Goal: Task Accomplishment & Management: Manage account settings

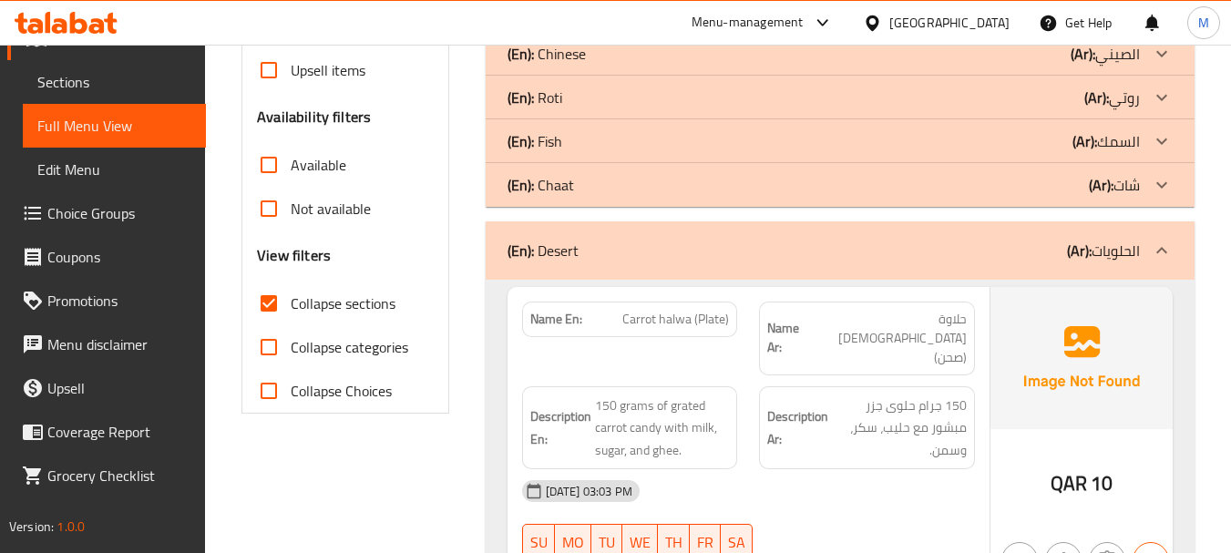
scroll to position [610, 0]
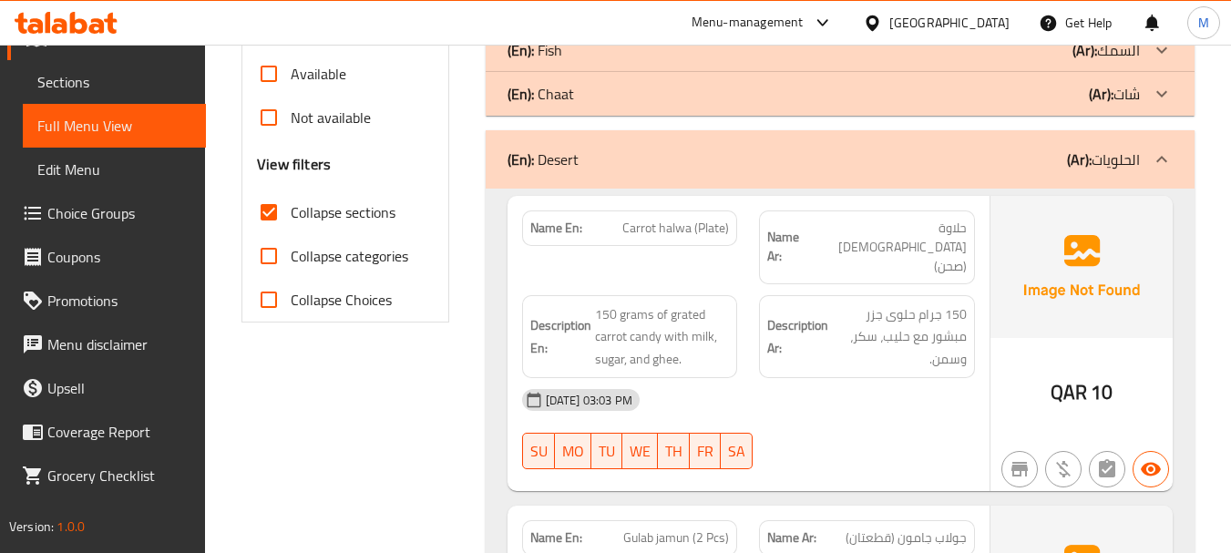
click at [834, 398] on div "31-08-2025 03:03 PM SU MO TU WE TH FR SA" at bounding box center [748, 429] width 475 height 102
click at [650, 316] on span "150 grams of grated carrot candy with milk, sugar, and ghee." at bounding box center [662, 336] width 135 height 67
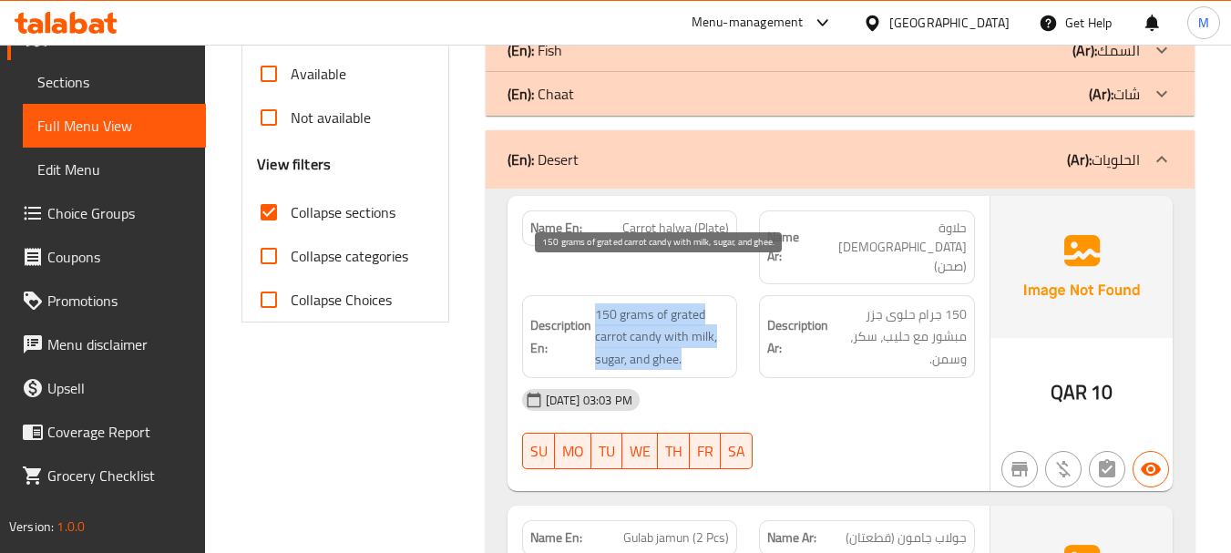
click at [650, 316] on span "150 grams of grated carrot candy with milk, sugar, and ghee." at bounding box center [662, 336] width 135 height 67
copy span "150 grams of grated carrot candy with milk, sugar, and ghee."
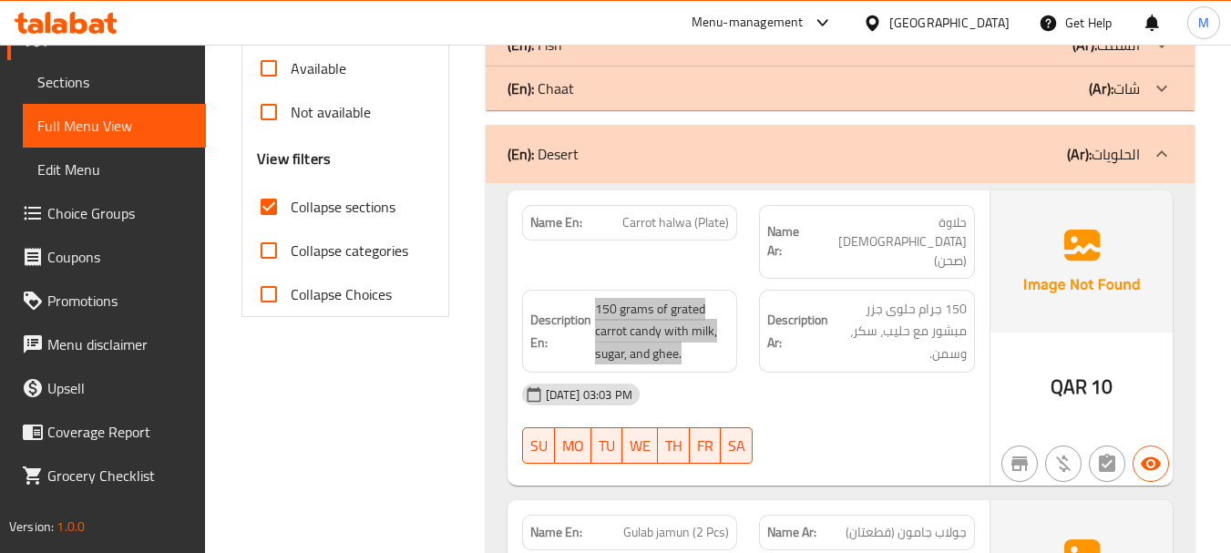
scroll to position [793, 0]
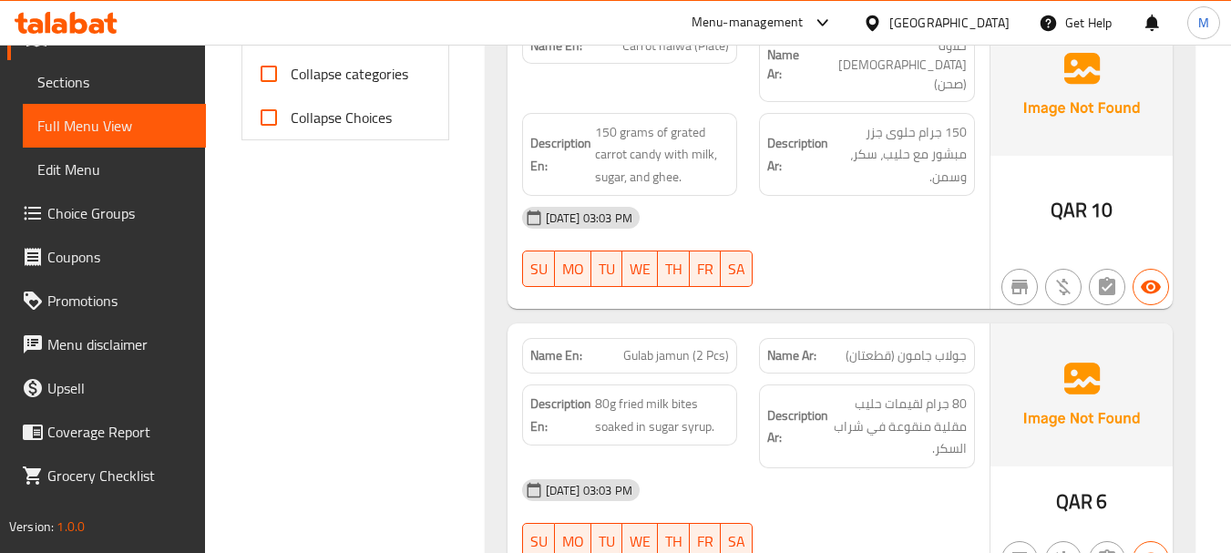
click at [787, 468] on div "[DATE] 03:03 PM" at bounding box center [748, 490] width 475 height 44
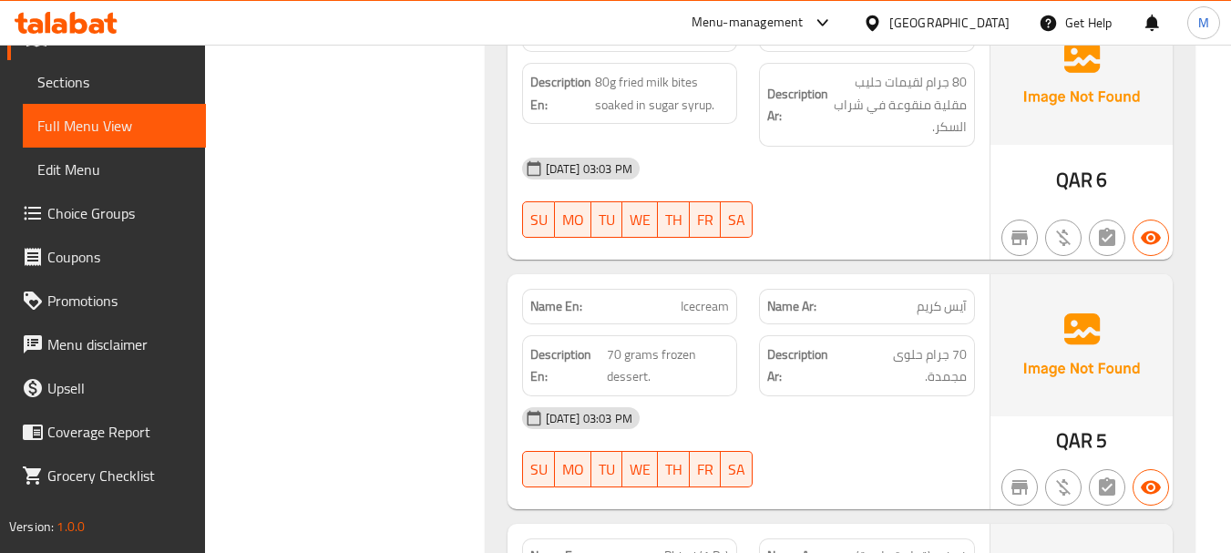
scroll to position [1157, 0]
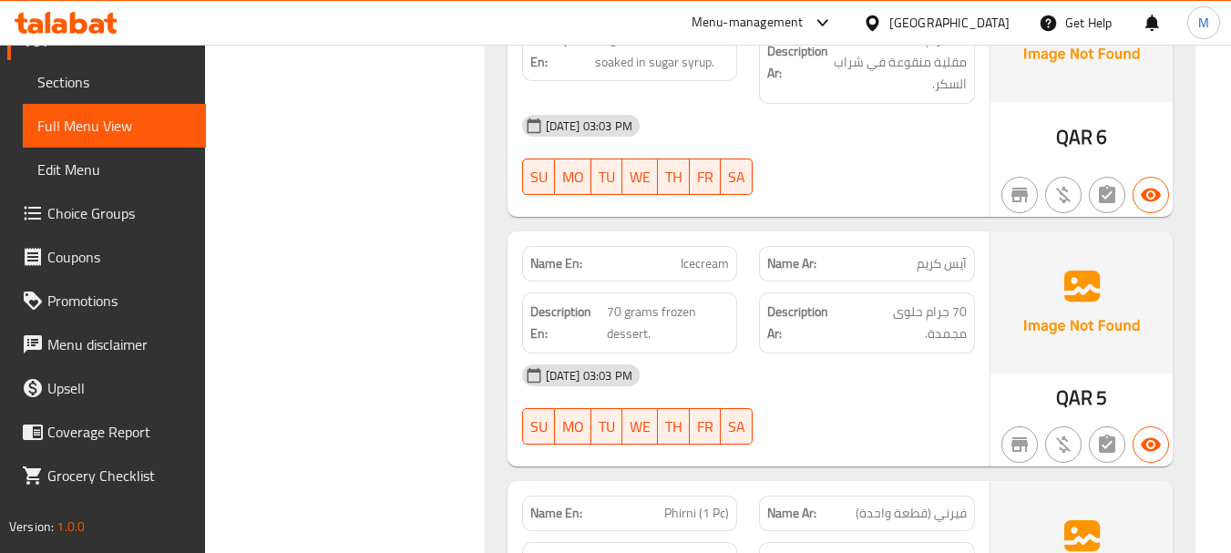
click at [798, 365] on div "31-08-2025 03:03 PM SU MO TU WE TH FR SA" at bounding box center [748, 404] width 475 height 102
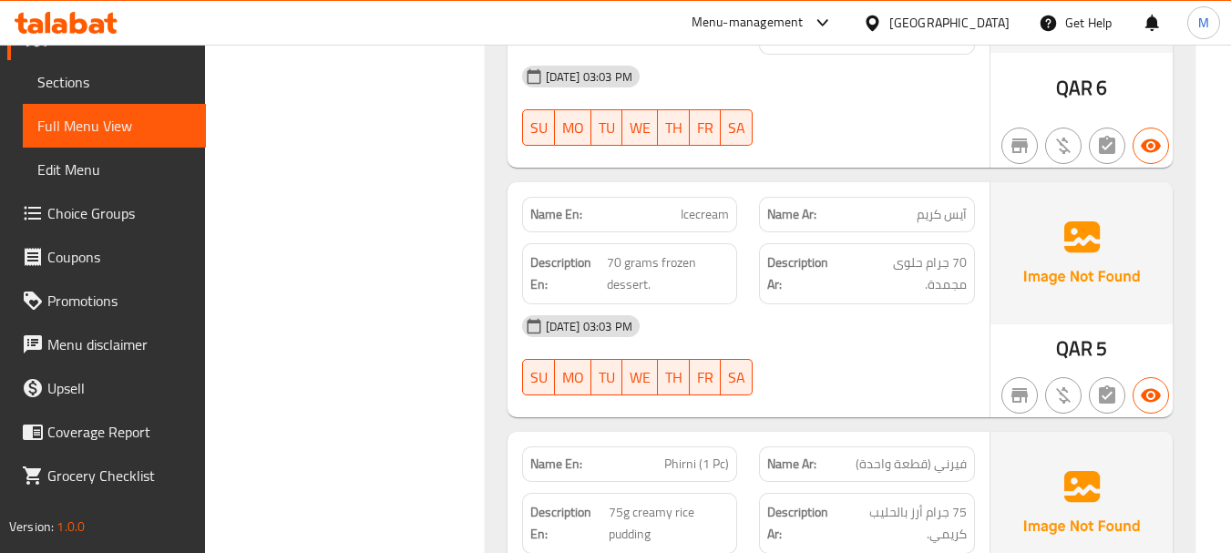
scroll to position [1248, 0]
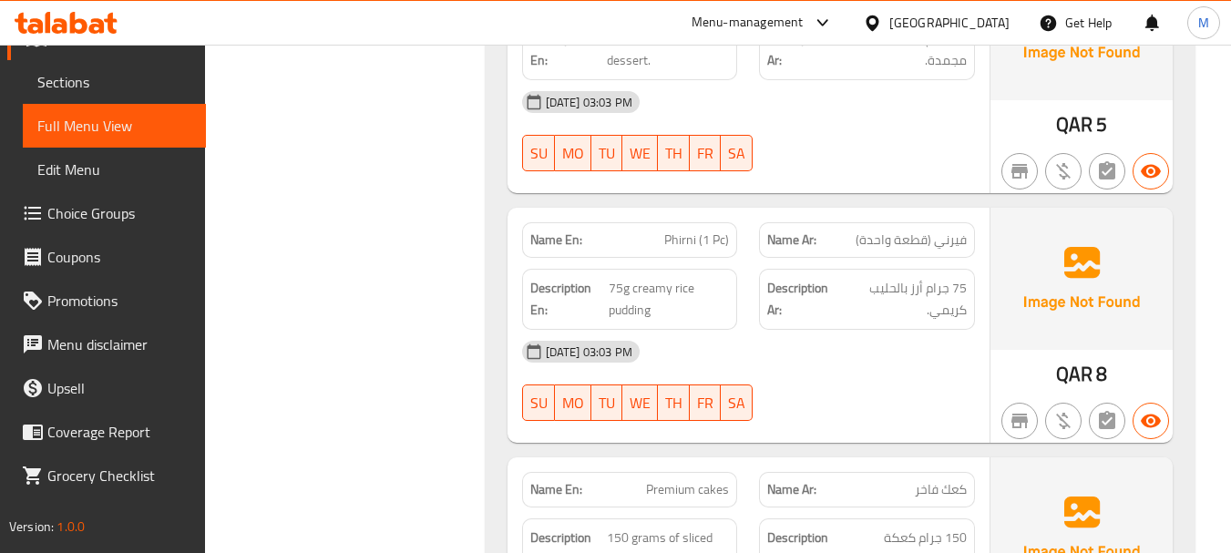
click at [863, 330] on div "[DATE] 03:03 PM" at bounding box center [748, 352] width 475 height 44
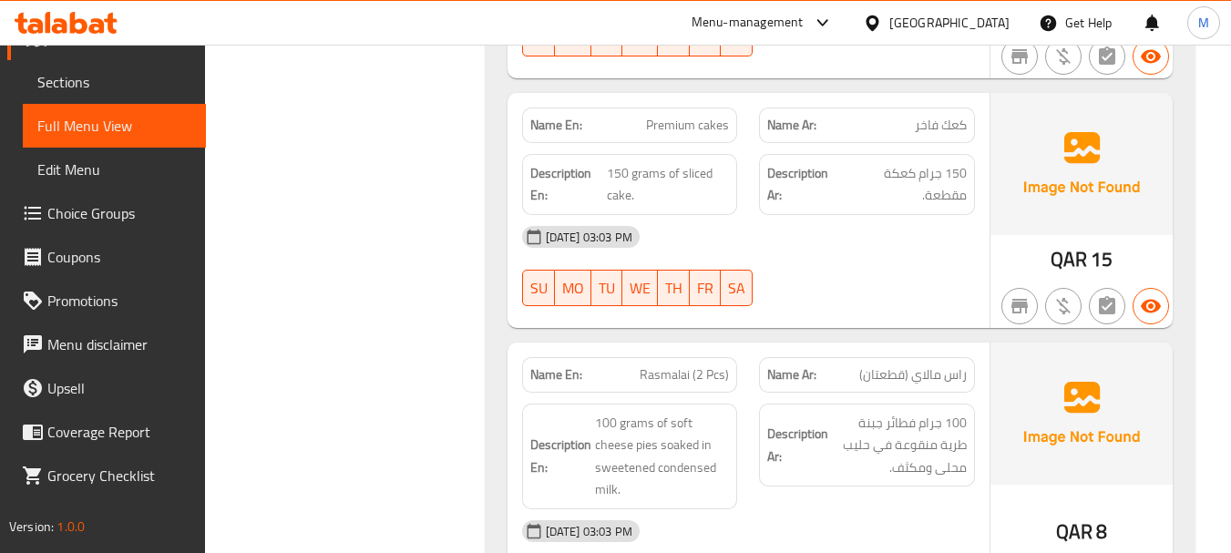
scroll to position [1886, 0]
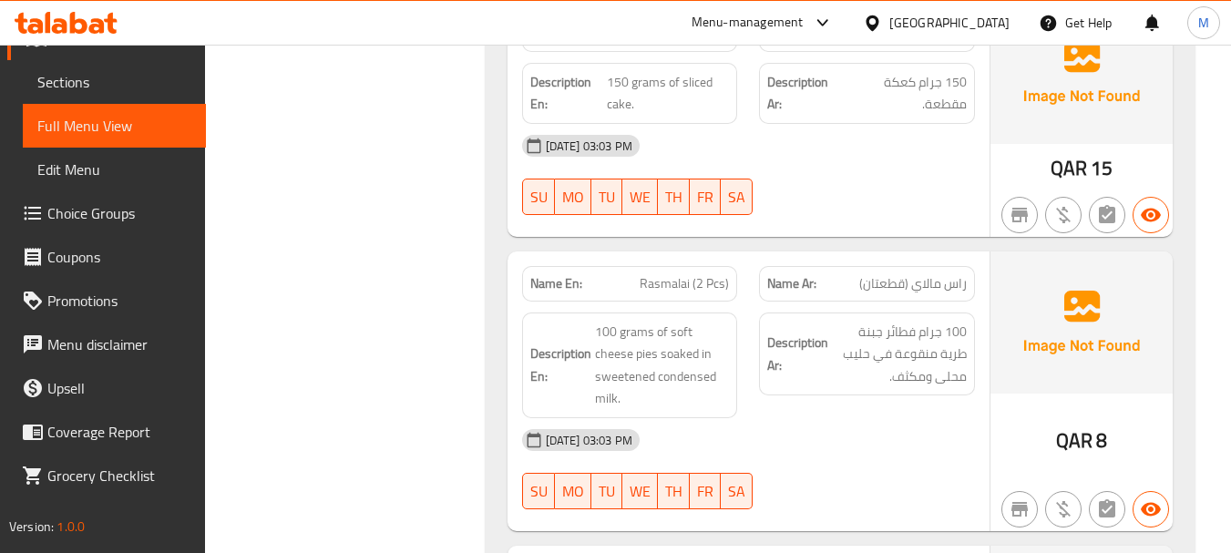
click at [761, 418] on div "[DATE] 03:03 PM" at bounding box center [748, 440] width 475 height 44
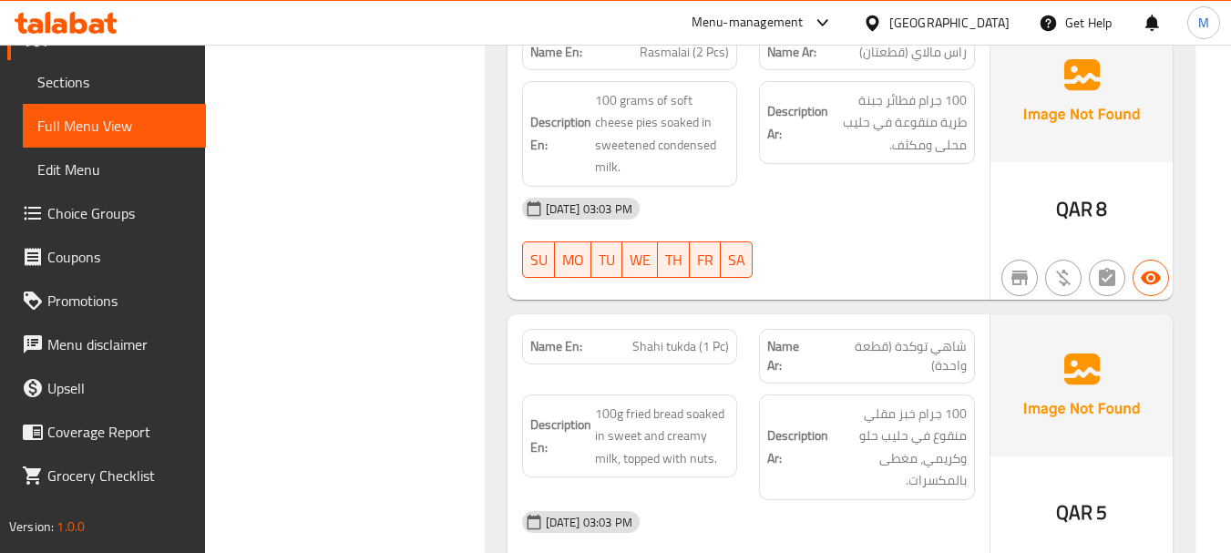
scroll to position [2159, 0]
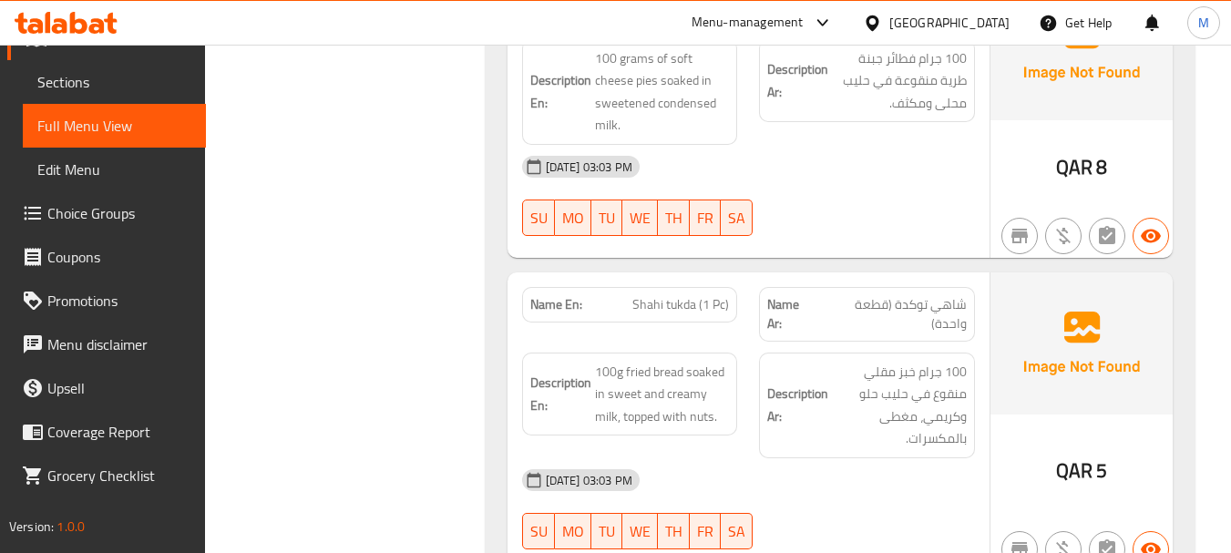
click at [840, 458] on div "[DATE] 03:03 PM" at bounding box center [748, 480] width 475 height 44
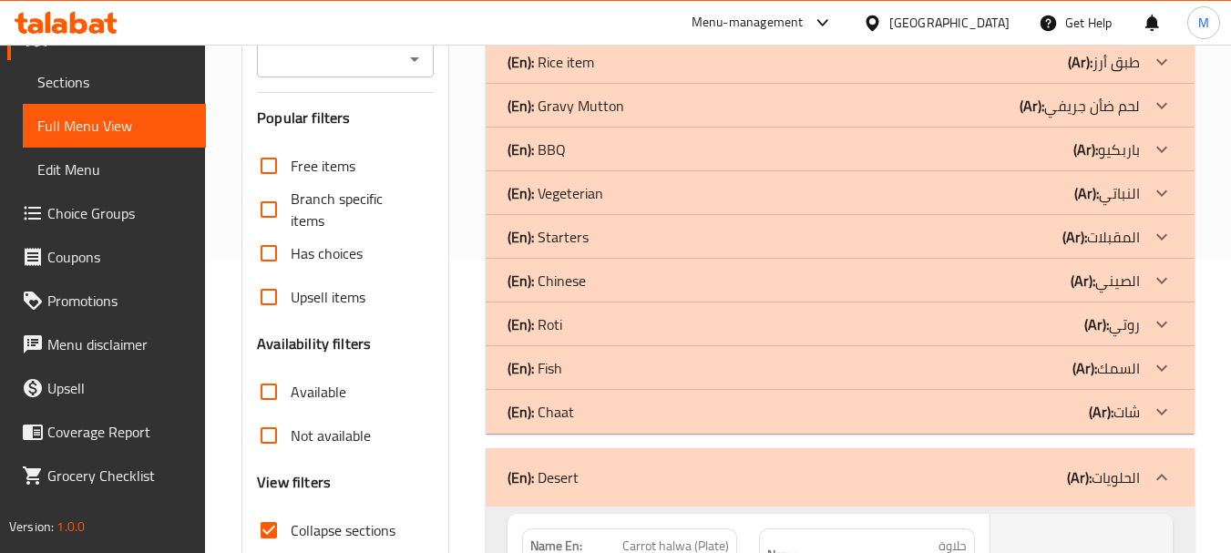
scroll to position [287, 0]
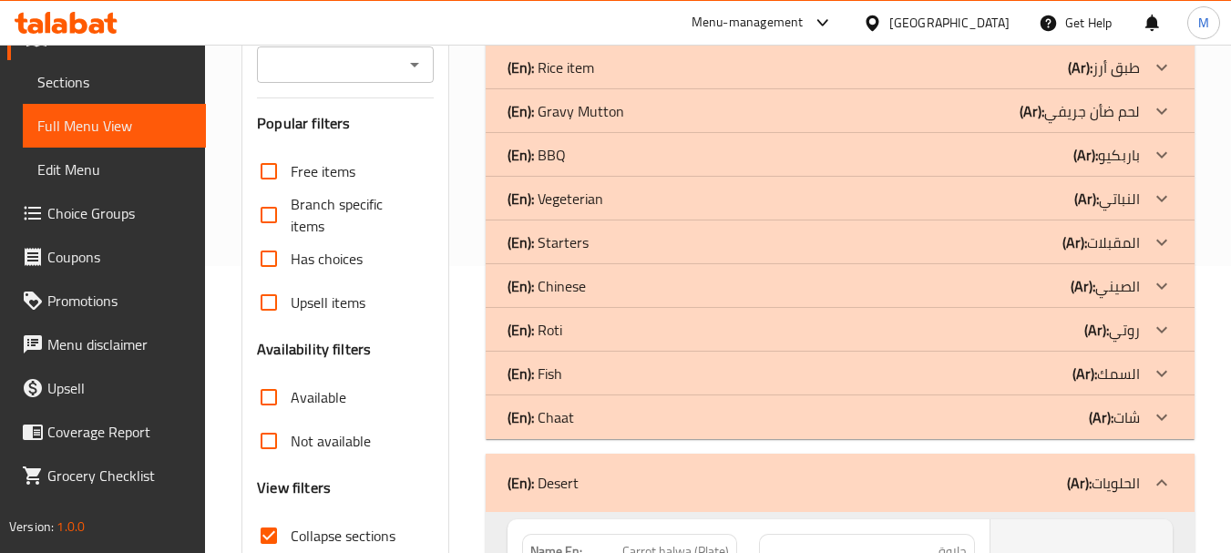
click at [711, 472] on div "(En): Desert (Ar): الحلويات" at bounding box center [823, 483] width 632 height 22
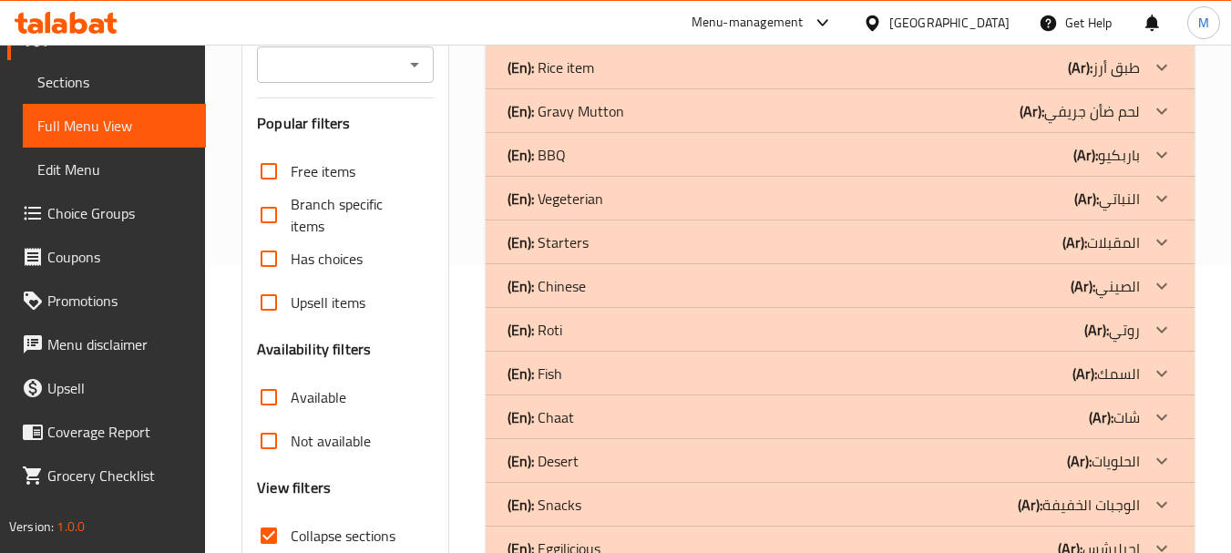
drag, startPoint x: 580, startPoint y: 284, endPoint x: 570, endPoint y: 303, distance: 21.6
click at [580, 284] on p "(En): Chinese" at bounding box center [546, 286] width 78 height 22
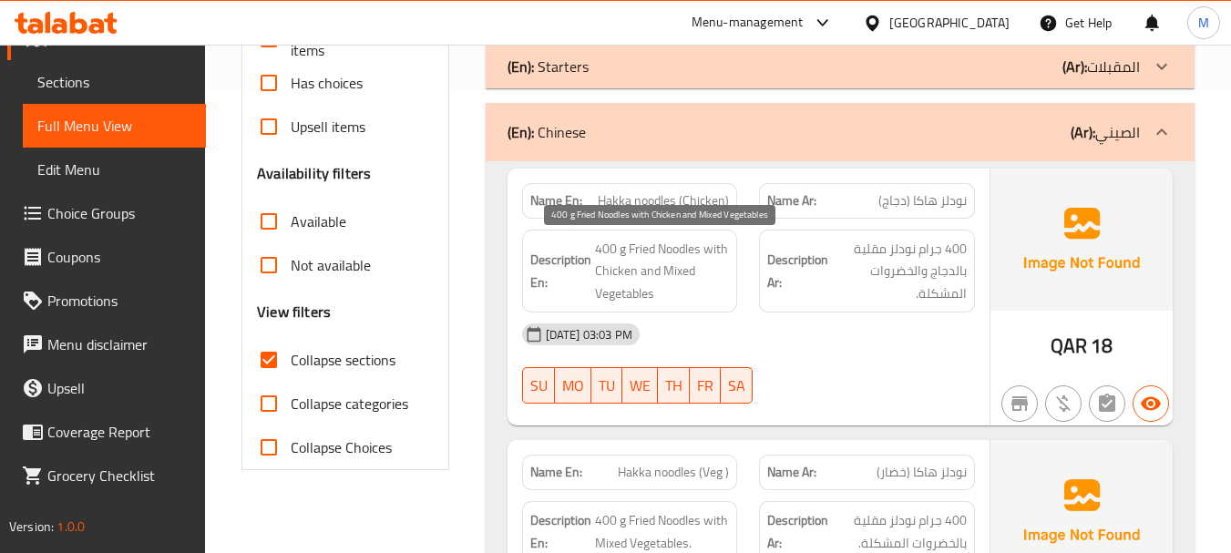
scroll to position [469, 0]
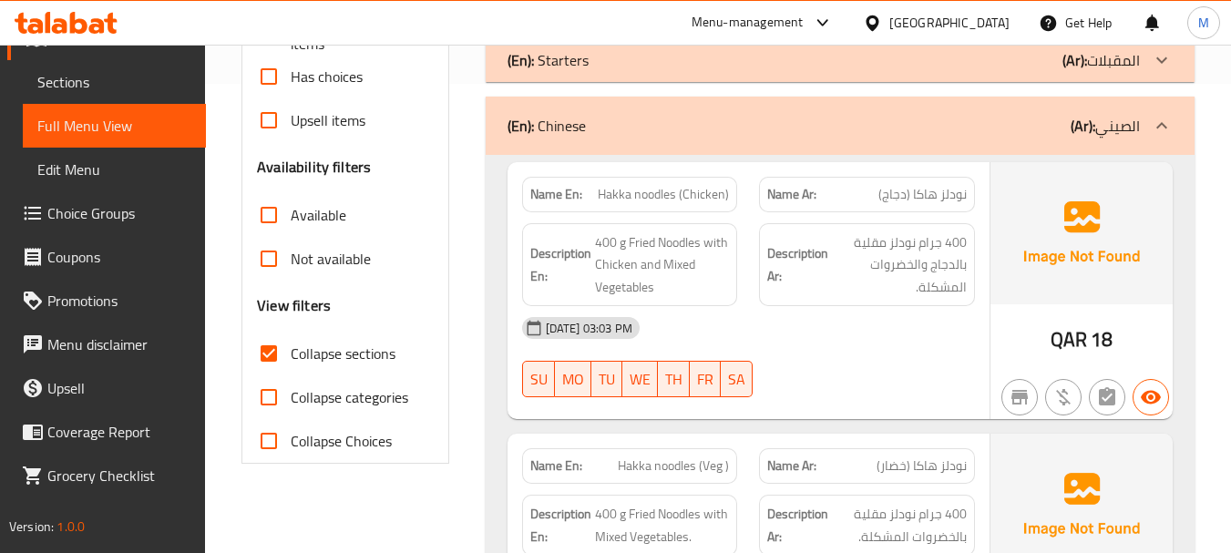
click at [827, 360] on div "31-08-2025 03:03 PM SU MO TU WE TH FR SA" at bounding box center [748, 357] width 475 height 102
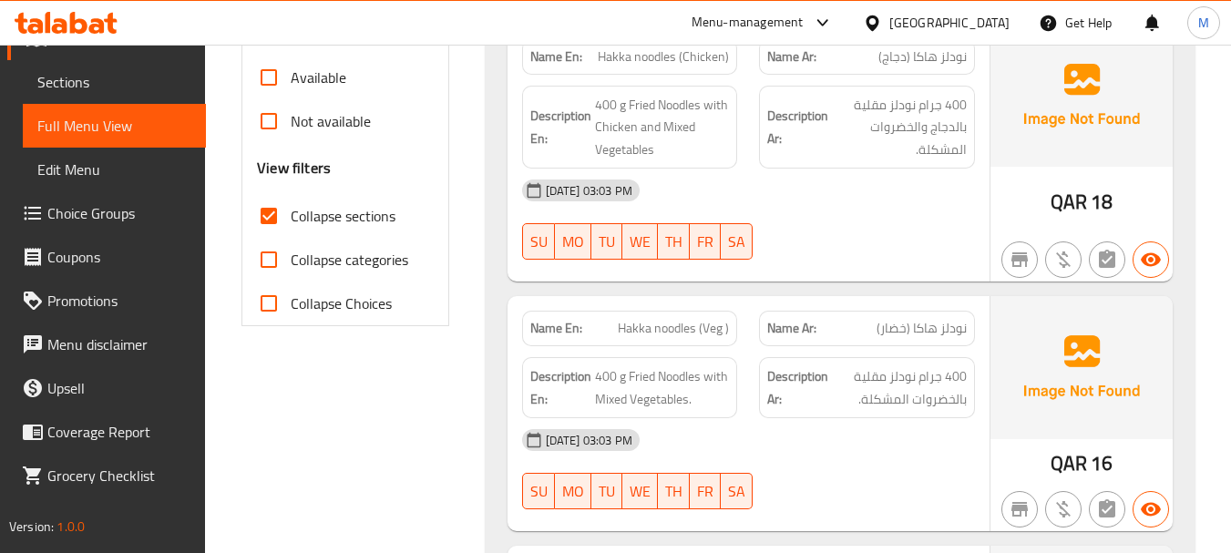
scroll to position [651, 0]
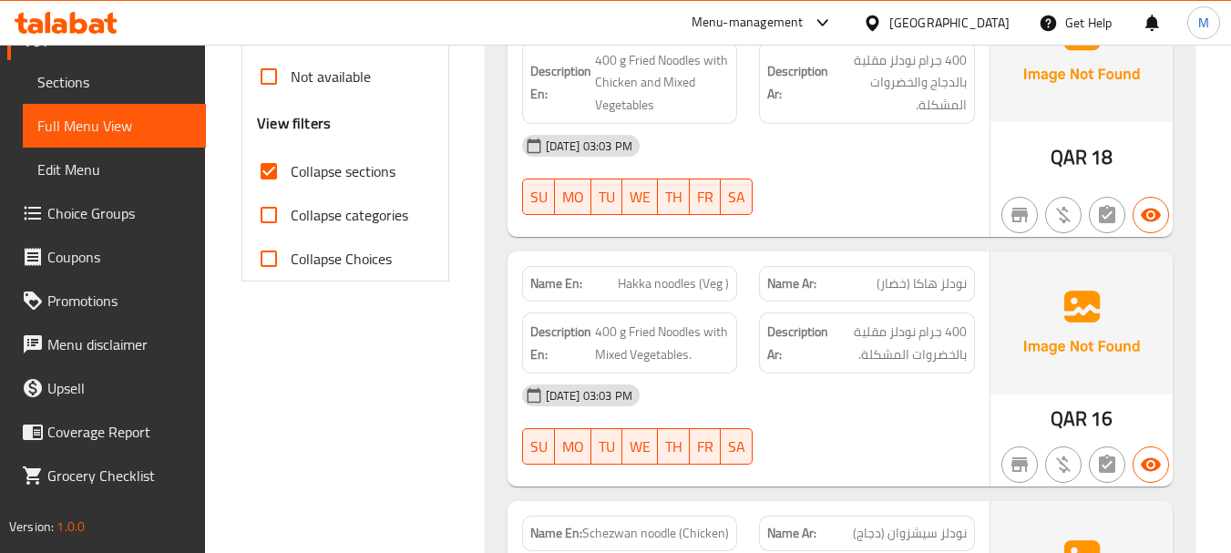
click at [859, 409] on div "[DATE] 03:03 PM" at bounding box center [748, 396] width 475 height 44
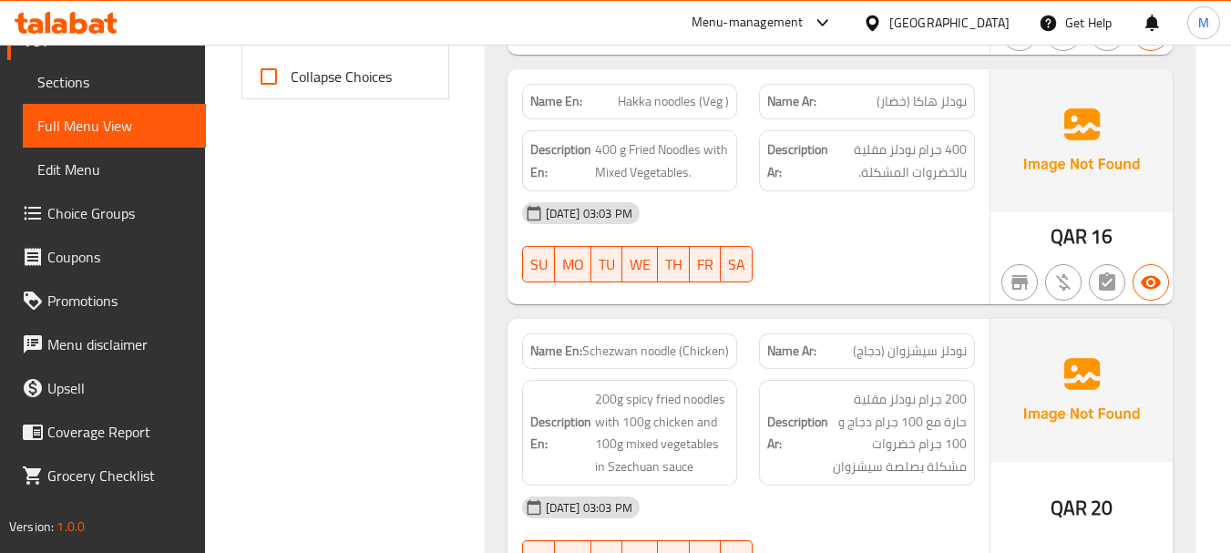
scroll to position [1016, 0]
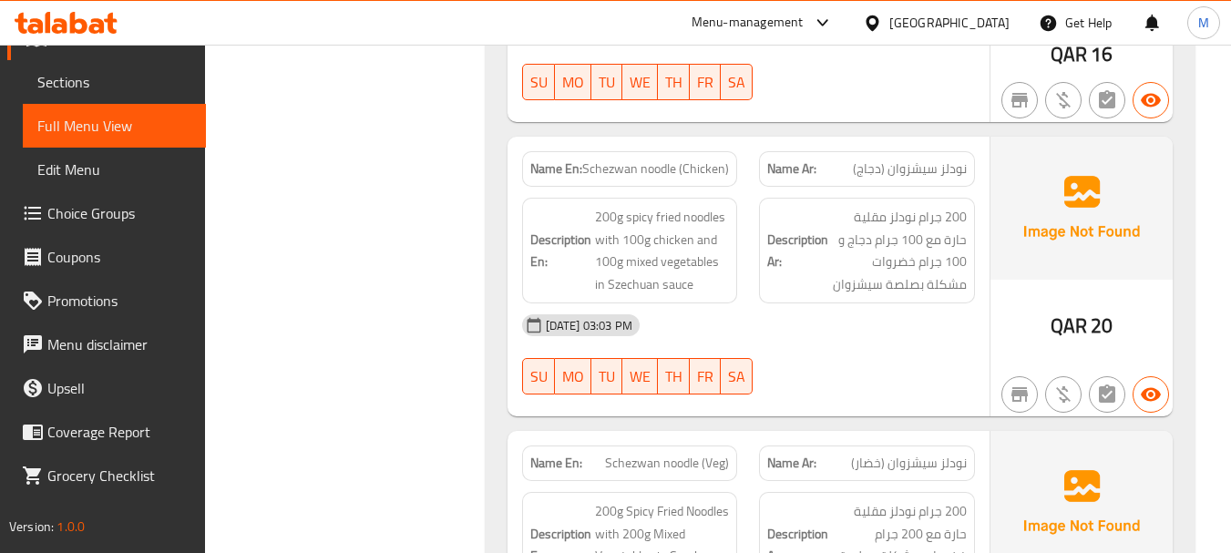
click at [893, 349] on div "31-08-2025 03:03 PM SU MO TU WE TH FR SA" at bounding box center [748, 354] width 475 height 102
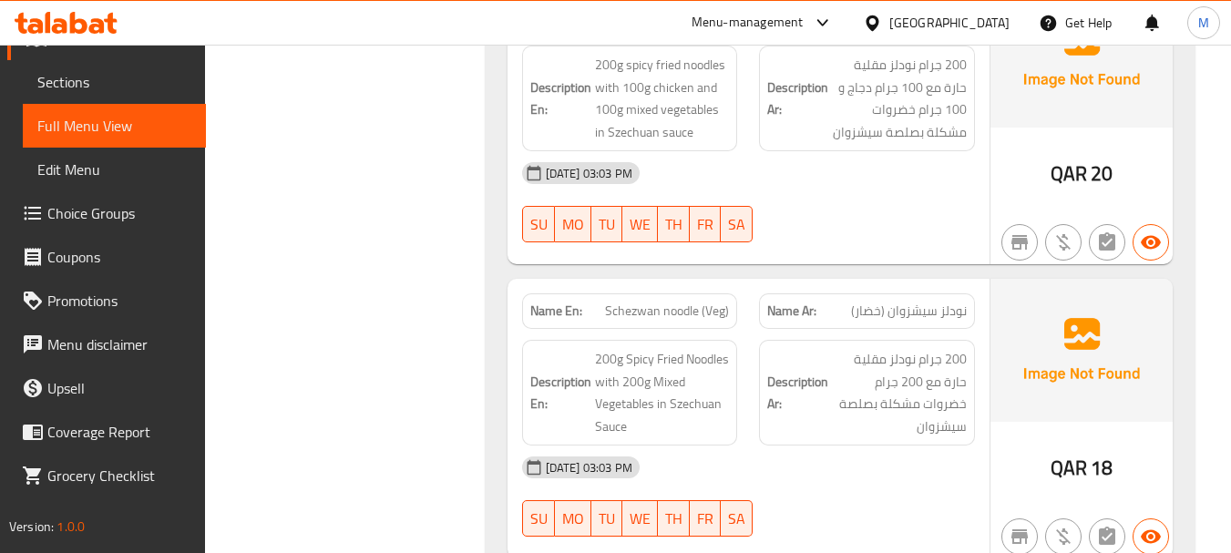
scroll to position [1198, 0]
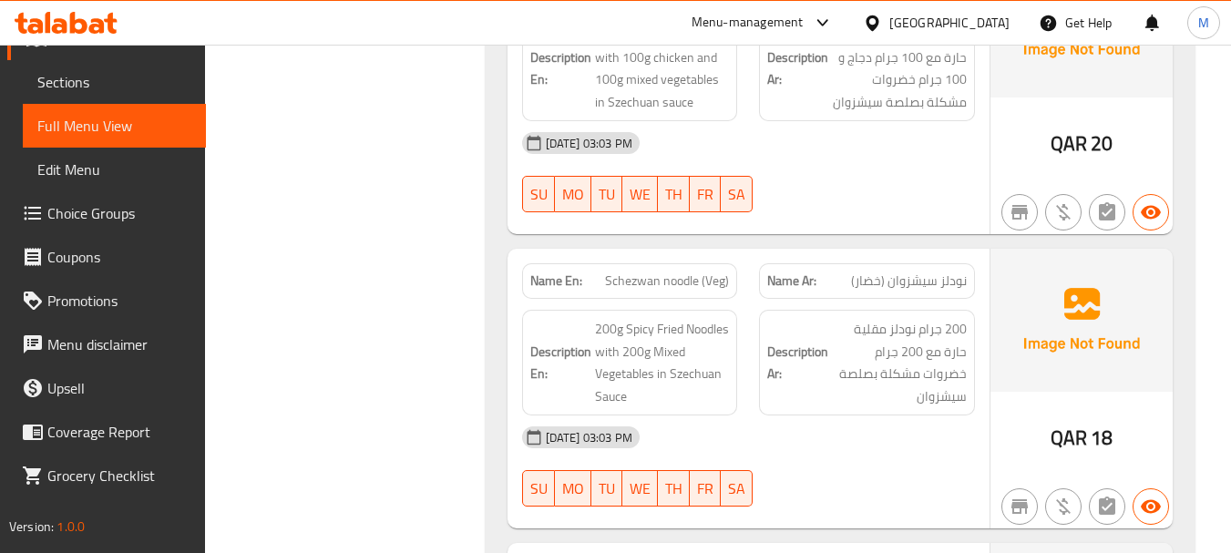
click at [901, 420] on div "[DATE] 03:03 PM" at bounding box center [748, 437] width 475 height 44
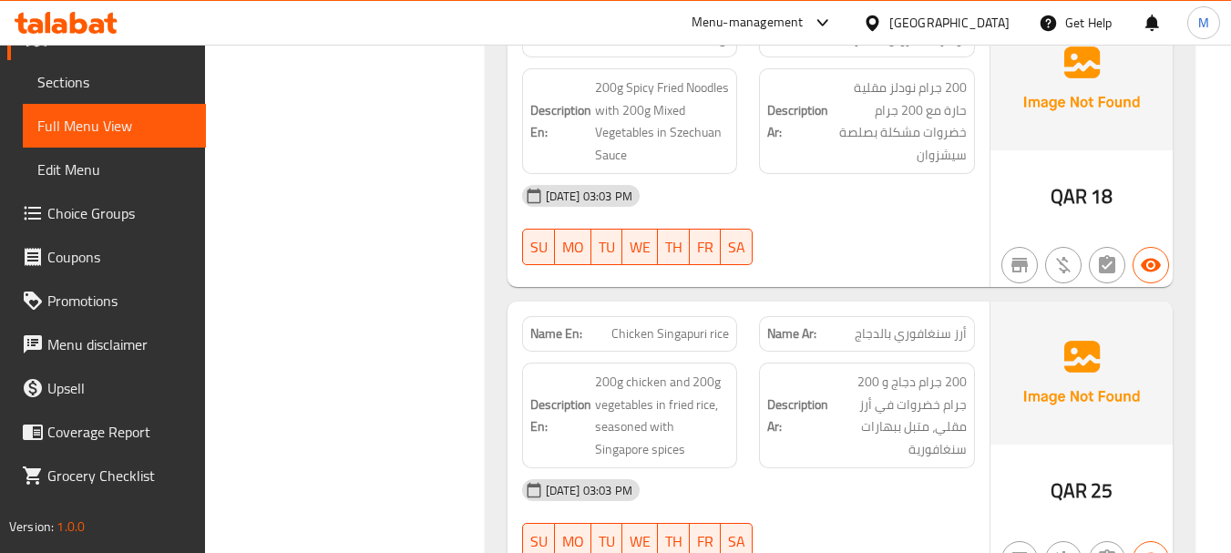
scroll to position [1471, 0]
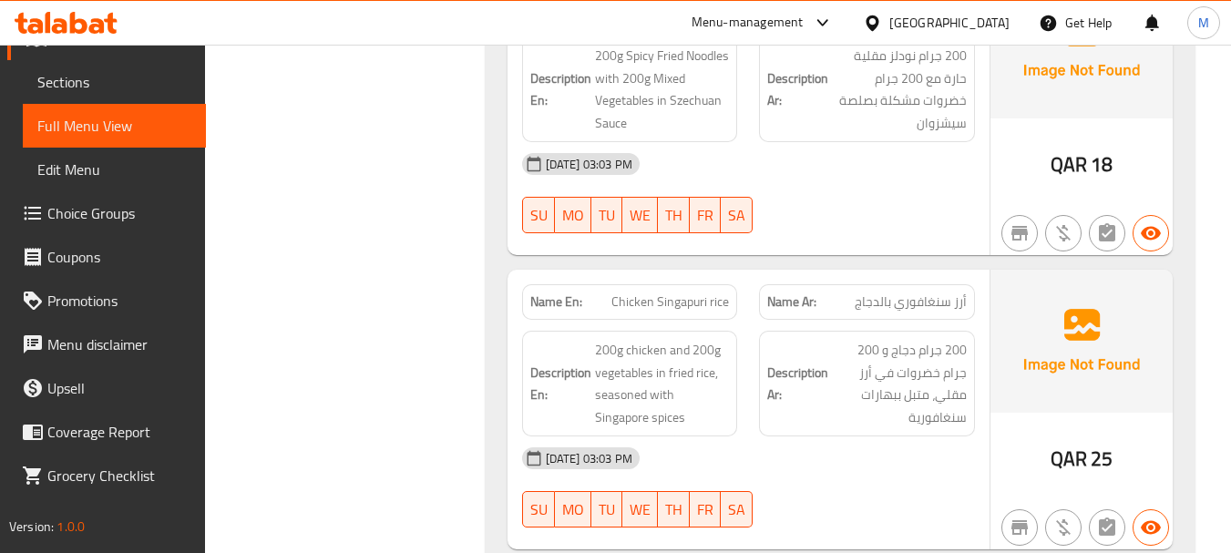
click at [929, 458] on div "[DATE] 03:03 PM" at bounding box center [748, 458] width 475 height 44
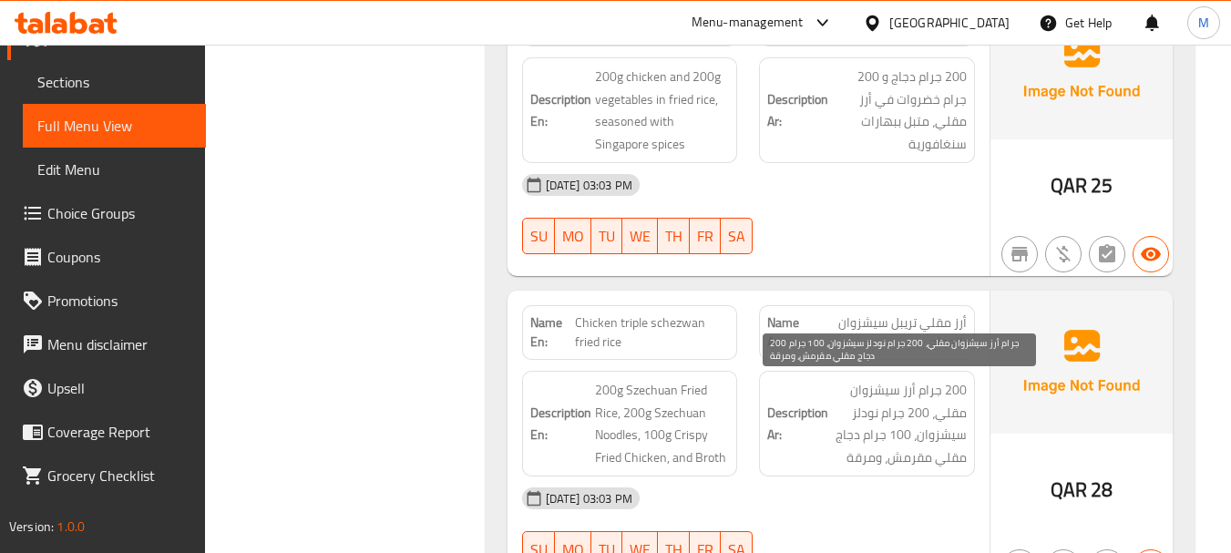
scroll to position [1836, 0]
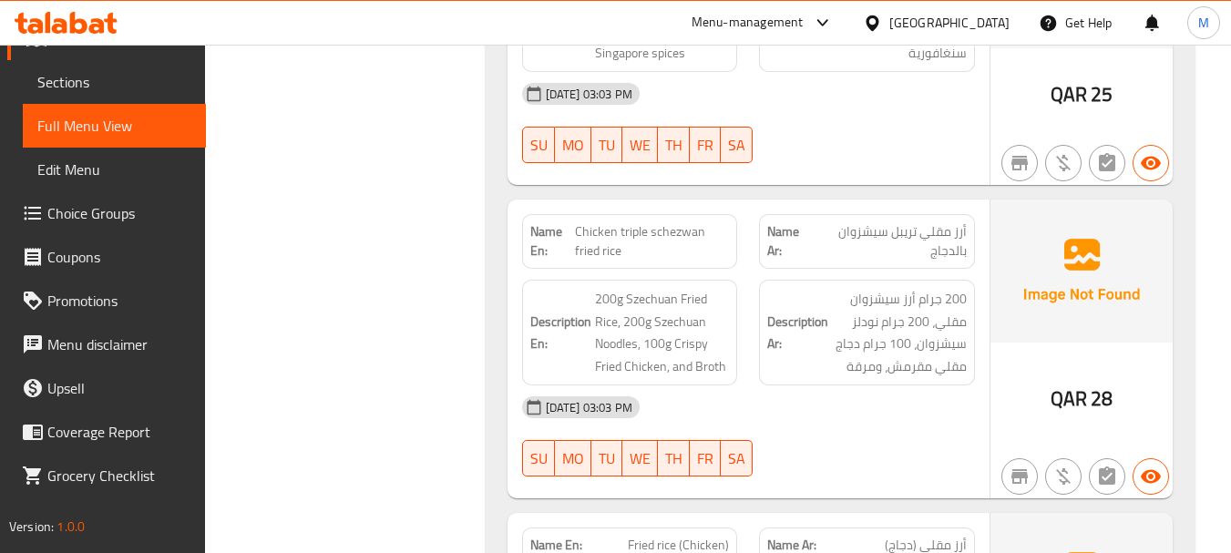
click at [866, 419] on div "[DATE] 03:03 PM" at bounding box center [748, 407] width 475 height 44
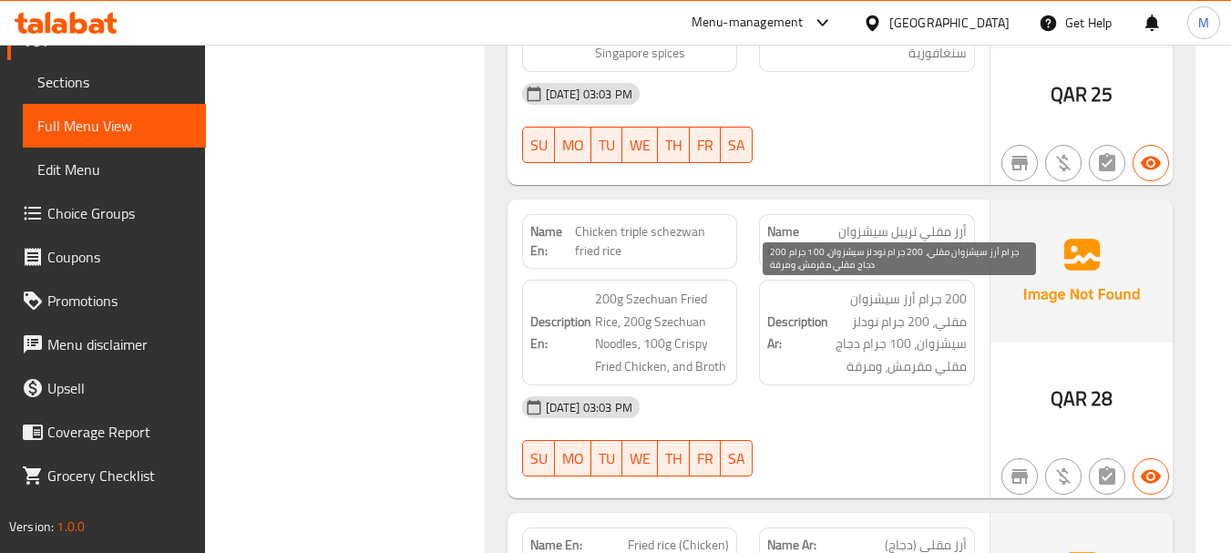
click at [882, 300] on span "200 جرام أرز سيشزوان مقلي، 200 جرام نودلز سيشزوان، 100 جرام دجاج مقلي مقرمش، وم…" at bounding box center [899, 332] width 135 height 89
copy span "سيشزوان"
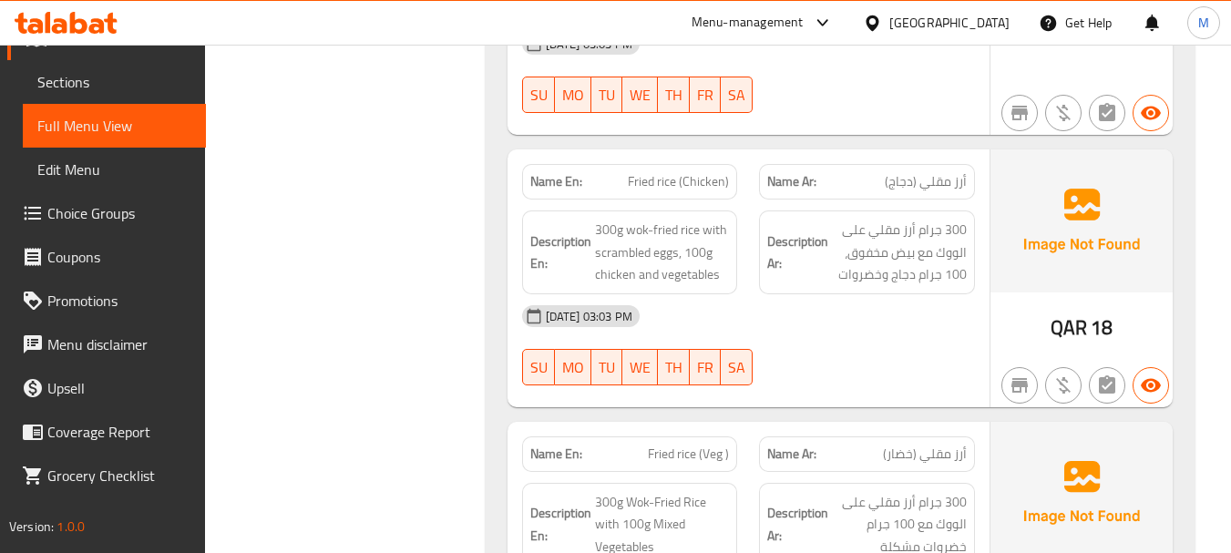
scroll to position [2200, 0]
click at [876, 364] on div "31-08-2025 03:03 PM SU MO TU WE TH FR SA" at bounding box center [748, 344] width 475 height 102
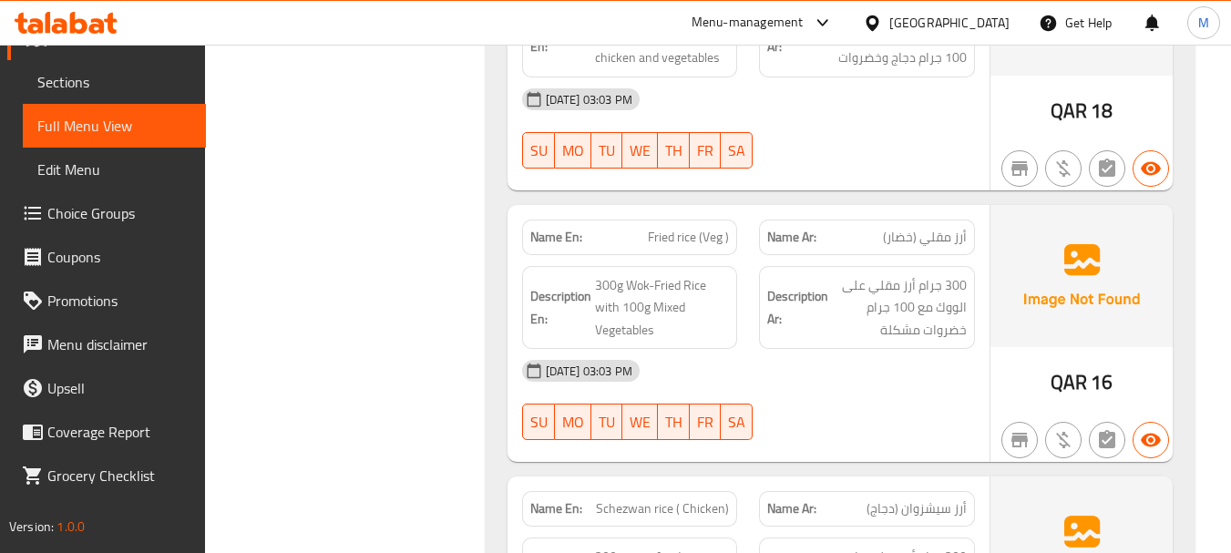
scroll to position [2473, 0]
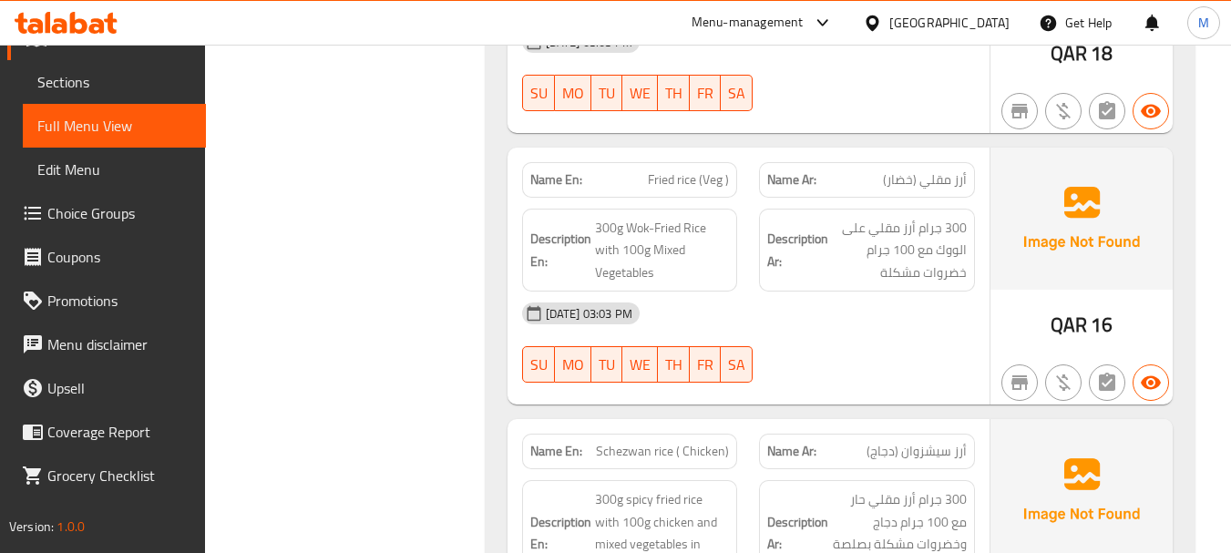
click at [895, 368] on div "31-08-2025 03:03 PM SU MO TU WE TH FR SA" at bounding box center [748, 343] width 475 height 102
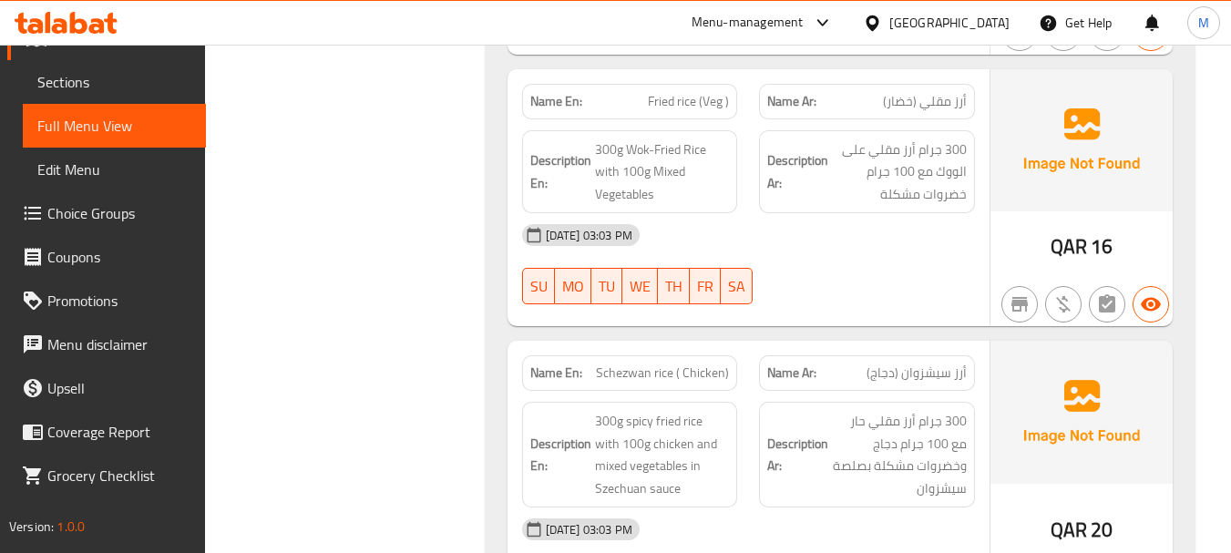
scroll to position [2656, 0]
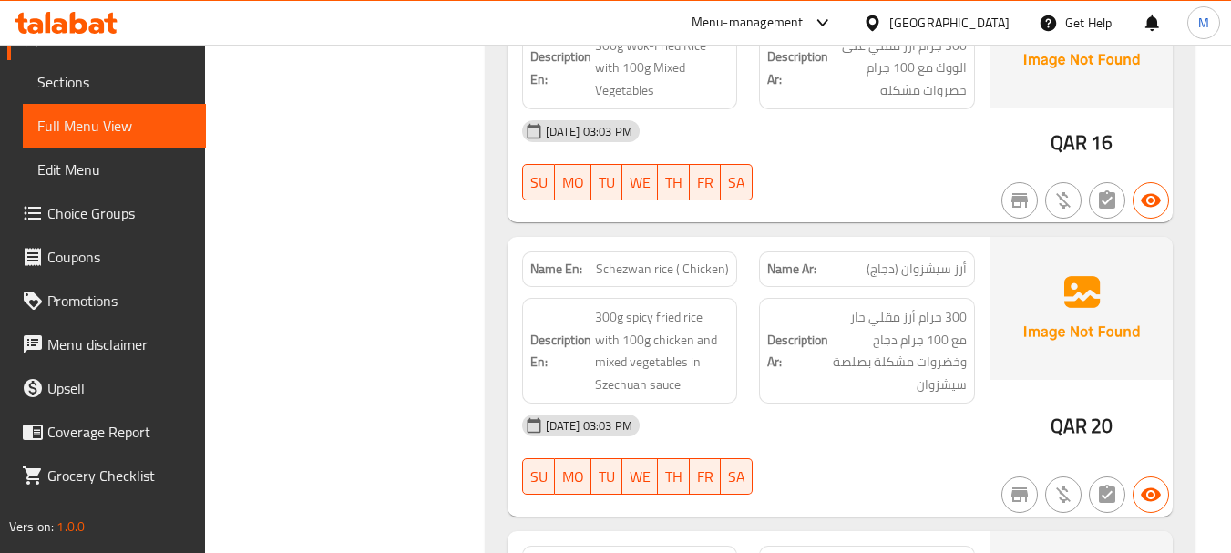
click at [896, 420] on div "[DATE] 03:03 PM" at bounding box center [748, 426] width 475 height 44
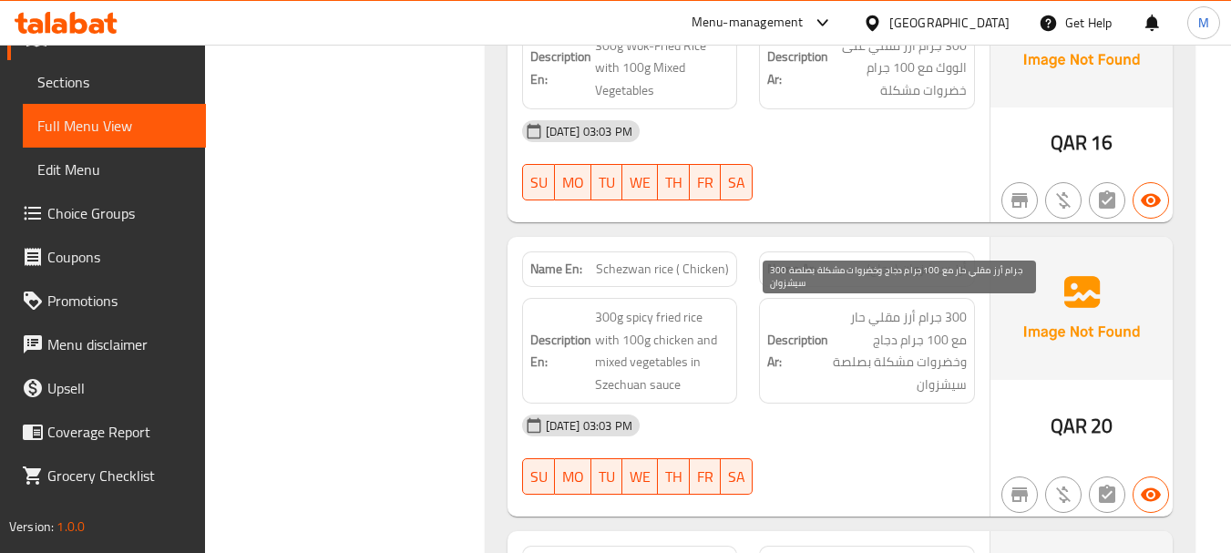
click at [867, 358] on span "300 جرام أرز مقلي حار مع 100 جرام دجاج وخضروات مشكلة بصلصة سيشزوان" at bounding box center [899, 350] width 135 height 89
copy span "سيشزوان"
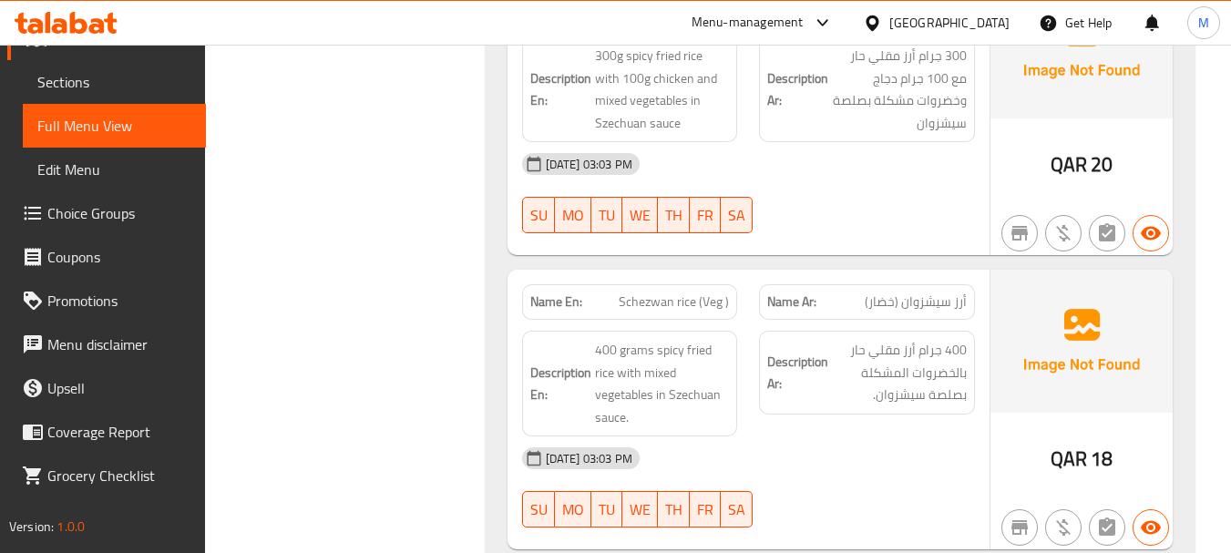
scroll to position [2929, 0]
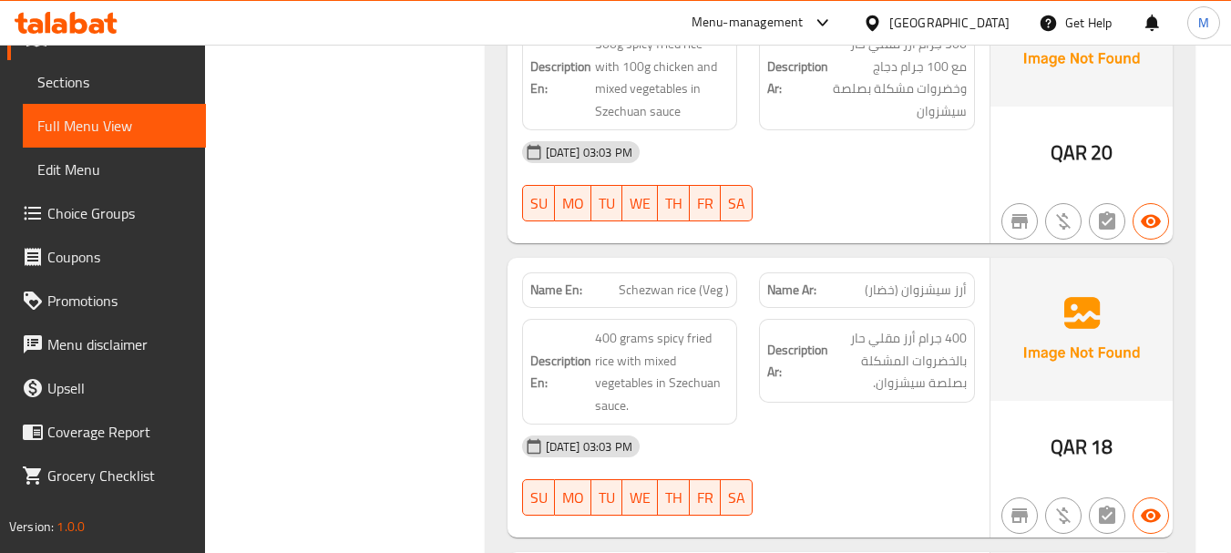
click at [874, 435] on div "[DATE] 03:03 PM" at bounding box center [748, 447] width 475 height 44
click at [904, 388] on span "400 جرام أرز مقلي حار بالخضروات المشكلة بصلصة سيشزوان." at bounding box center [899, 360] width 135 height 67
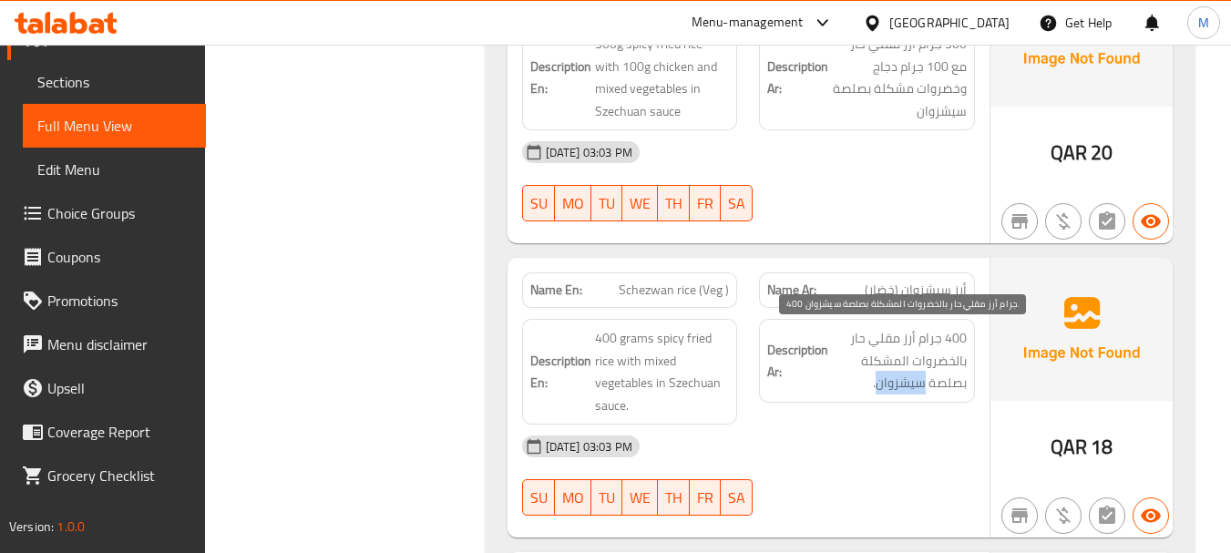
click at [904, 388] on span "400 جرام أرز مقلي حار بالخضروات المشكلة بصلصة سيشزوان." at bounding box center [899, 360] width 135 height 67
copy span "سيشزوان"
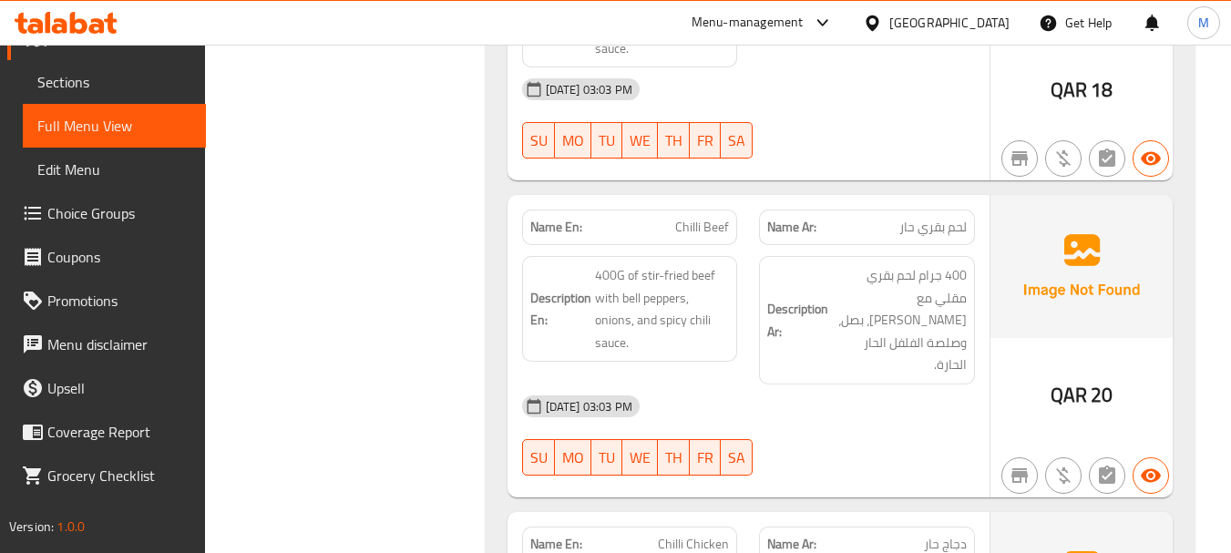
scroll to position [3287, 0]
click at [817, 403] on div "[DATE] 03:03 PM" at bounding box center [748, 406] width 475 height 44
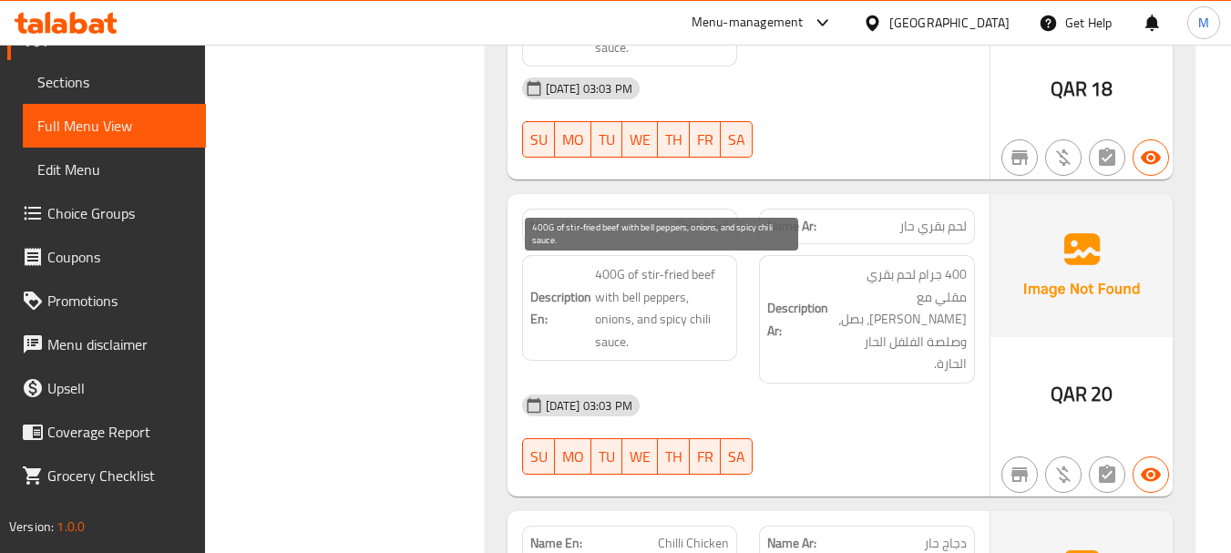
click at [648, 310] on span "400G of stir-fried beef with bell peppers, onions, and spicy chili sauce." at bounding box center [662, 307] width 135 height 89
click at [647, 310] on span "400G of stir-fried beef with bell peppers, onions, and spicy chili sauce." at bounding box center [662, 307] width 135 height 89
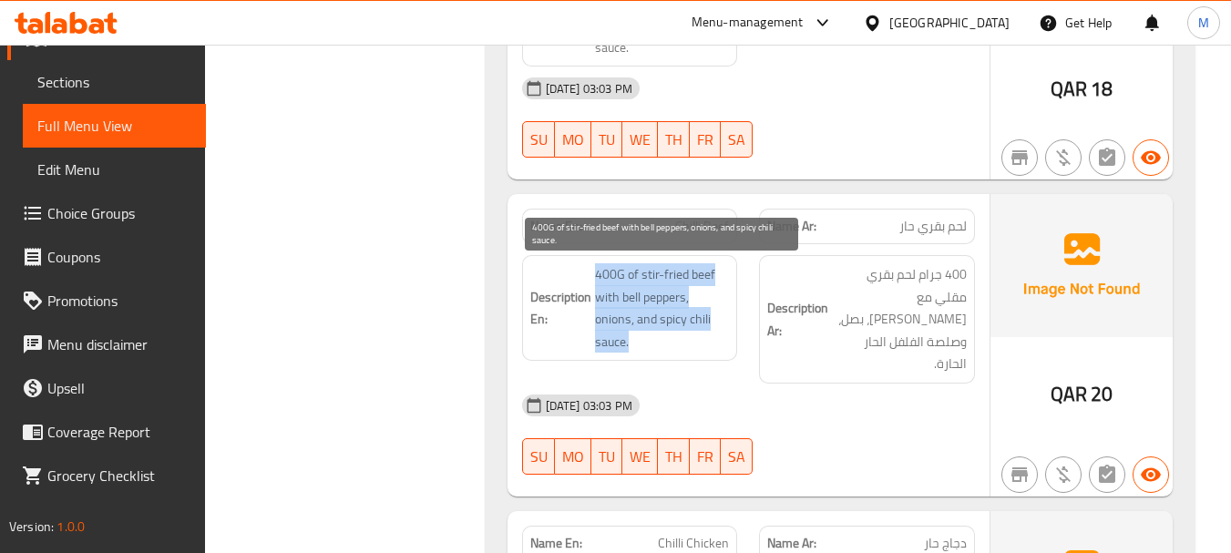
click at [647, 310] on span "400G of stir-fried beef with bell peppers, onions, and spicy chili sauce." at bounding box center [662, 307] width 135 height 89
copy span "400G of stir-fried beef with bell peppers, onions, and spicy chili sauce."
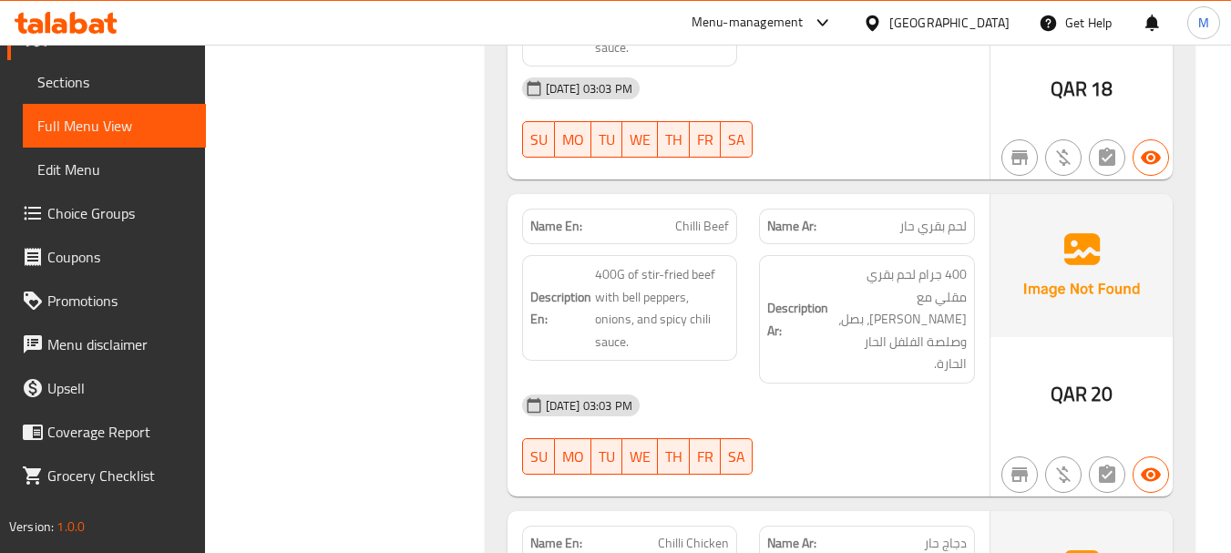
click at [722, 232] on span "Chilli Beef" at bounding box center [702, 226] width 54 height 19
copy span "Chilli Beef"
click at [712, 230] on span "Chilli Beef" at bounding box center [702, 226] width 54 height 19
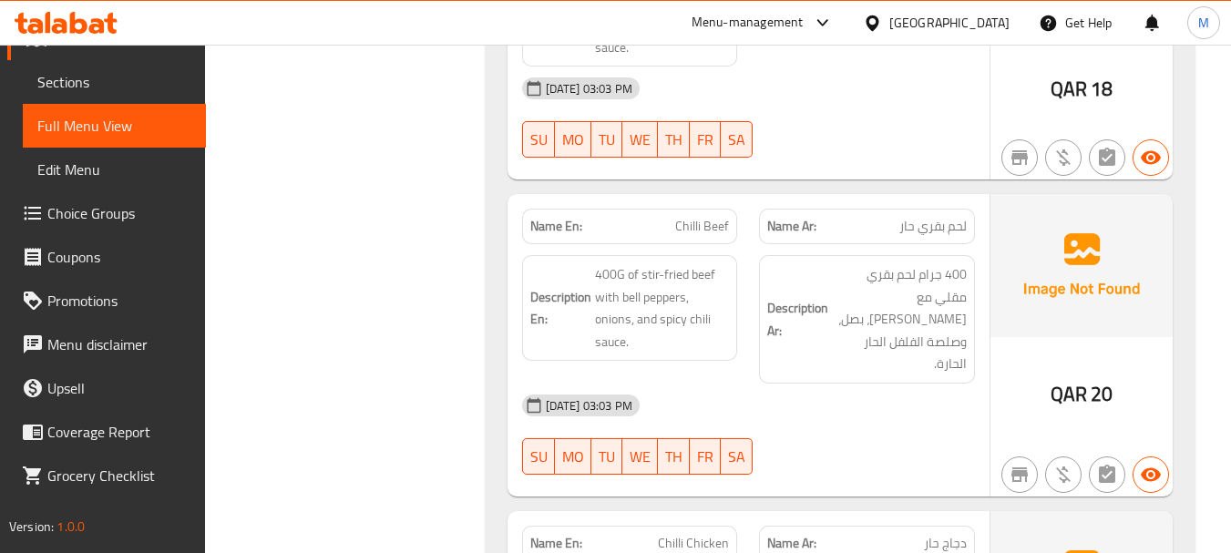
click at [925, 227] on span "لحم بقري حار" at bounding box center [932, 226] width 67 height 19
copy span "لحم بقري حار"
drag, startPoint x: 420, startPoint y: 219, endPoint x: 470, endPoint y: 169, distance: 70.9
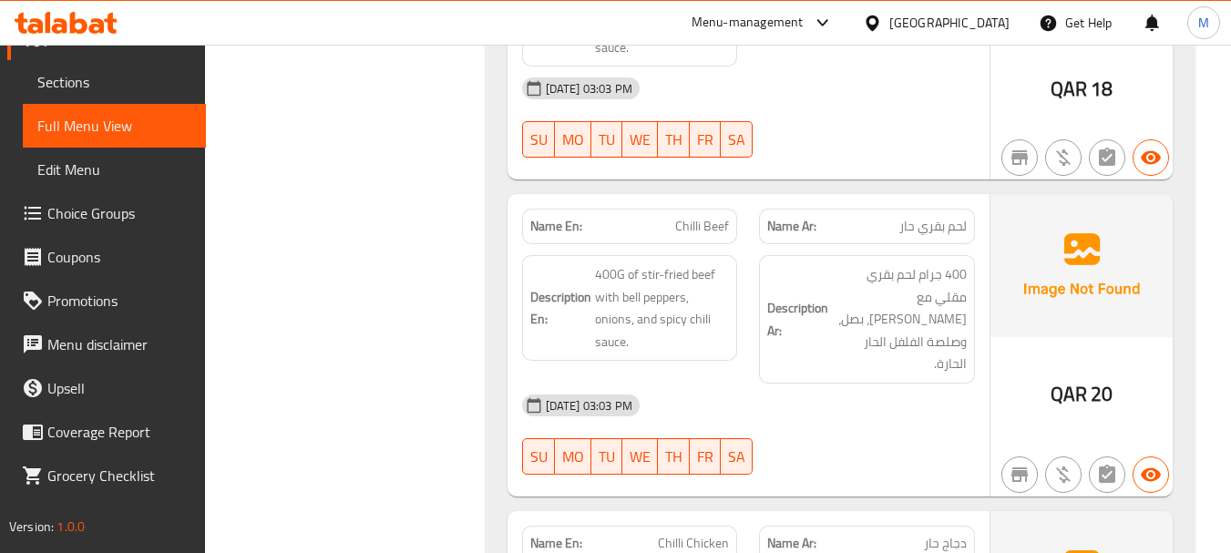
click at [420, 215] on div "Filter Branches Branches Popular filters Free items Branch specific items Has c…" at bounding box center [351, 468] width 243 height 7042
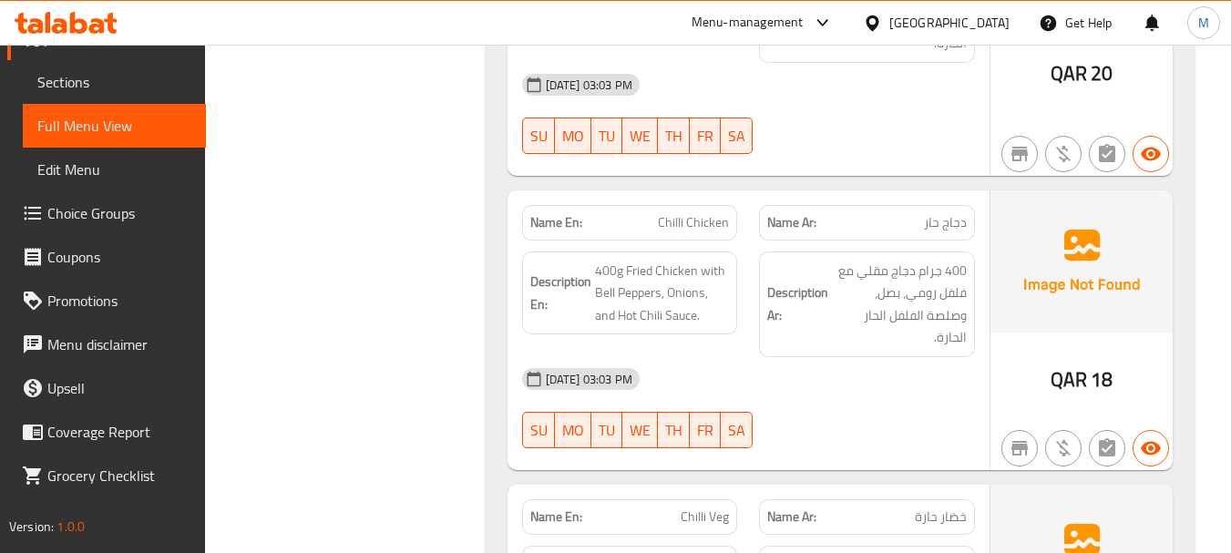
scroll to position [3651, 0]
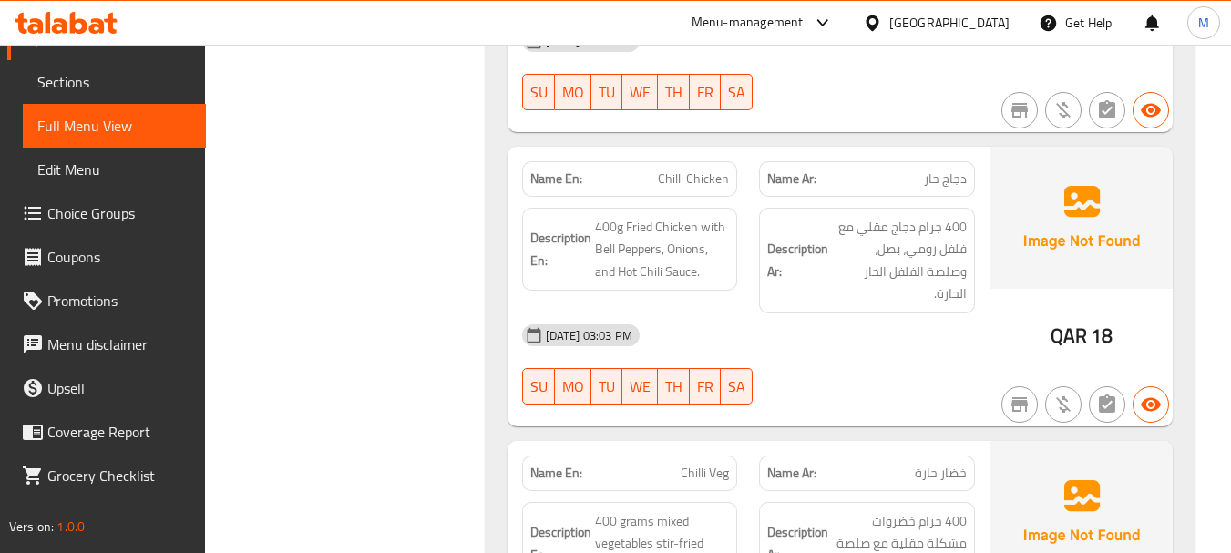
click at [843, 342] on div "31-08-2025 03:03 PM SU MO TU WE TH FR SA" at bounding box center [748, 364] width 475 height 102
click at [647, 216] on span "400g Fried Chicken with Bell Peppers, Onions, and Hot Chili Sauce." at bounding box center [662, 249] width 135 height 67
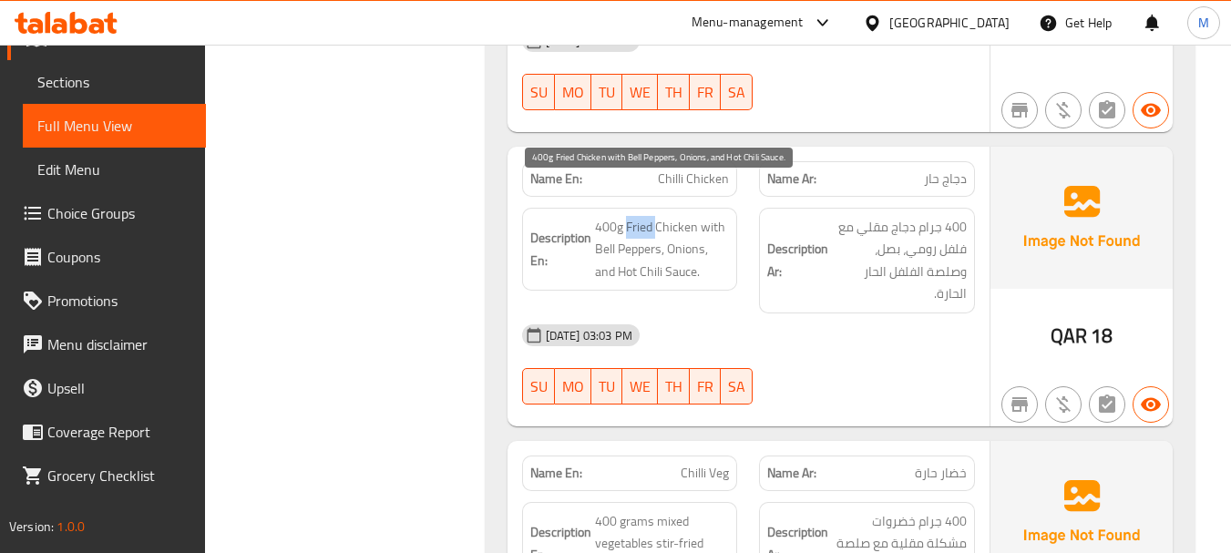
click at [647, 216] on span "400g Fried Chicken with Bell Peppers, Onions, and Hot Chili Sauce." at bounding box center [662, 249] width 135 height 67
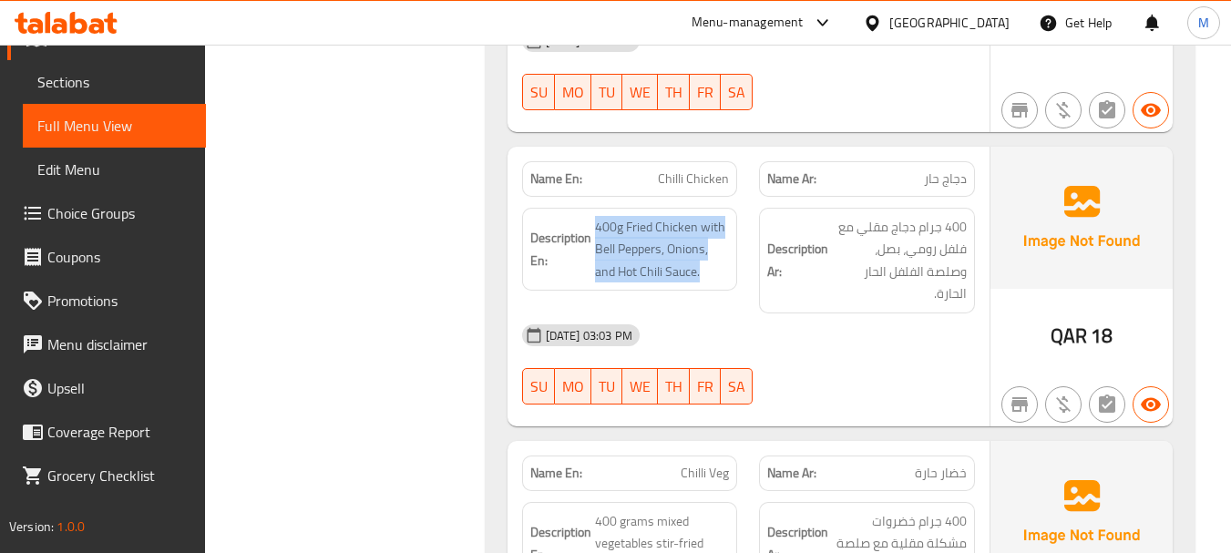
copy span "400g Fried Chicken with Bell Peppers, Onions, and Hot Chili Sauce."
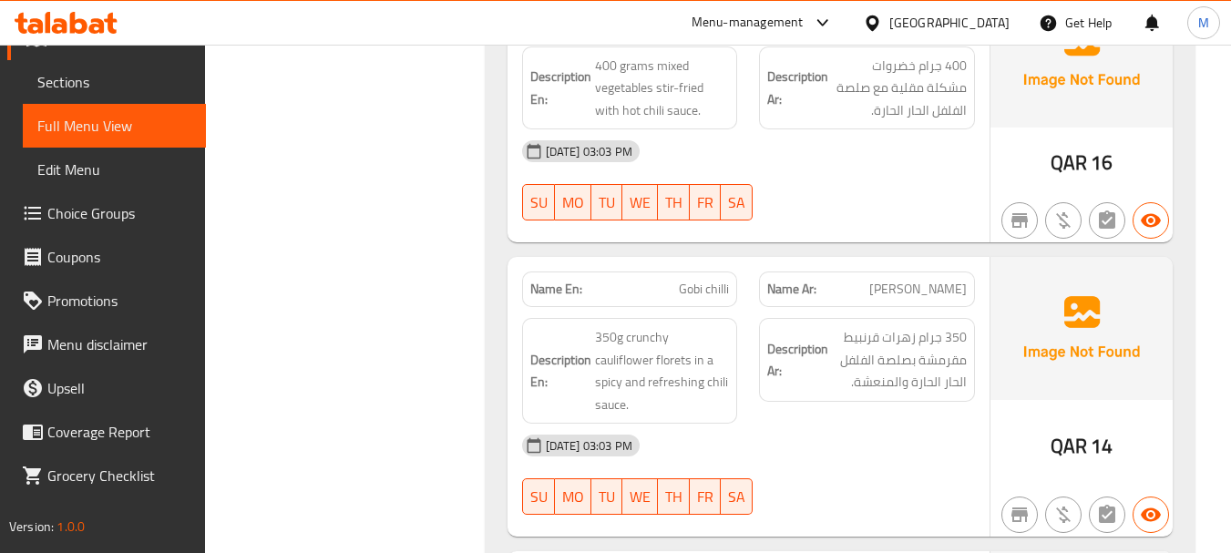
scroll to position [4016, 0]
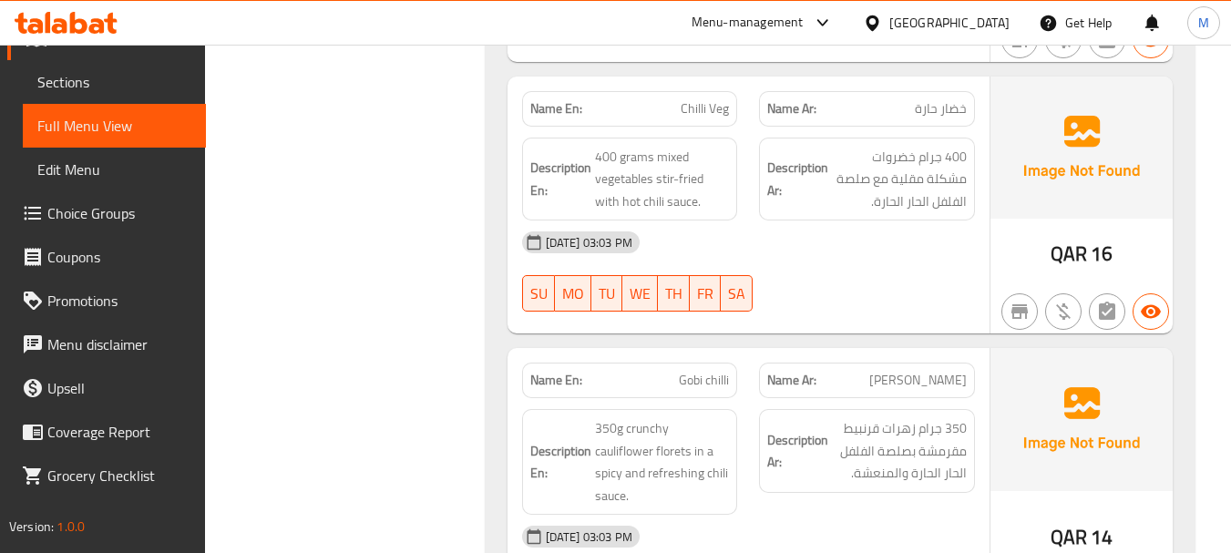
click at [898, 273] on div "31-08-2025 03:03 PM SU MO TU WE TH FR SA" at bounding box center [748, 271] width 475 height 102
click at [692, 149] on span "400 grams mixed vegetables stir-fried with hot chili sauce." at bounding box center [662, 179] width 135 height 67
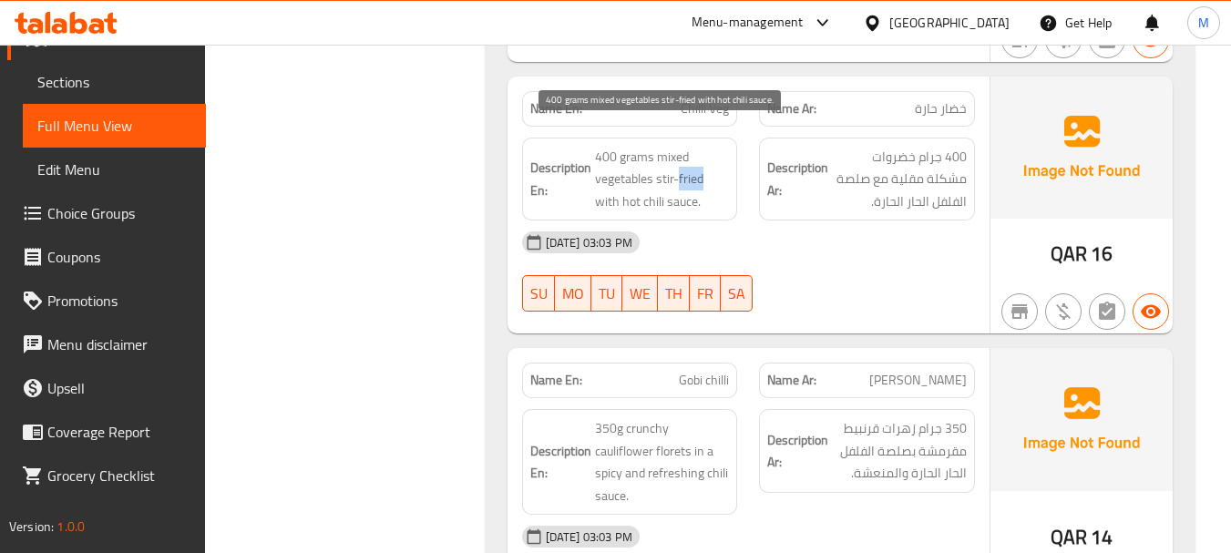
click at [692, 149] on span "400 grams mixed vegetables stir-fried with hot chili sauce." at bounding box center [662, 179] width 135 height 67
copy span "fried"
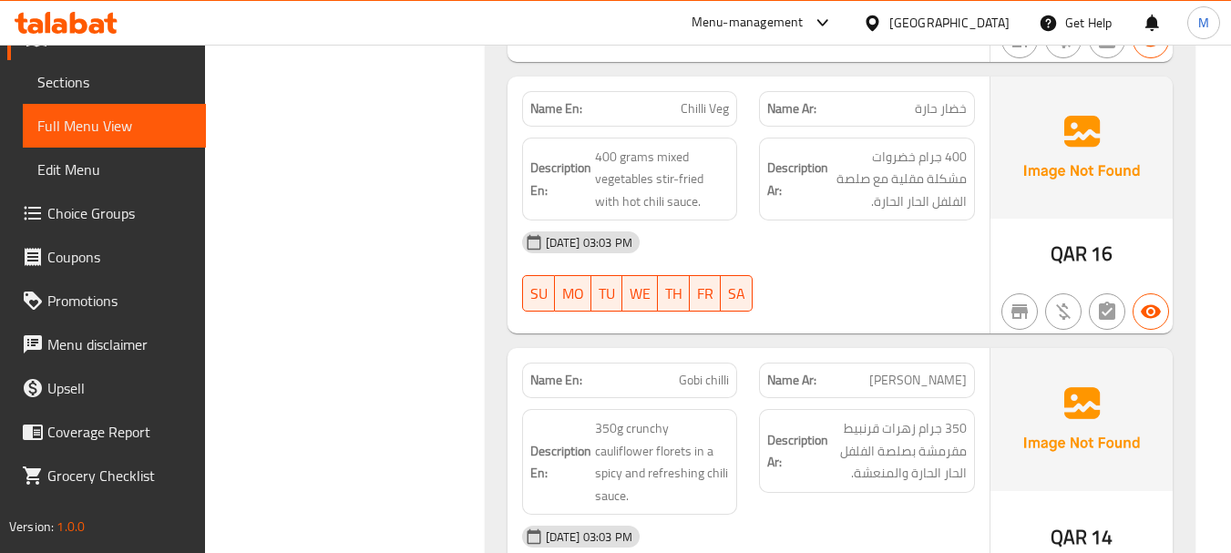
click at [925, 147] on span "400 جرام خضروات مشكلة مقلية مع صلصة الفلفل الحار الحارة." at bounding box center [899, 179] width 135 height 67
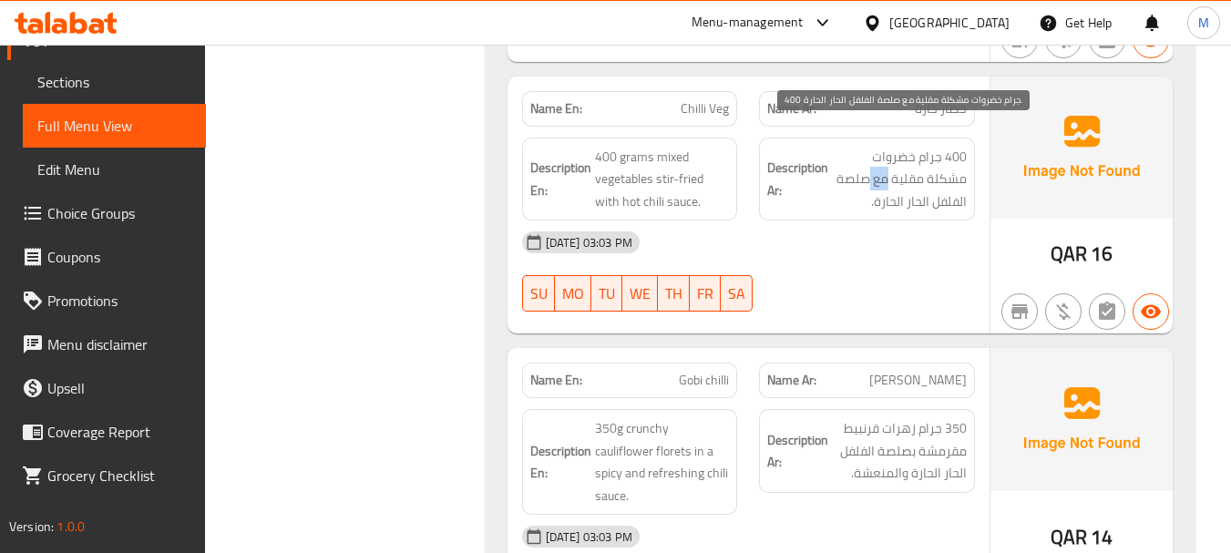
click at [925, 147] on span "400 جرام خضروات مشكلة مقلية مع صلصة الفلفل الحار الحارة." at bounding box center [899, 179] width 135 height 67
copy div "400 جرام خضروات مشكلة مقلية مع صلصة الفلفل الحار الحارة."
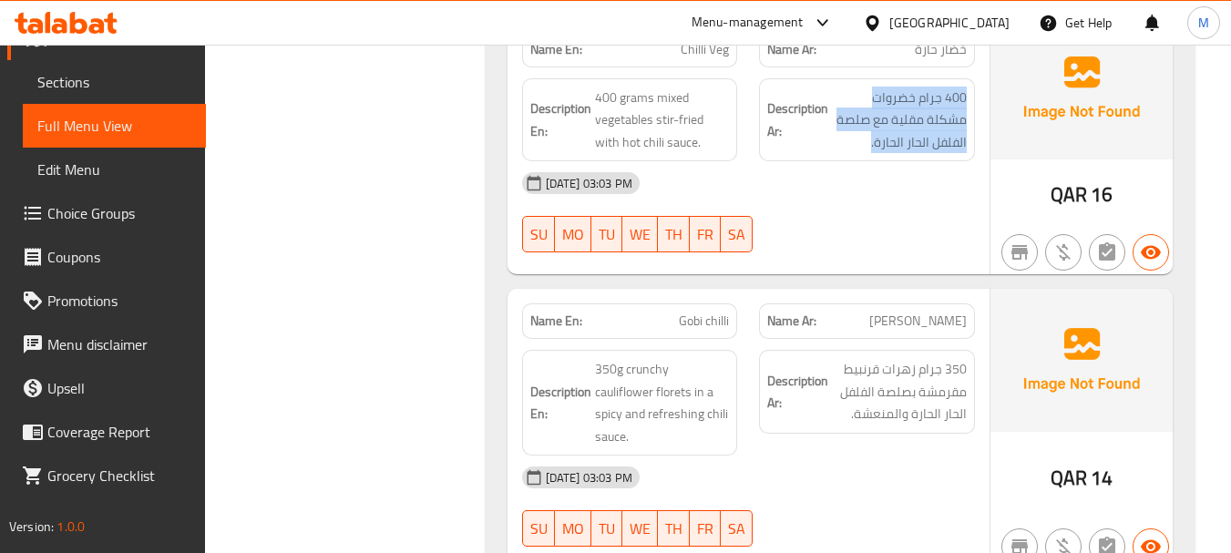
scroll to position [4107, 0]
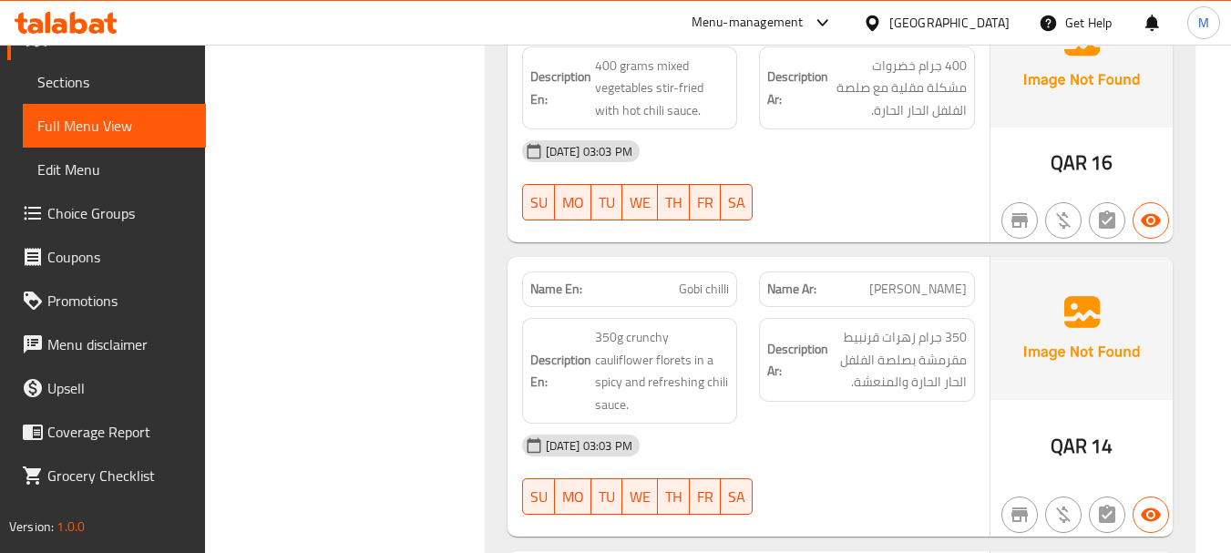
click at [877, 424] on div "[DATE] 03:03 PM" at bounding box center [748, 446] width 475 height 44
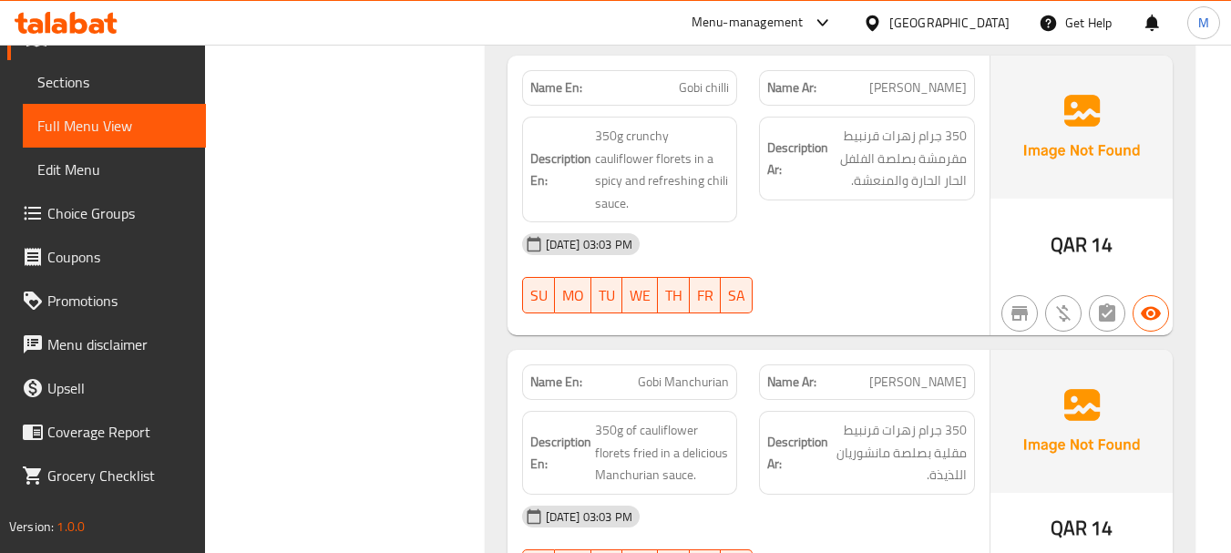
scroll to position [4380, 0]
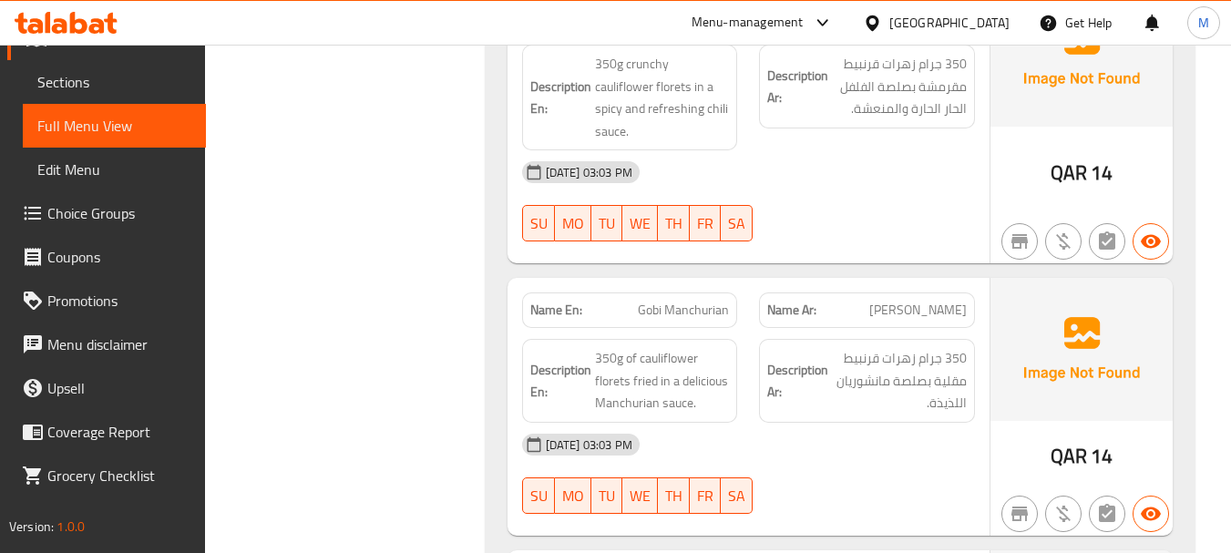
click at [819, 423] on div "[DATE] 03:03 PM" at bounding box center [748, 445] width 475 height 44
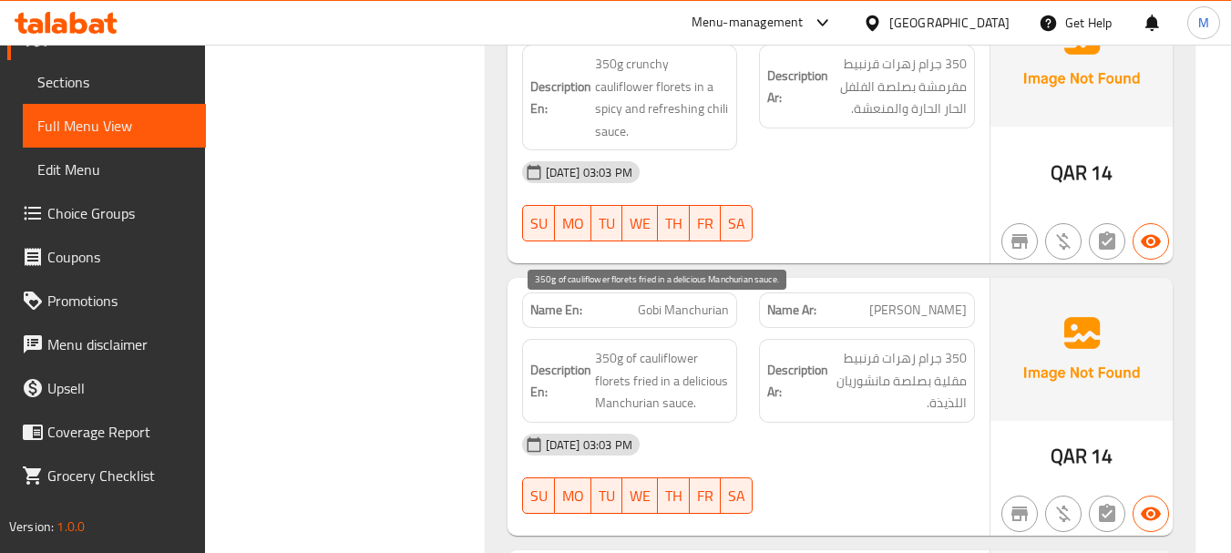
click at [655, 351] on span "350g of cauliflower florets fried in a delicious Manchurian sauce." at bounding box center [662, 380] width 135 height 67
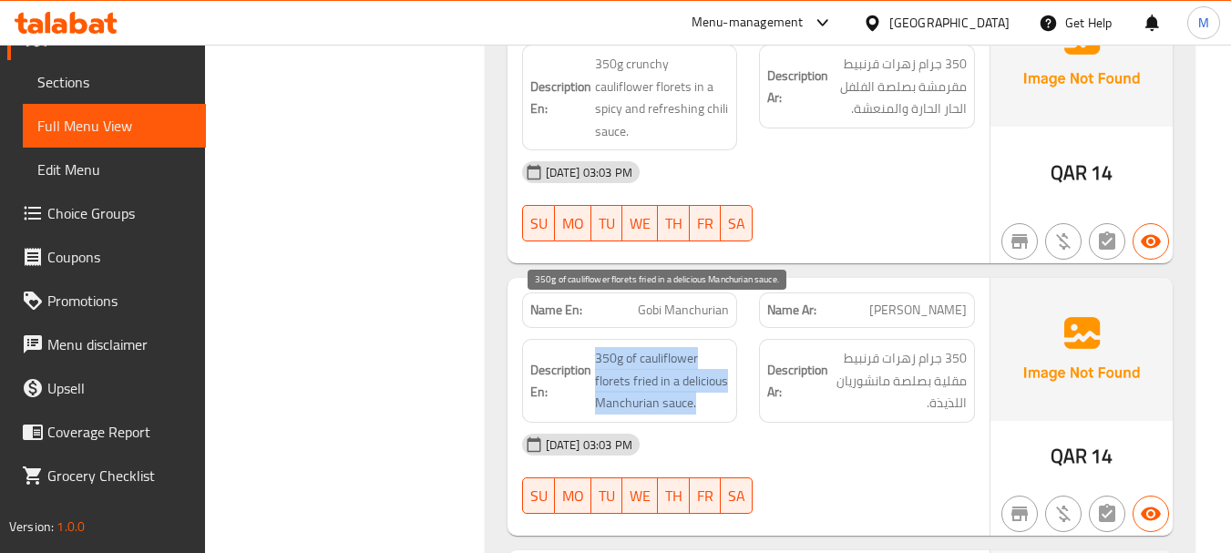
click at [655, 351] on span "350g of cauliflower florets fried in a delicious Manchurian sauce." at bounding box center [662, 380] width 135 height 67
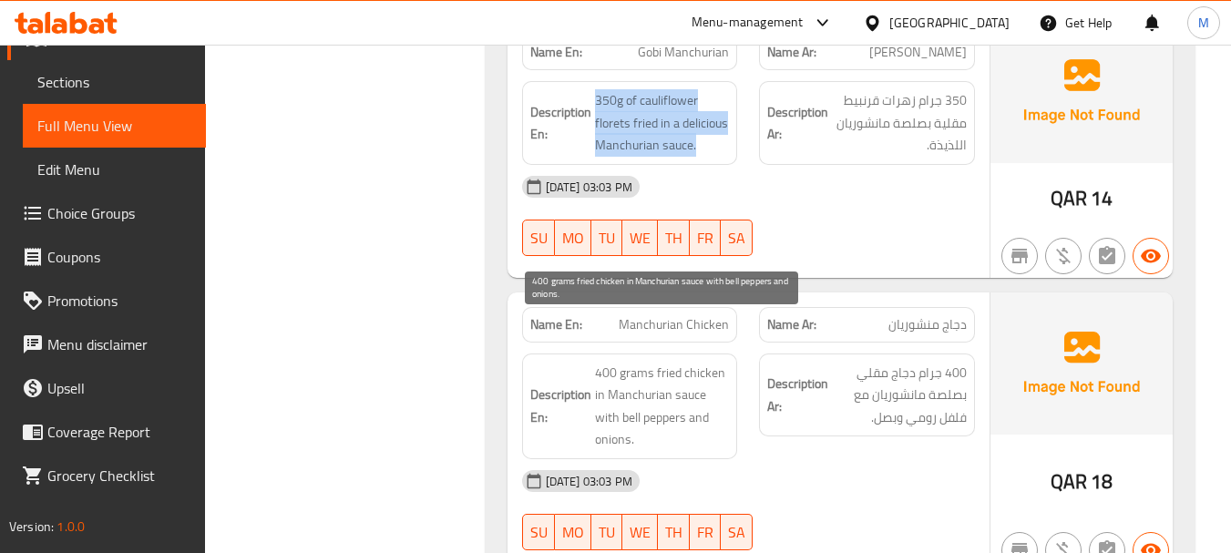
scroll to position [4653, 0]
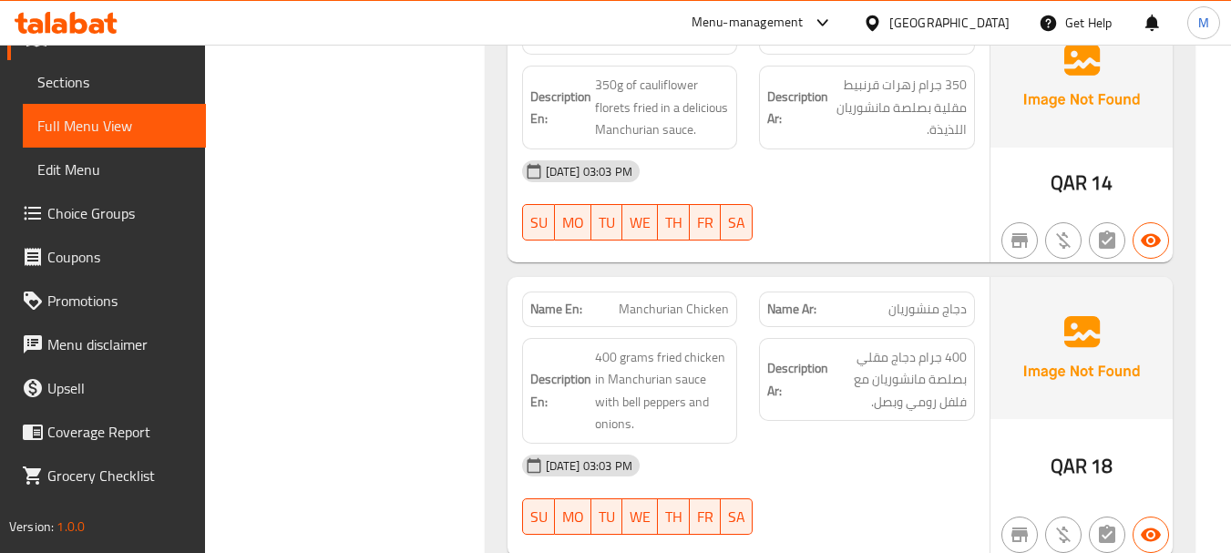
click at [881, 444] on div "[DATE] 03:03 PM" at bounding box center [748, 466] width 475 height 44
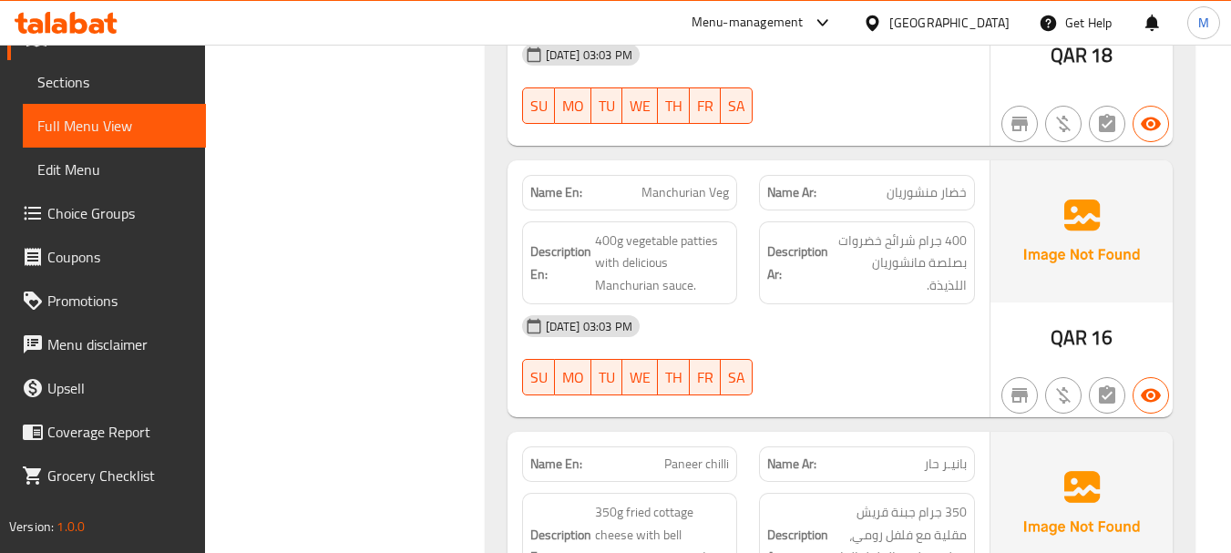
scroll to position [5109, 0]
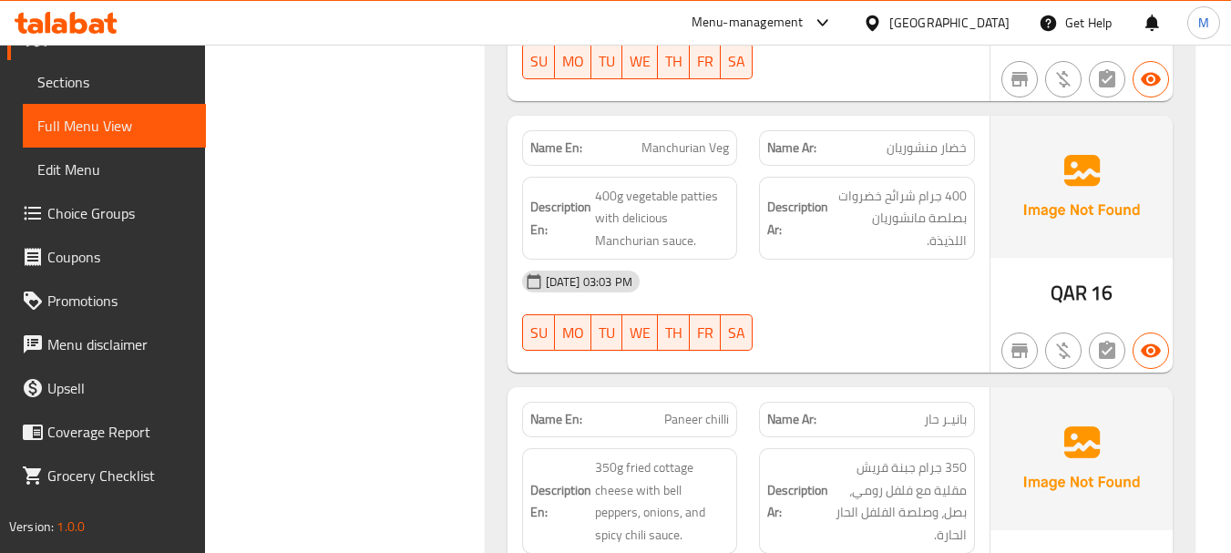
click at [887, 260] on div "[DATE] 03:03 PM" at bounding box center [748, 282] width 475 height 44
click at [687, 185] on span "400g vegetable patties with delicious Manchurian sauce." at bounding box center [662, 218] width 135 height 67
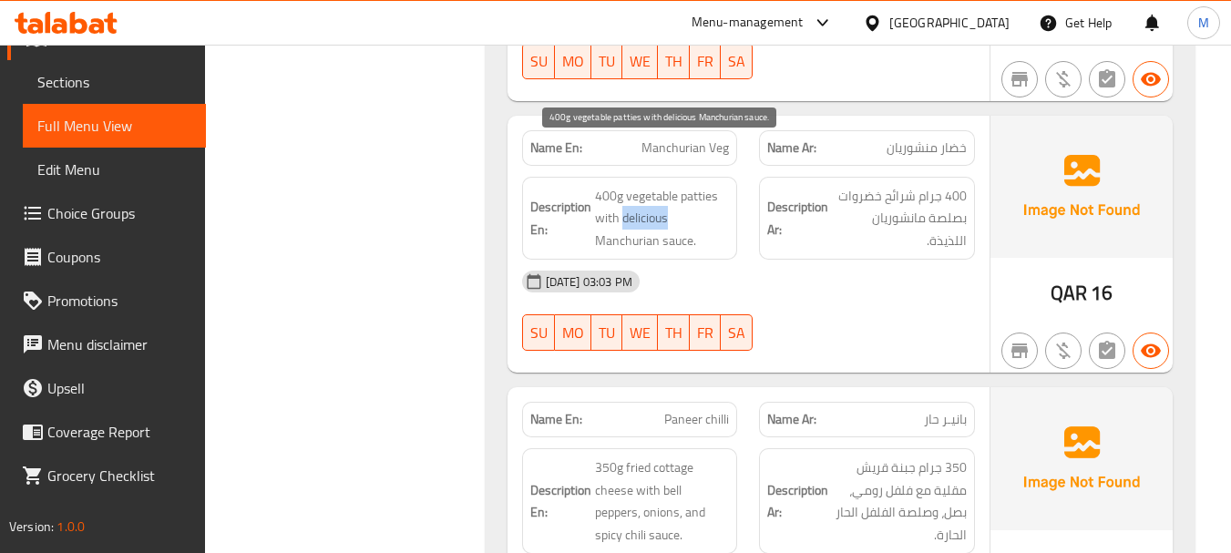
click at [687, 185] on span "400g vegetable patties with delicious Manchurian sauce." at bounding box center [662, 218] width 135 height 67
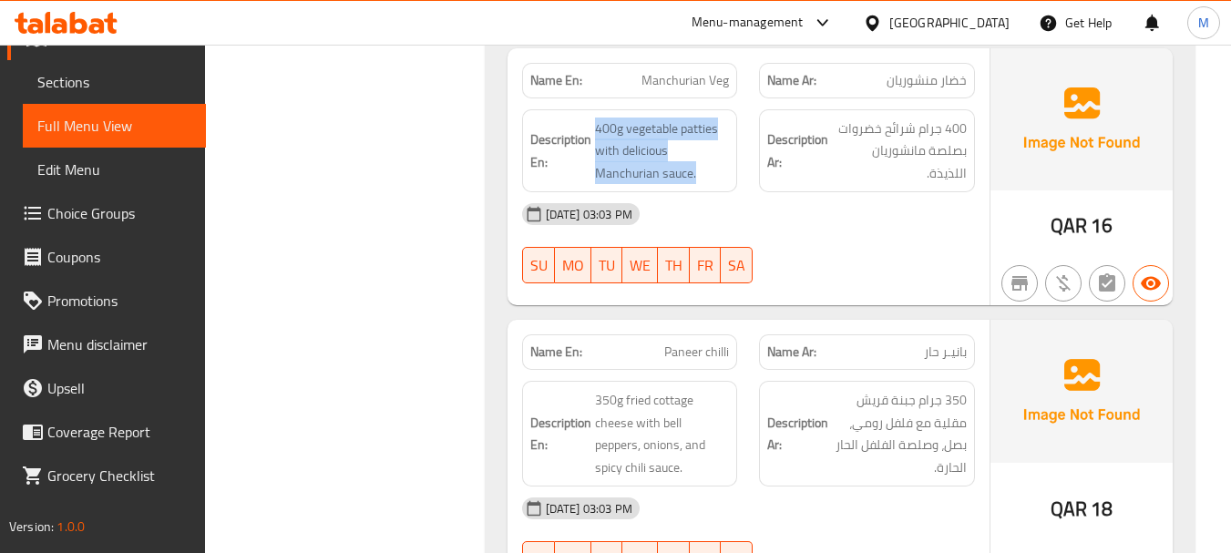
scroll to position [5291, 0]
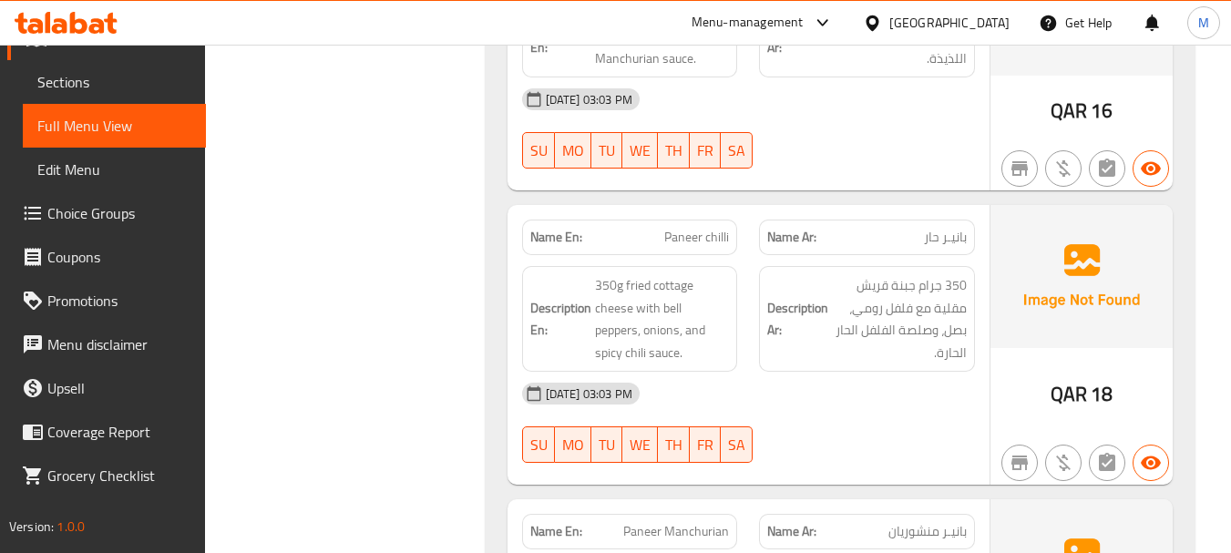
click at [755, 372] on div "[DATE] 03:03 PM" at bounding box center [748, 394] width 475 height 44
click at [760, 372] on div "[DATE] 03:03 PM" at bounding box center [748, 394] width 475 height 44
click at [675, 228] on span "Paneer chilli" at bounding box center [696, 237] width 65 height 19
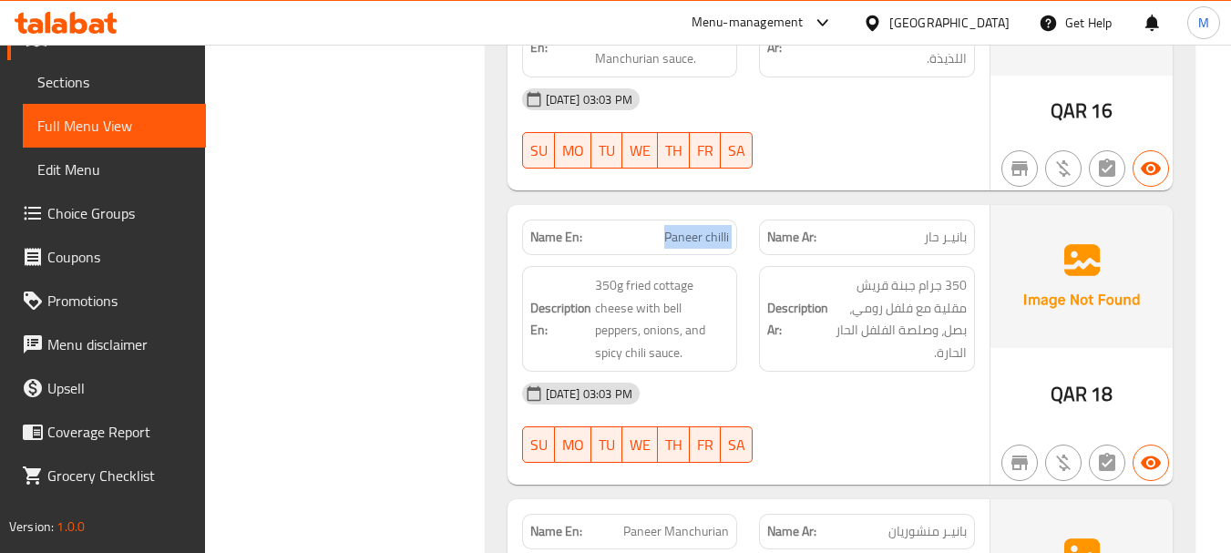
click at [675, 228] on span "Paneer chilli" at bounding box center [696, 237] width 65 height 19
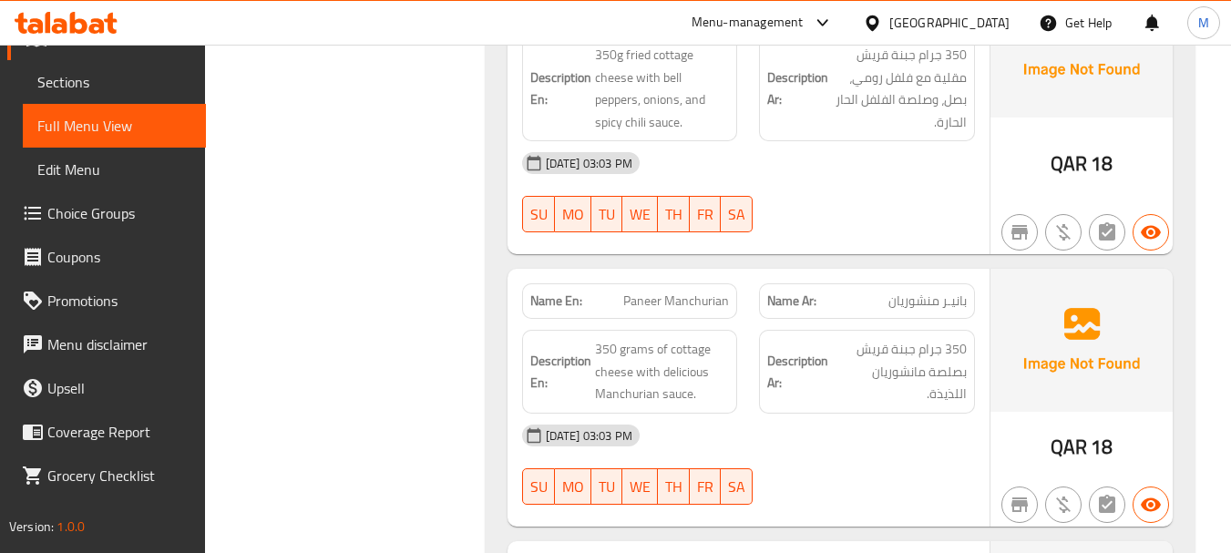
scroll to position [5564, 0]
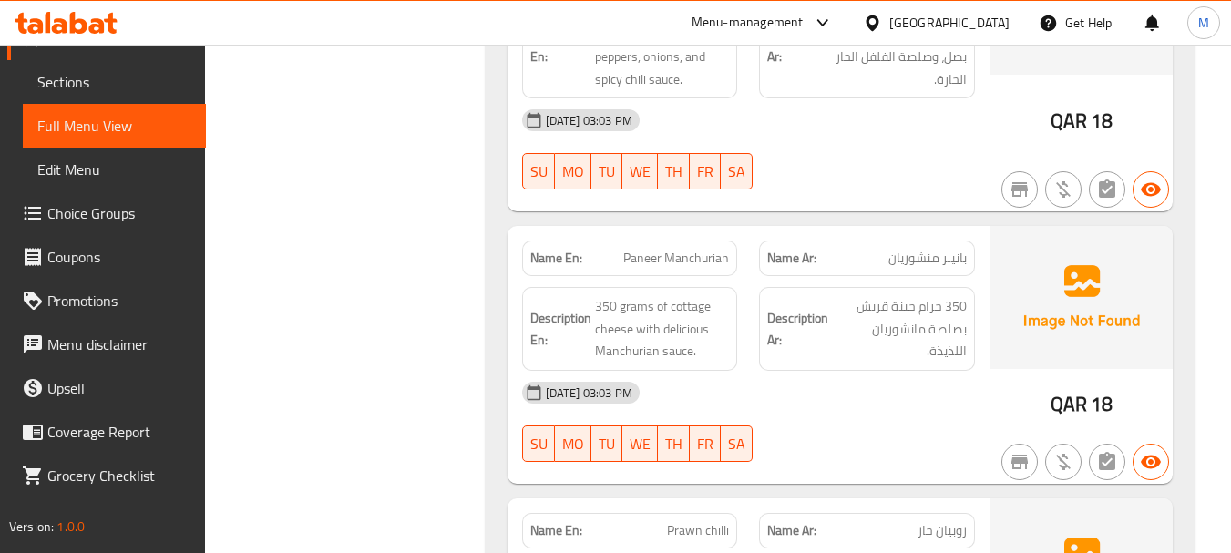
click at [802, 371] on div "[DATE] 03:03 PM" at bounding box center [748, 393] width 475 height 44
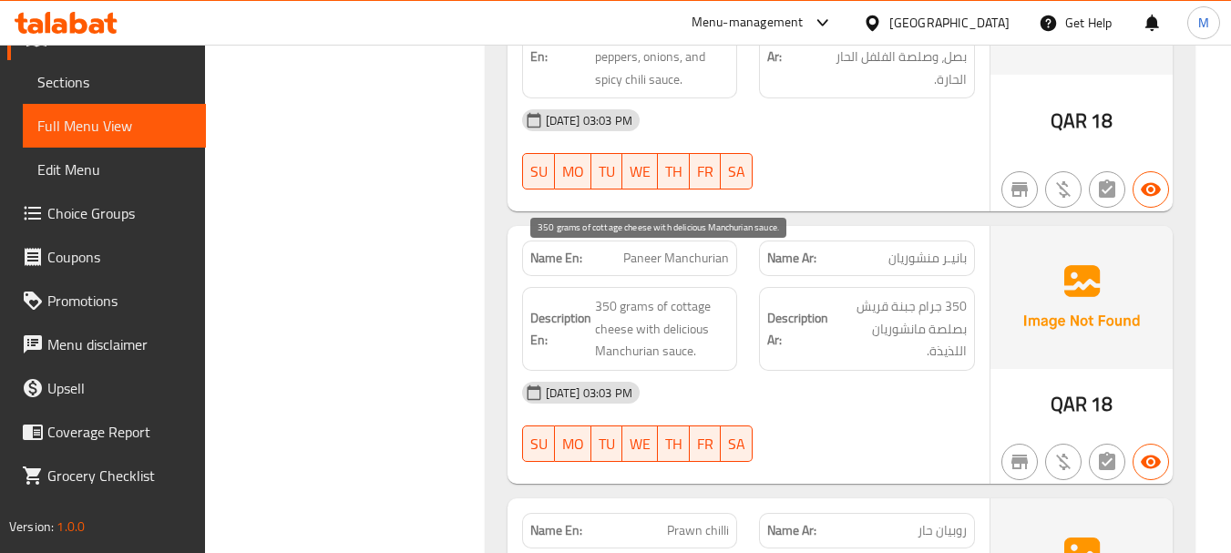
click at [686, 302] on span "350 grams of cottage cheese with delicious Manchurian sauce." at bounding box center [662, 328] width 135 height 67
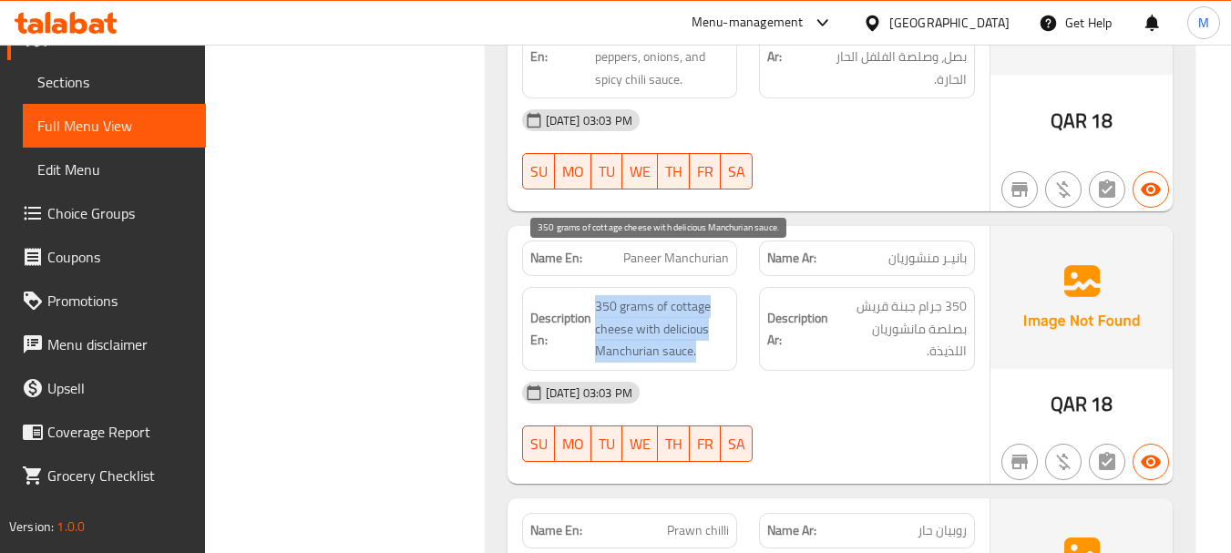
click at [685, 302] on span "350 grams of cottage cheese with delicious Manchurian sauce." at bounding box center [662, 328] width 135 height 67
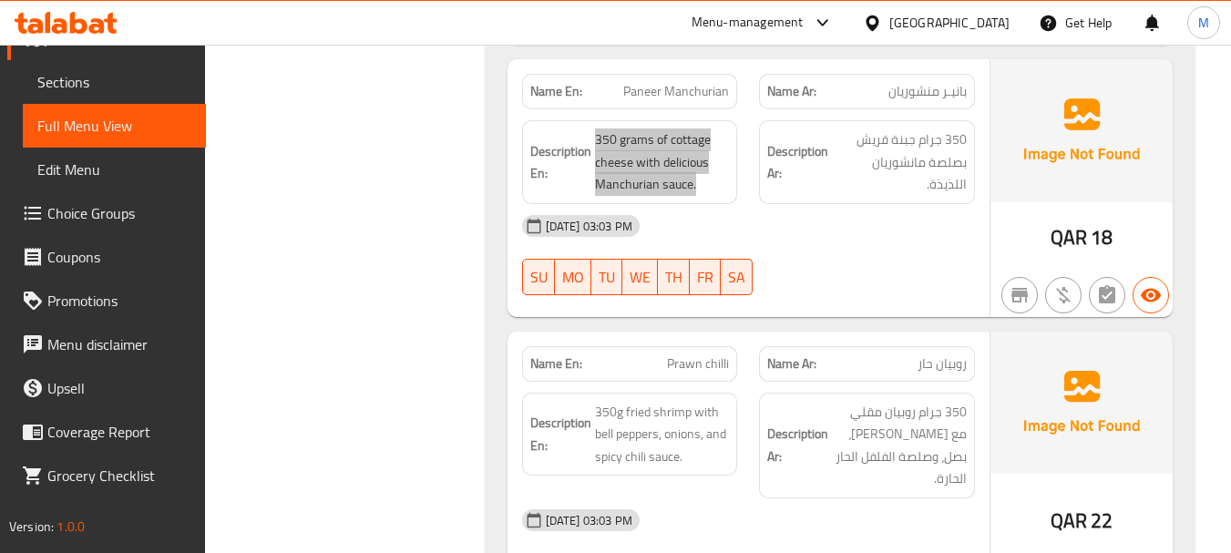
scroll to position [5747, 0]
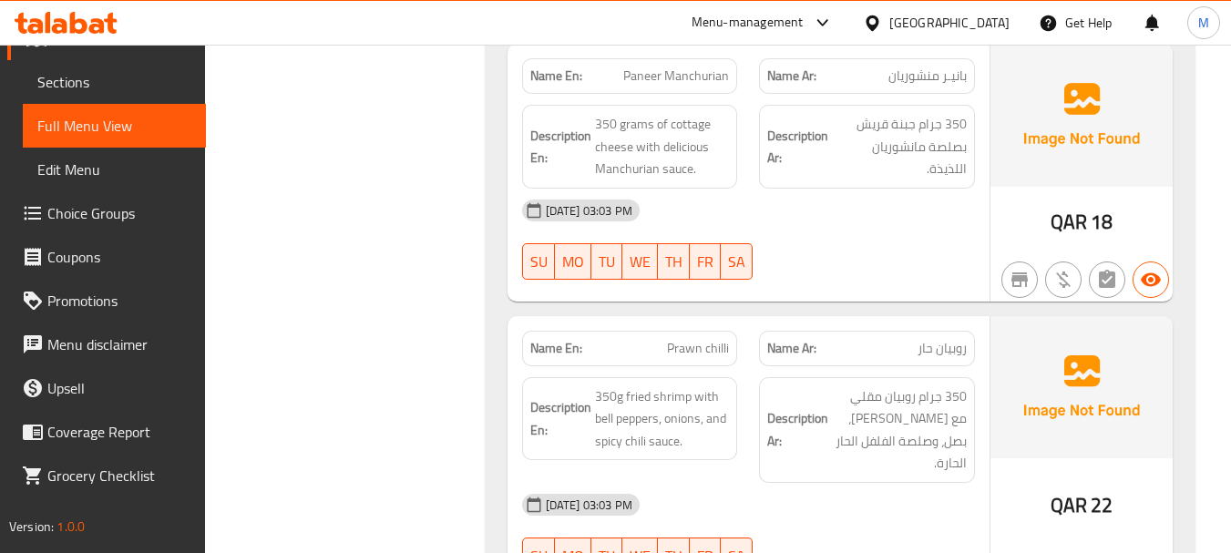
click at [796, 483] on div "[DATE] 03:03 PM" at bounding box center [748, 505] width 475 height 44
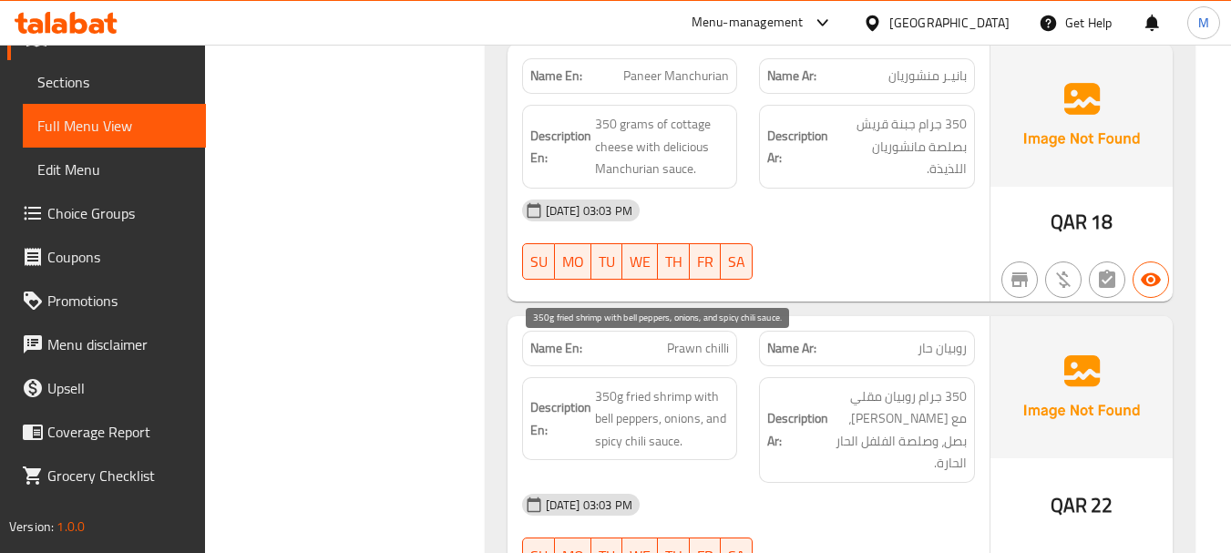
click at [671, 385] on span "350g fried shrimp with bell peppers, onions, and spicy chili sauce." at bounding box center [662, 418] width 135 height 67
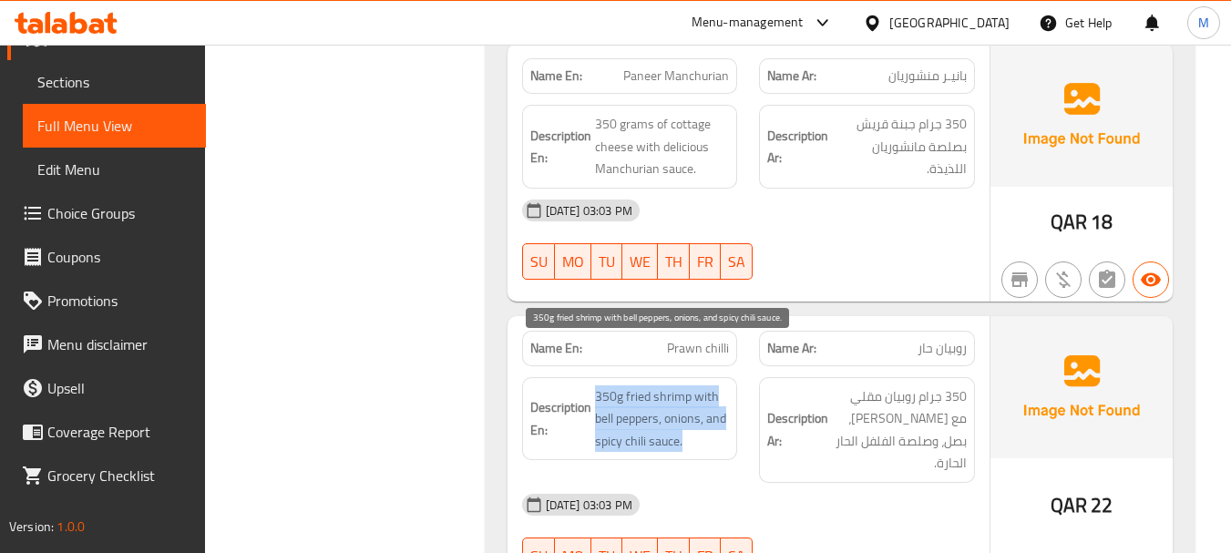
click at [671, 385] on span "350g fried shrimp with bell peppers, onions, and spicy chili sauce." at bounding box center [662, 418] width 135 height 67
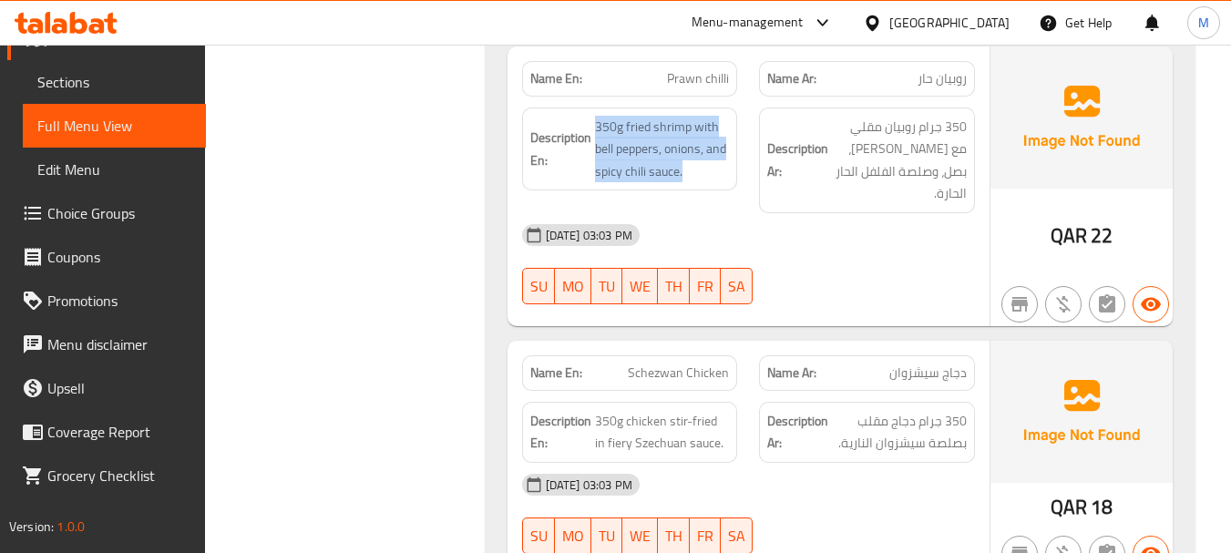
scroll to position [6020, 0]
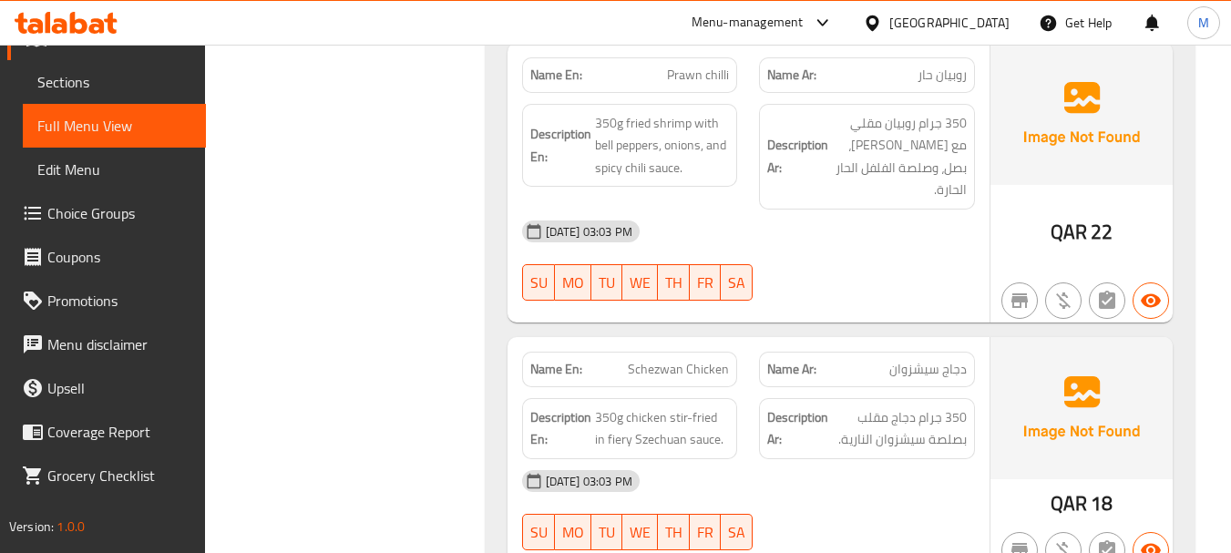
click at [814, 459] on div "[DATE] 03:03 PM" at bounding box center [748, 481] width 475 height 44
click at [898, 406] on span "350 جرام دجاج مقلب بصلصة سيشزوان النارية." at bounding box center [899, 428] width 135 height 45
click at [868, 406] on span "350 جرام دجاج مقلب بصلصة سيشزوان النارية." at bounding box center [899, 428] width 135 height 45
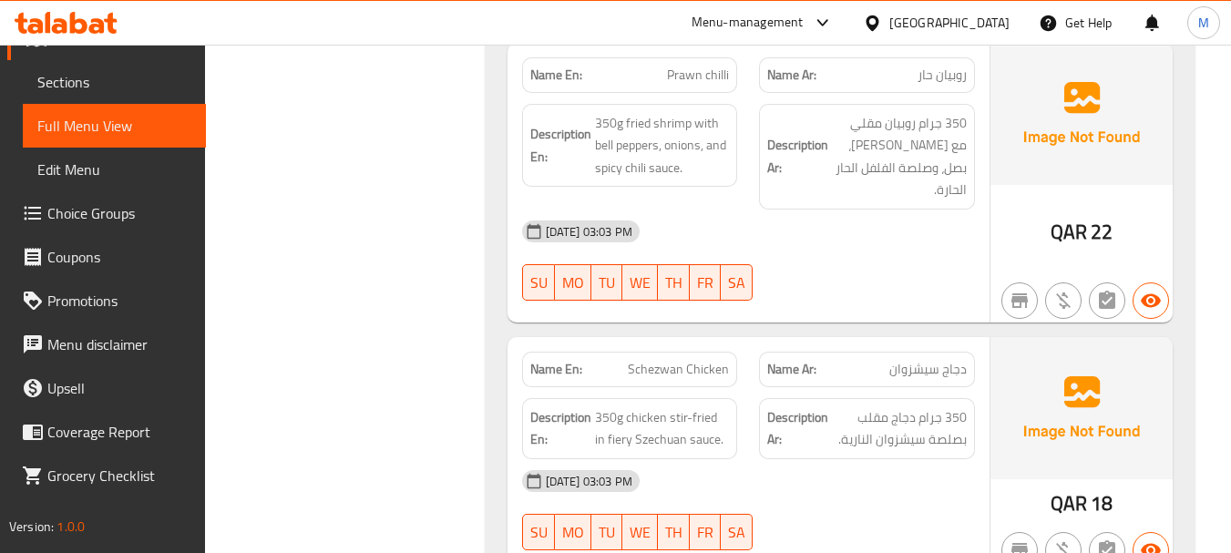
click at [681, 352] on div "Name En: Schezwan Chicken" at bounding box center [630, 370] width 216 height 36
click at [684, 406] on span "350g chicken stir-fried in fiery Szechuan sauce." at bounding box center [662, 428] width 135 height 45
click at [865, 406] on span "350 جرام دجاج مقلب بصلصة سيشزوان النارية." at bounding box center [899, 428] width 135 height 45
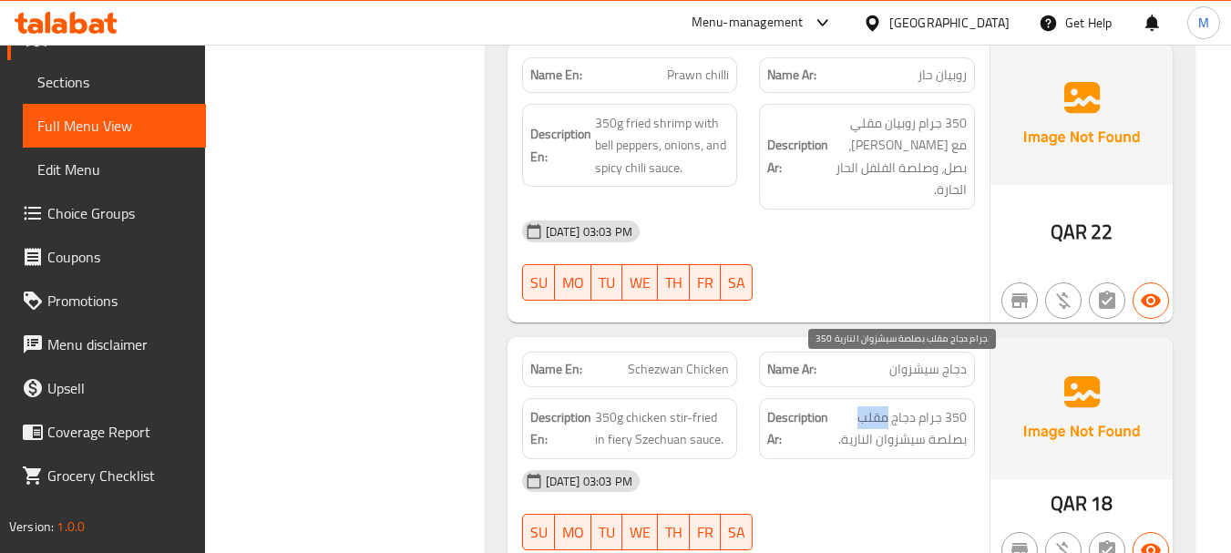
click at [866, 406] on span "350 جرام دجاج مقلب بصلصة سيشزوان النارية." at bounding box center [899, 428] width 135 height 45
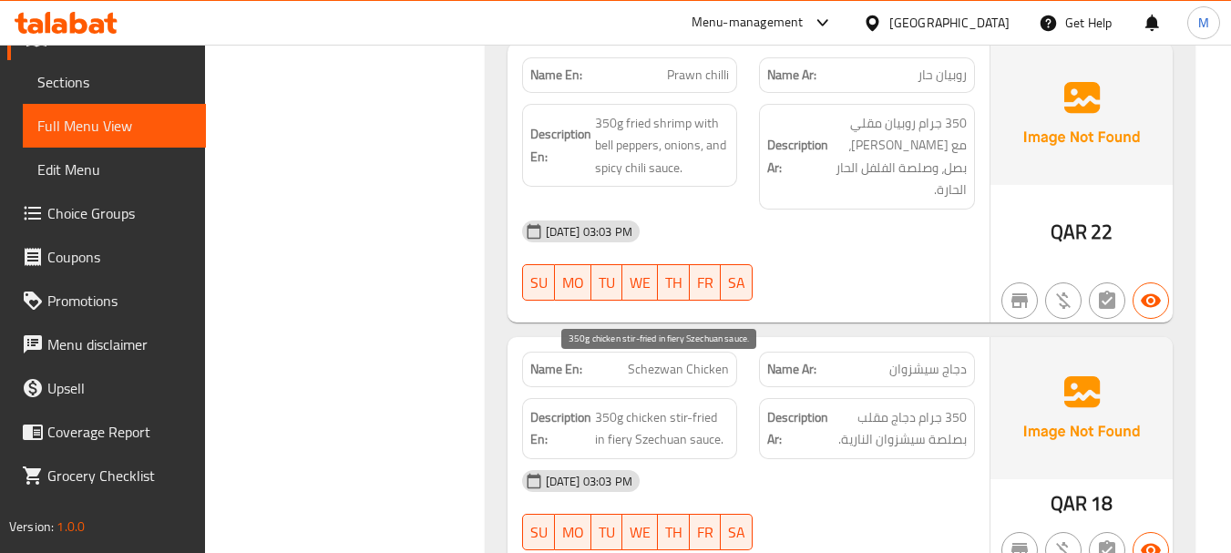
click at [680, 406] on span "350g chicken stir-fried in fiery Szechuan sauce." at bounding box center [662, 428] width 135 height 45
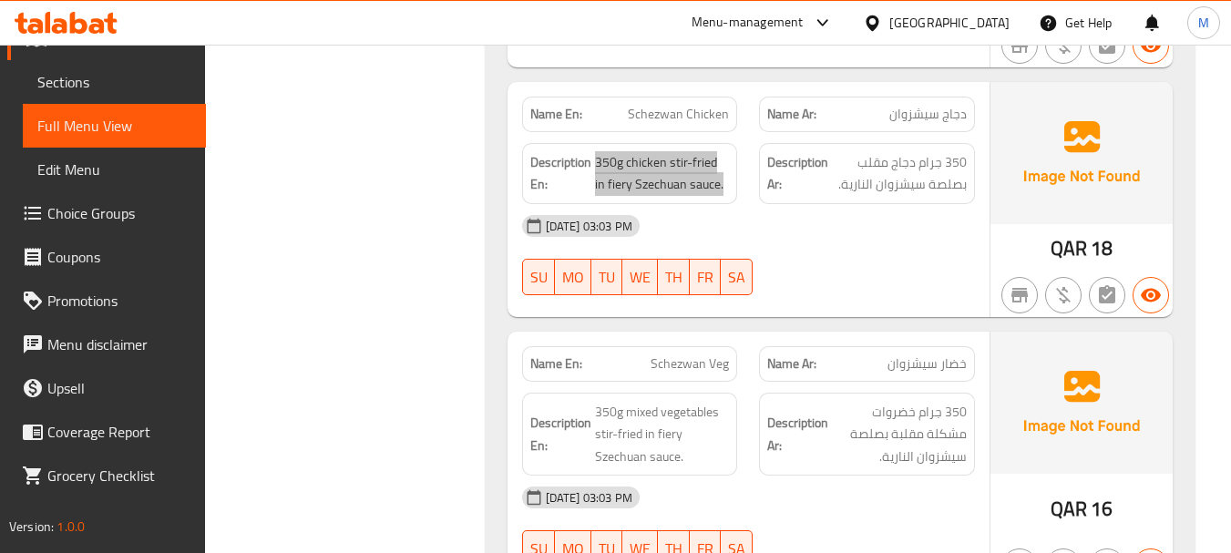
scroll to position [6293, 0]
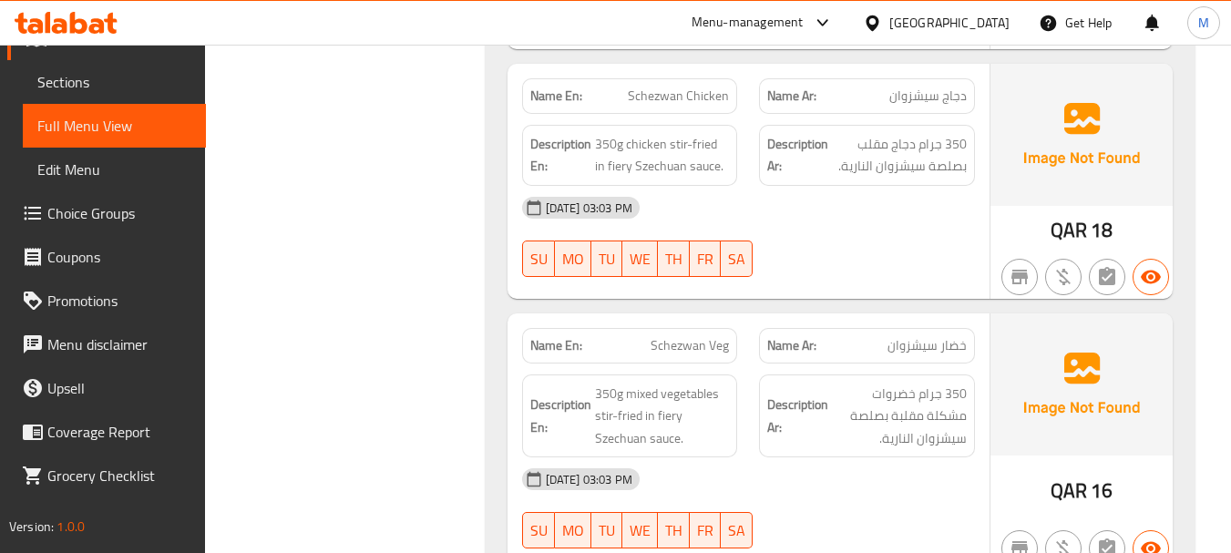
click at [883, 457] on div "[DATE] 03:03 PM" at bounding box center [748, 479] width 475 height 44
click at [865, 383] on span "350 جرام خضروات مشكلة مقلبة بصلصة سيشزوان النارية." at bounding box center [899, 416] width 135 height 67
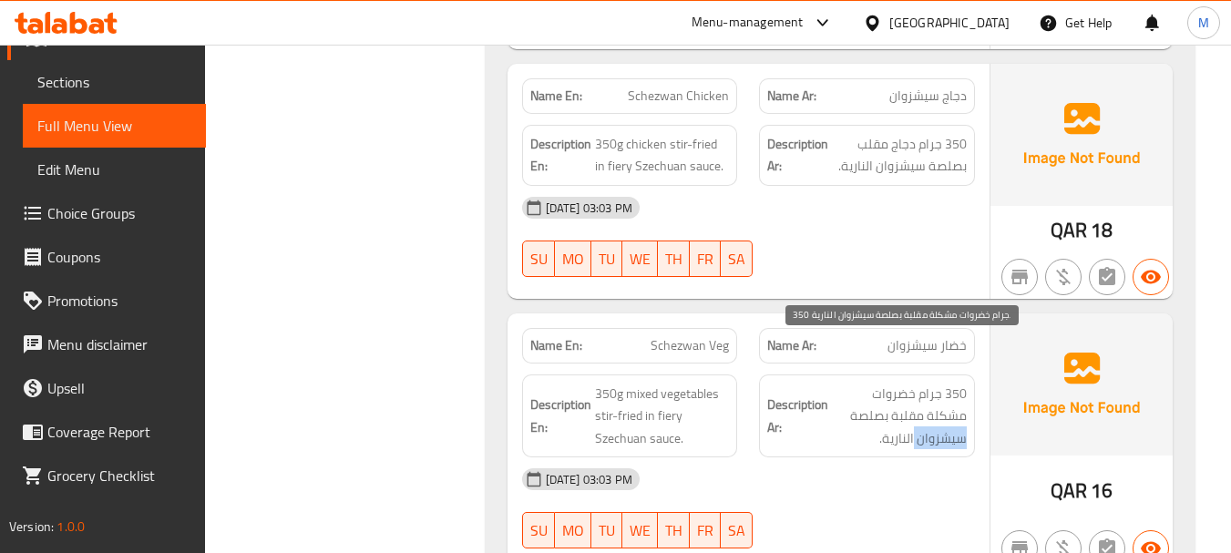
click at [865, 383] on span "350 جرام خضروات مشكلة مقلبة بصلصة سيشزوان النارية." at bounding box center [899, 416] width 135 height 67
click at [881, 383] on span "350 جرام خضروات مشكلة مقلبة بصلصة سيشزوان النارية." at bounding box center [899, 416] width 135 height 67
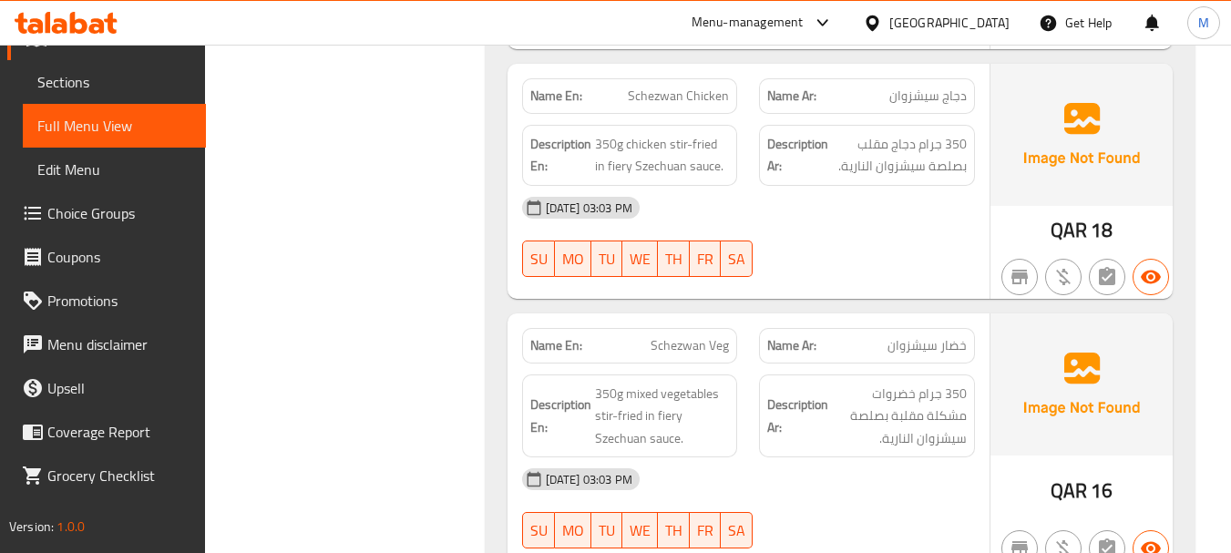
click at [681, 383] on span "350g mixed vegetables stir-fried in fiery Szechuan sauce." at bounding box center [662, 416] width 135 height 67
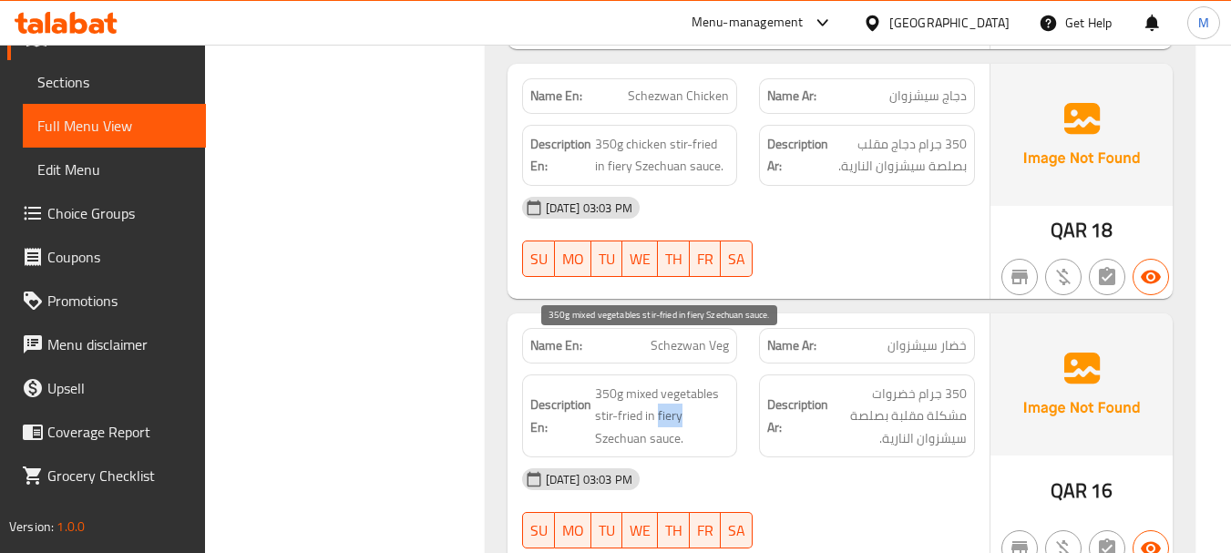
click at [681, 383] on span "350g mixed vegetables stir-fried in fiery Szechuan sauce." at bounding box center [662, 416] width 135 height 67
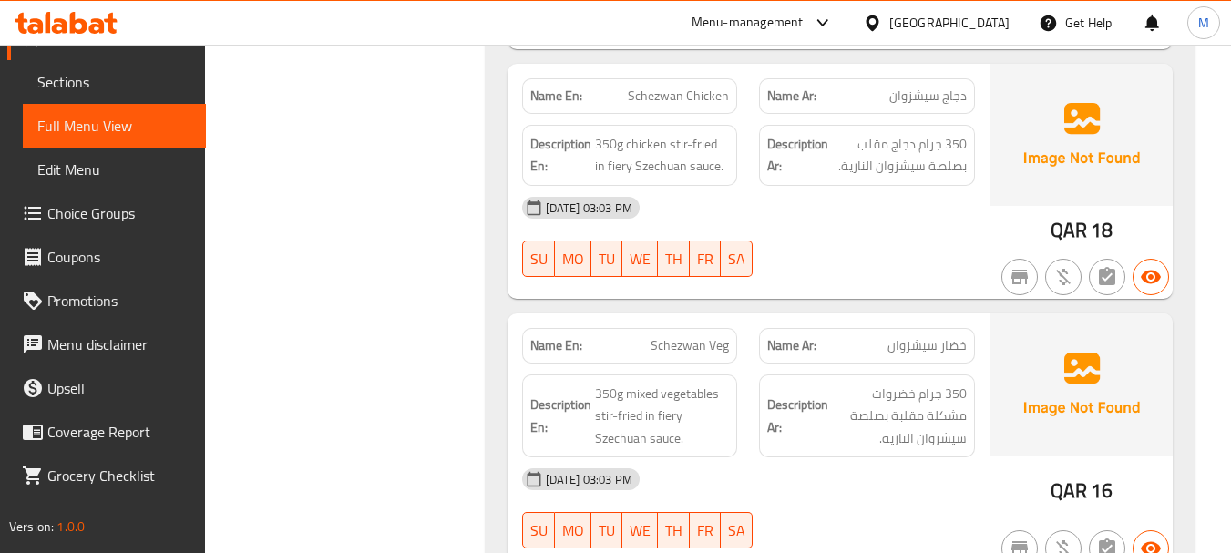
click at [686, 336] on span "Schezwan Veg" at bounding box center [689, 345] width 78 height 19
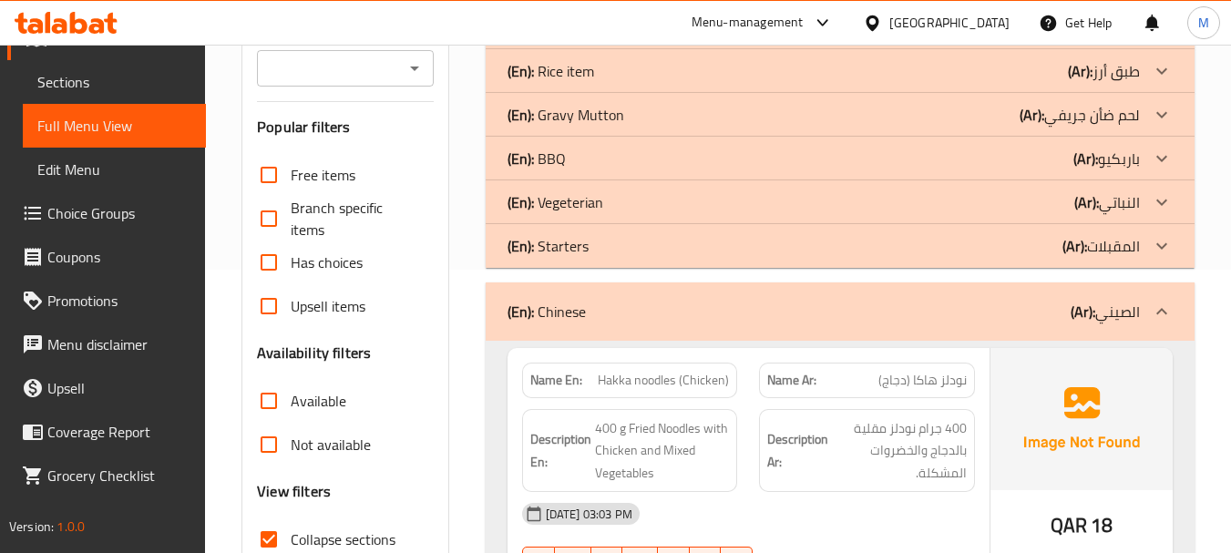
scroll to position [364, 0]
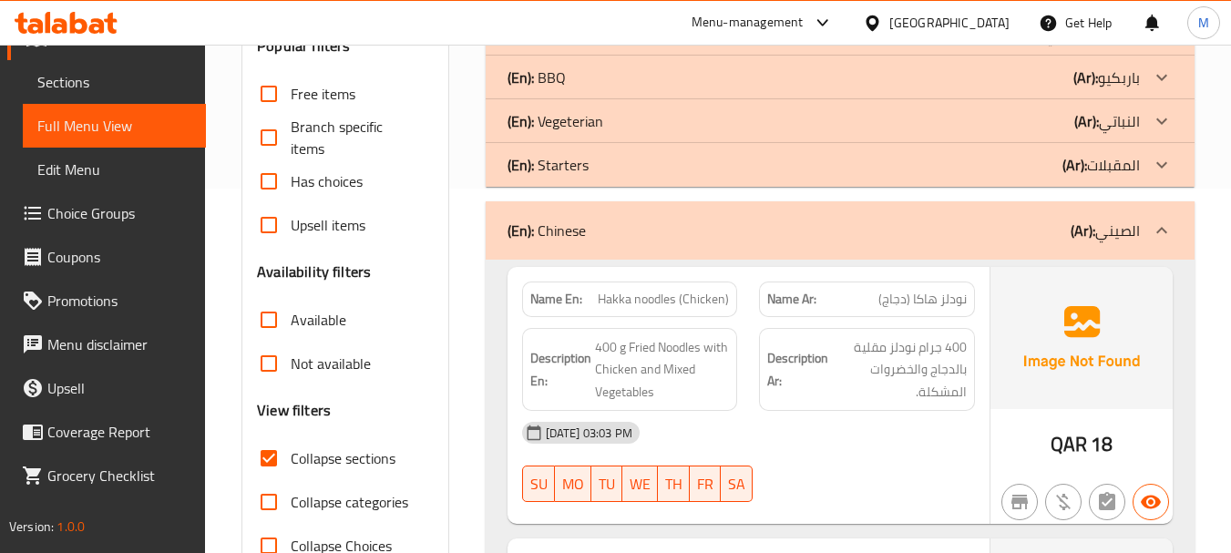
click at [732, 226] on div "(En): Chinese (Ar): الصيني" at bounding box center [823, 231] width 632 height 22
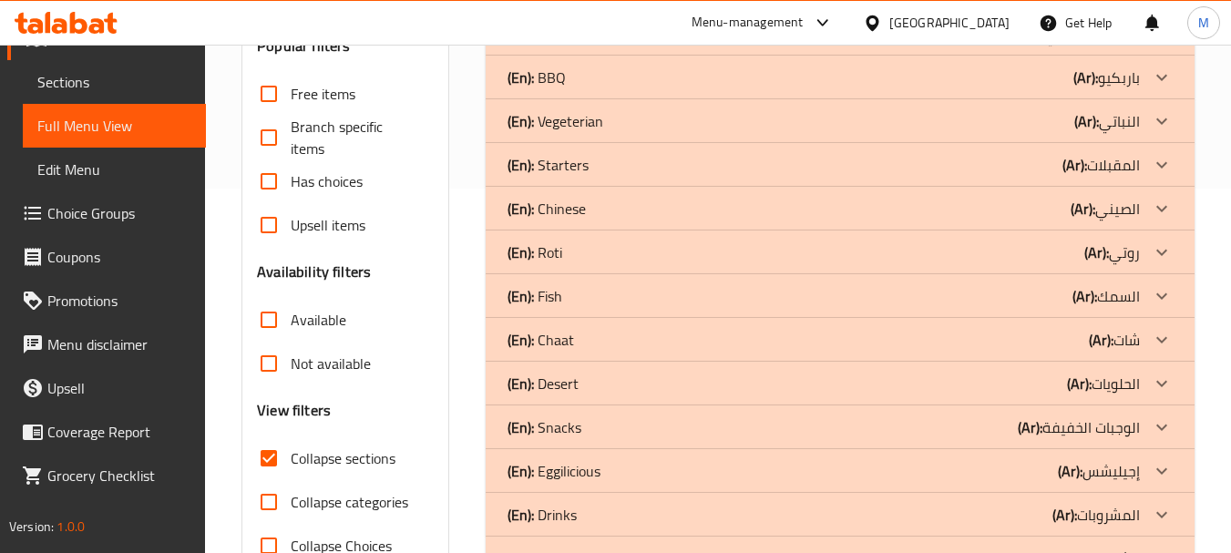
click at [538, 338] on p "(En): Chaat" at bounding box center [540, 340] width 67 height 22
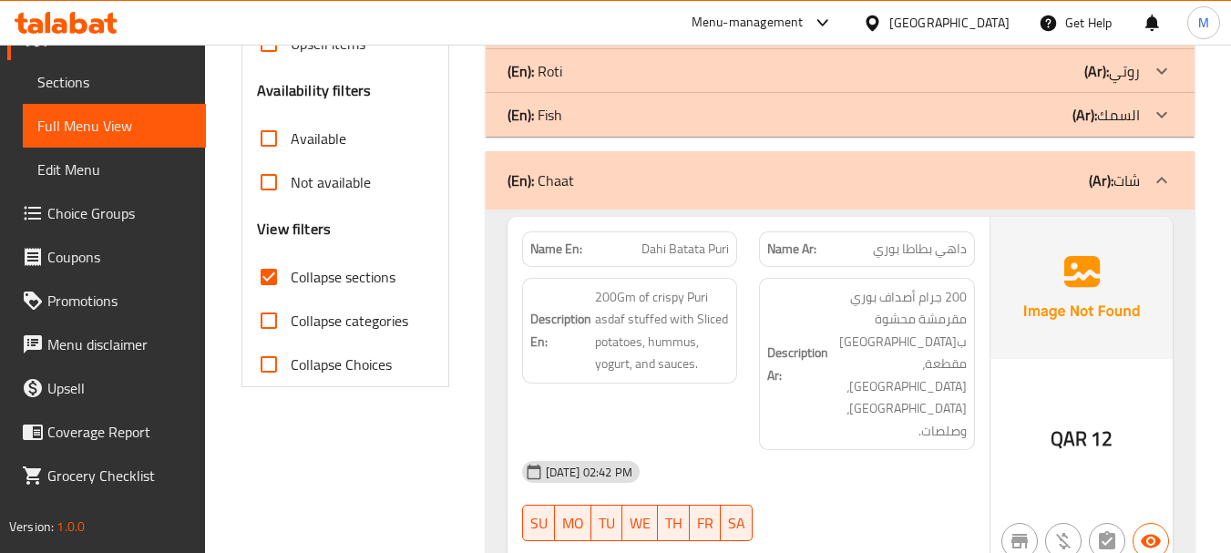
scroll to position [547, 0]
click at [799, 449] on div "31-08-2025 02:42 PM" at bounding box center [748, 471] width 475 height 44
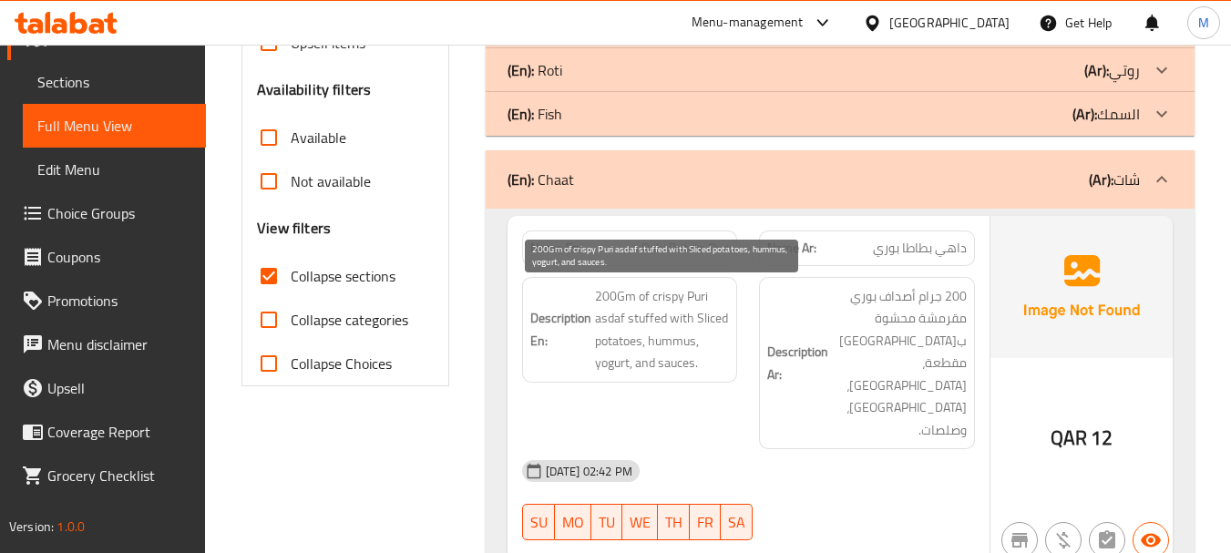
click at [663, 323] on span "200Gm of crispy Puri asdaf stuffed with Sliced potatoes, hummus, yogurt, and sa…" at bounding box center [662, 329] width 135 height 89
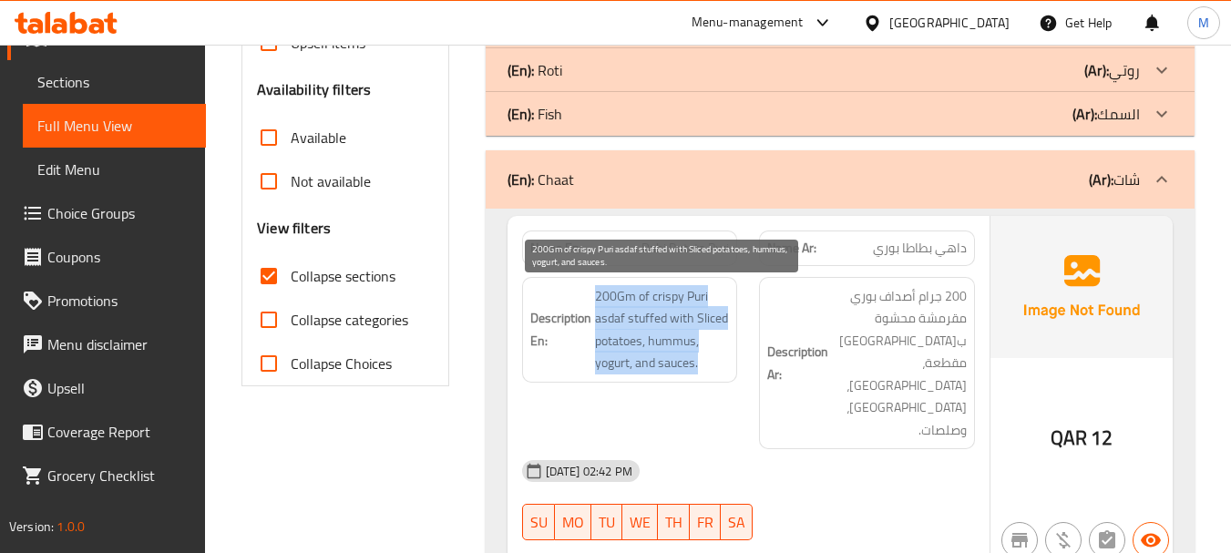
click at [663, 323] on span "200Gm of crispy Puri asdaf stuffed with Sliced potatoes, hummus, yogurt, and sa…" at bounding box center [662, 329] width 135 height 89
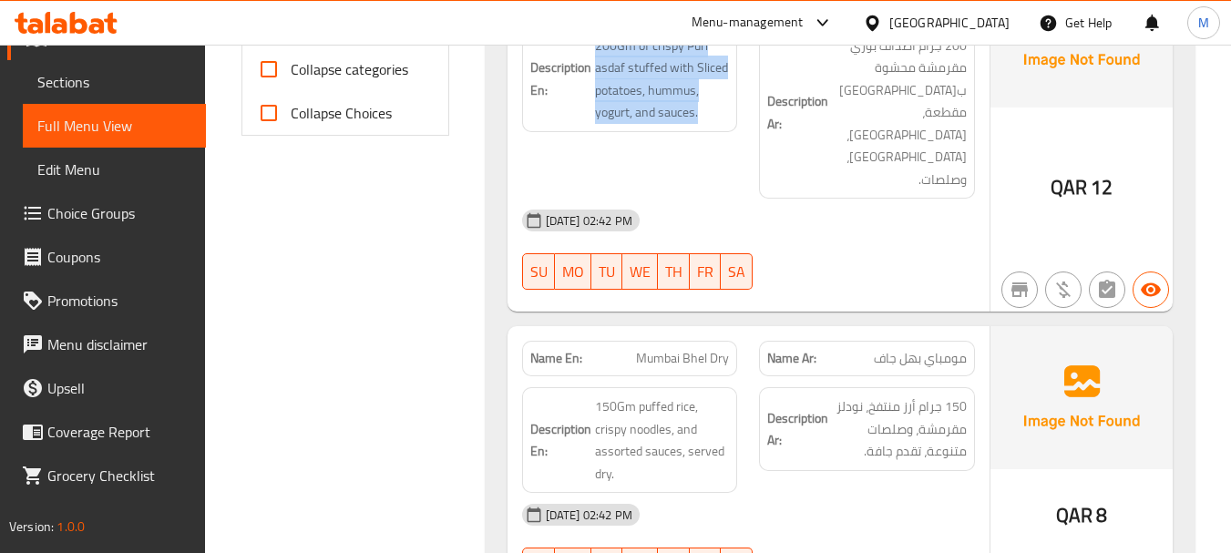
scroll to position [820, 0]
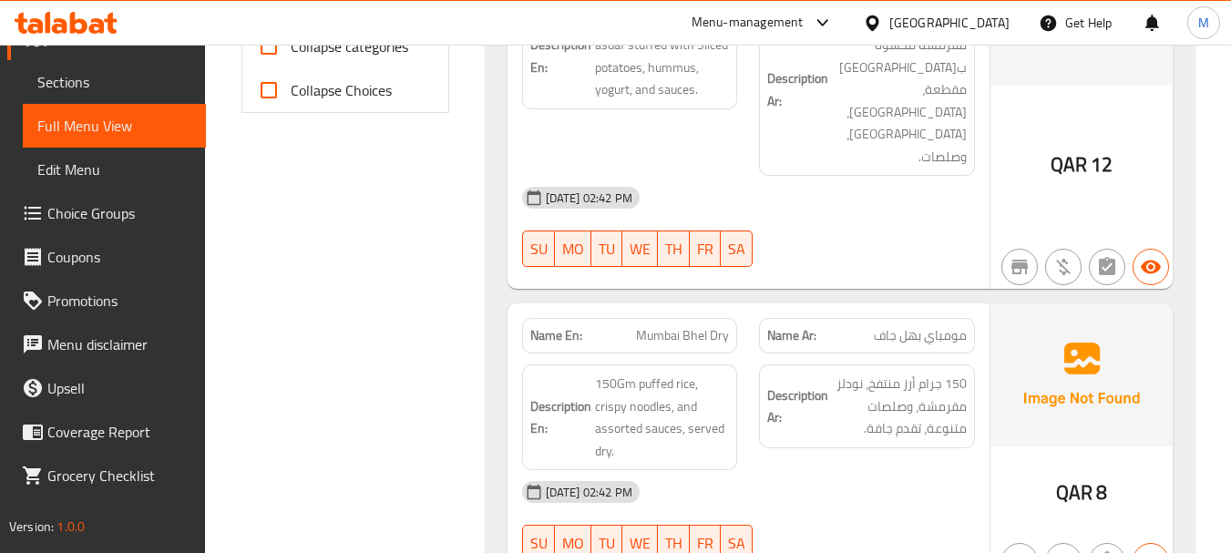
click at [744, 470] on div "31-08-2025 02:42 PM" at bounding box center [748, 492] width 475 height 44
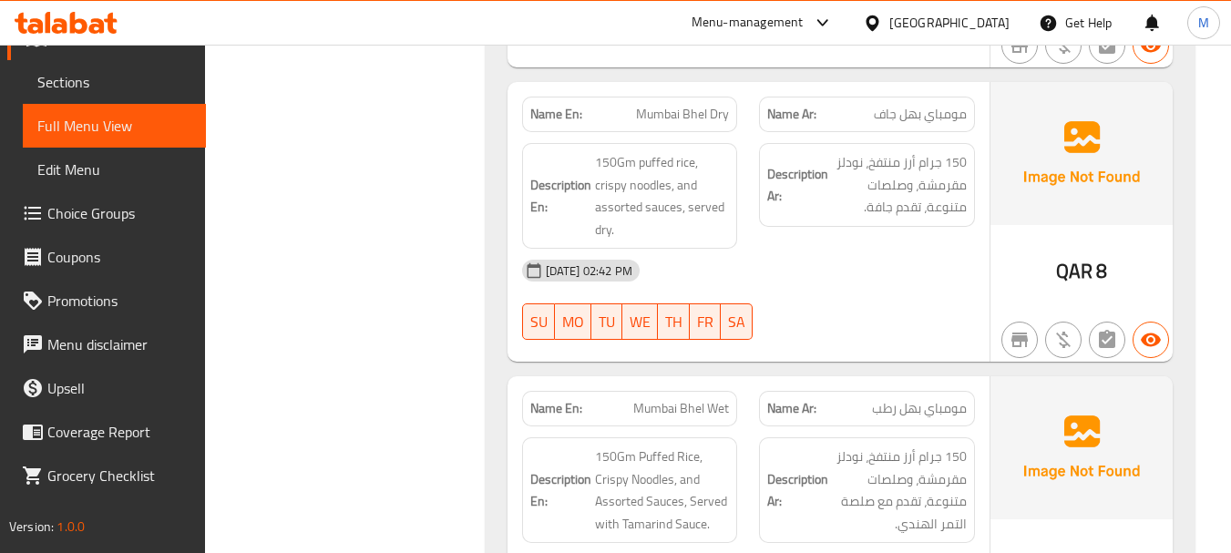
scroll to position [1093, 0]
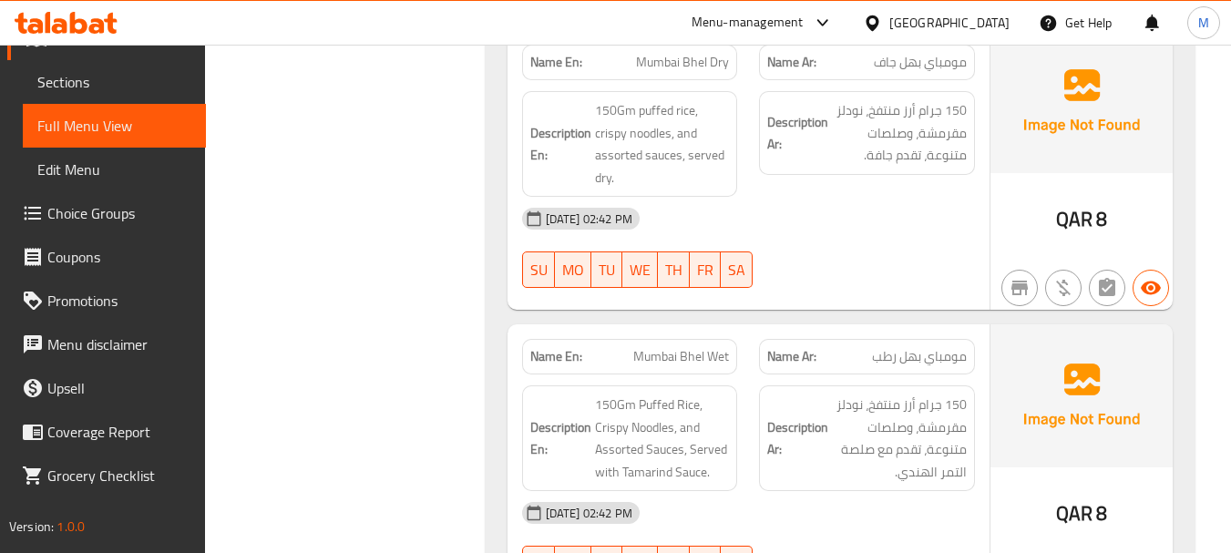
click at [810, 491] on div "31-08-2025 02:42 PM" at bounding box center [748, 513] width 475 height 44
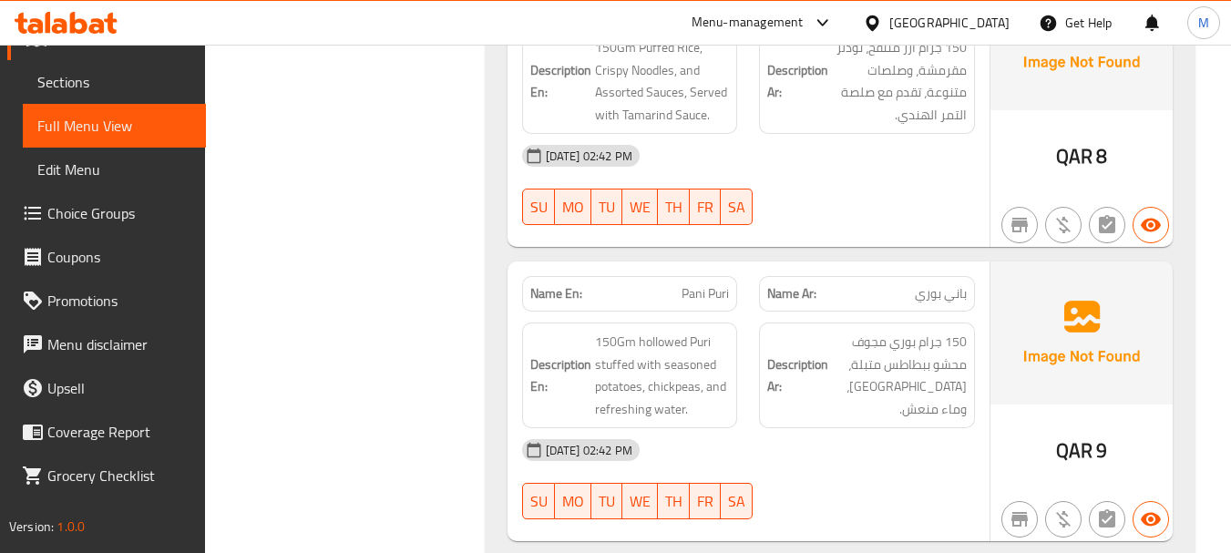
scroll to position [1458, 0]
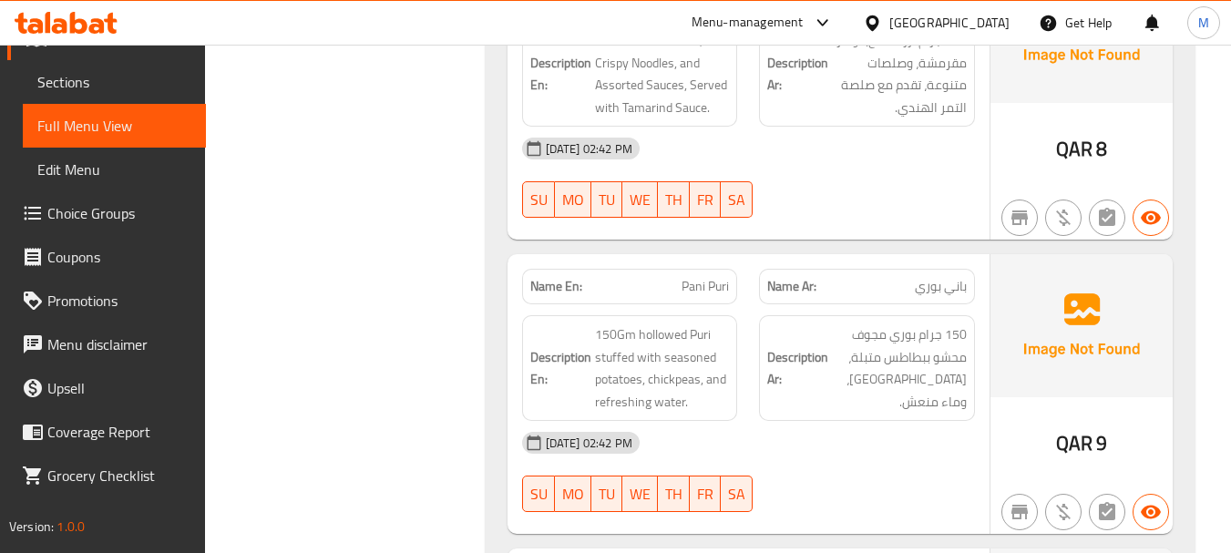
click at [888, 421] on div "31-08-2025 02:42 PM" at bounding box center [748, 443] width 475 height 44
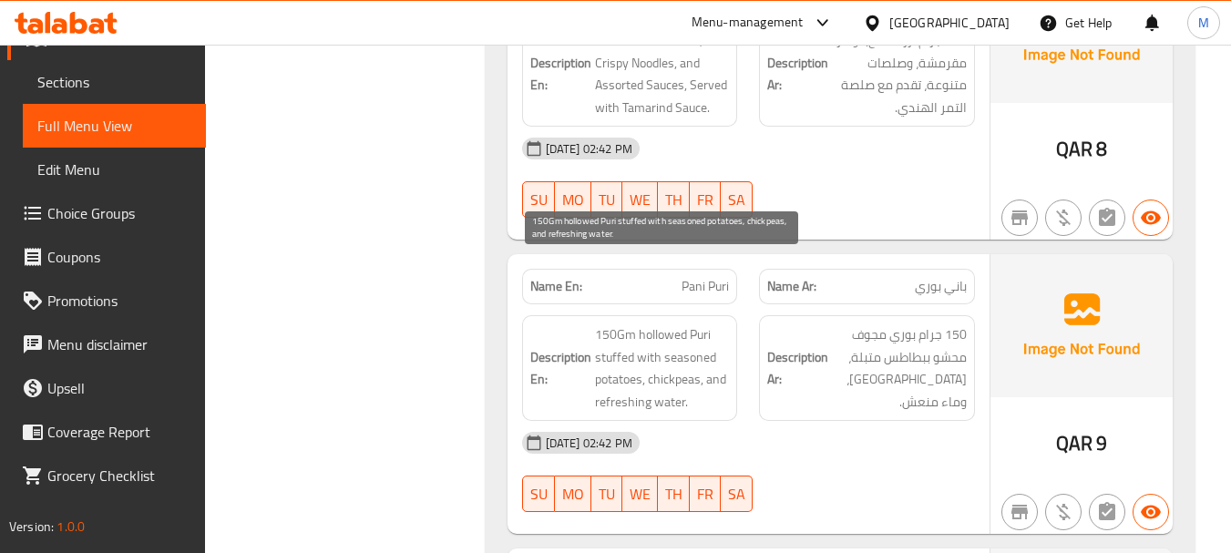
click at [699, 323] on span "150Gm hollowed Puri stuffed with seasoned potatoes, chickpeas, and refreshing w…" at bounding box center [662, 367] width 135 height 89
click at [697, 323] on span "150Gm hollowed Puri stuffed with seasoned potatoes, chickpeas, and refreshing w…" at bounding box center [662, 367] width 135 height 89
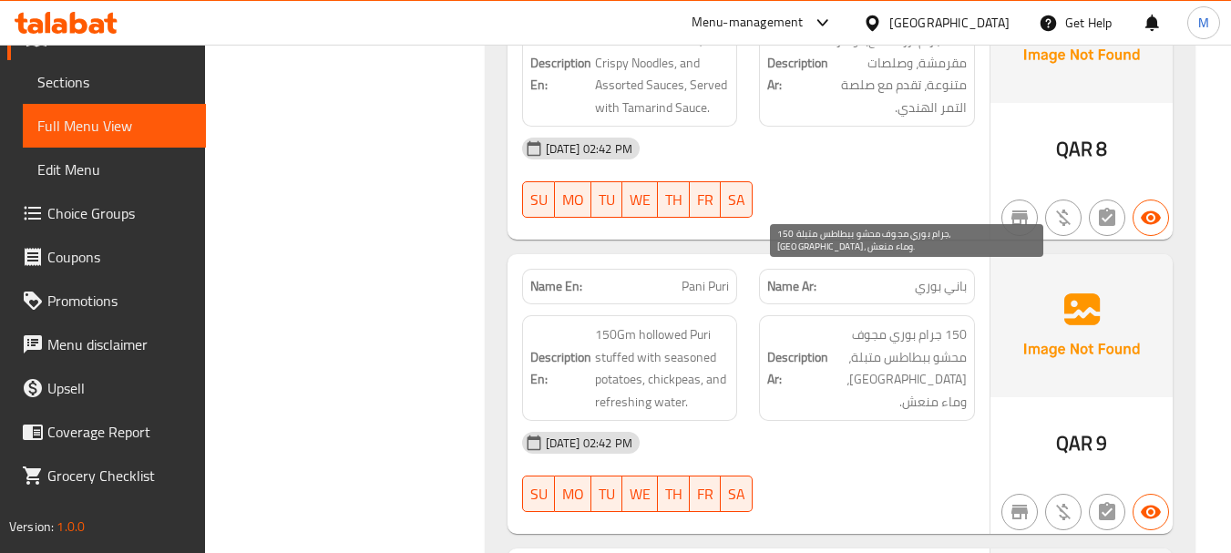
click at [865, 323] on span "150 جرام بوري مجوف محشو ببطاطس متبلة، حمص، وماء منعش." at bounding box center [899, 367] width 135 height 89
click at [896, 323] on span "150 جرام بوري مجوف محشو ببطاطس متبلة، حمص، وماء منعش." at bounding box center [899, 367] width 135 height 89
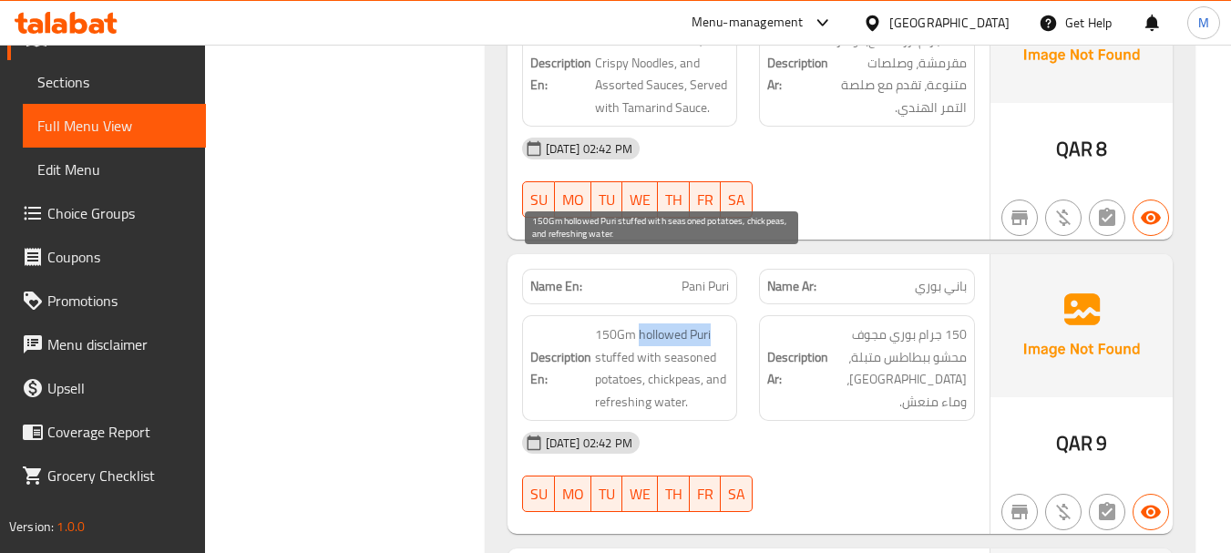
drag, startPoint x: 640, startPoint y: 264, endPoint x: 716, endPoint y: 259, distance: 76.7
click at [716, 323] on span "150Gm hollowed Puri stuffed with seasoned potatoes, chickpeas, and refreshing w…" at bounding box center [662, 367] width 135 height 89
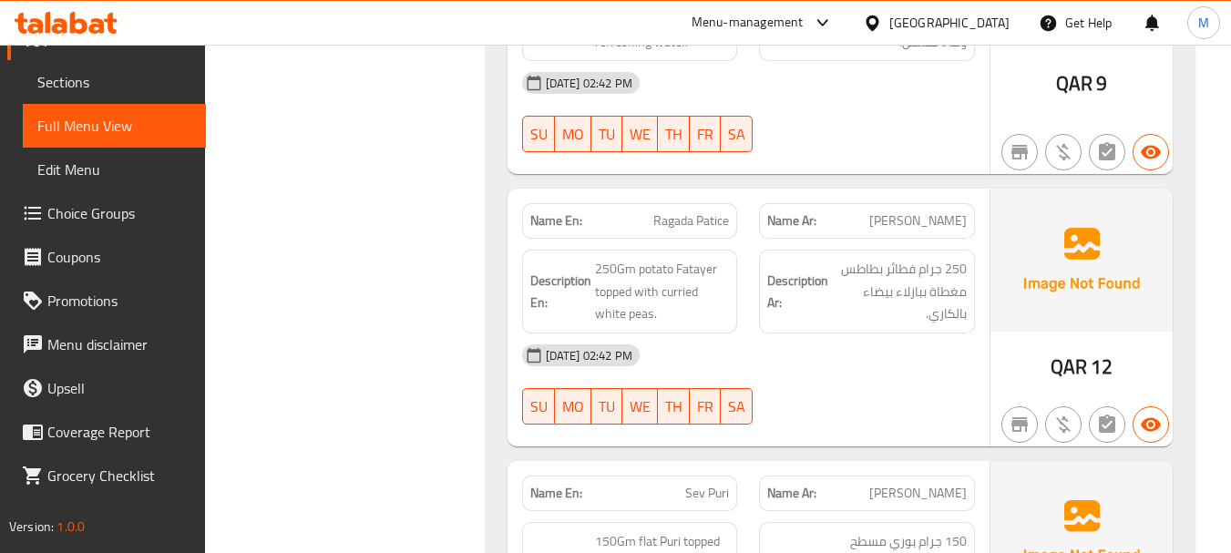
scroll to position [1822, 0]
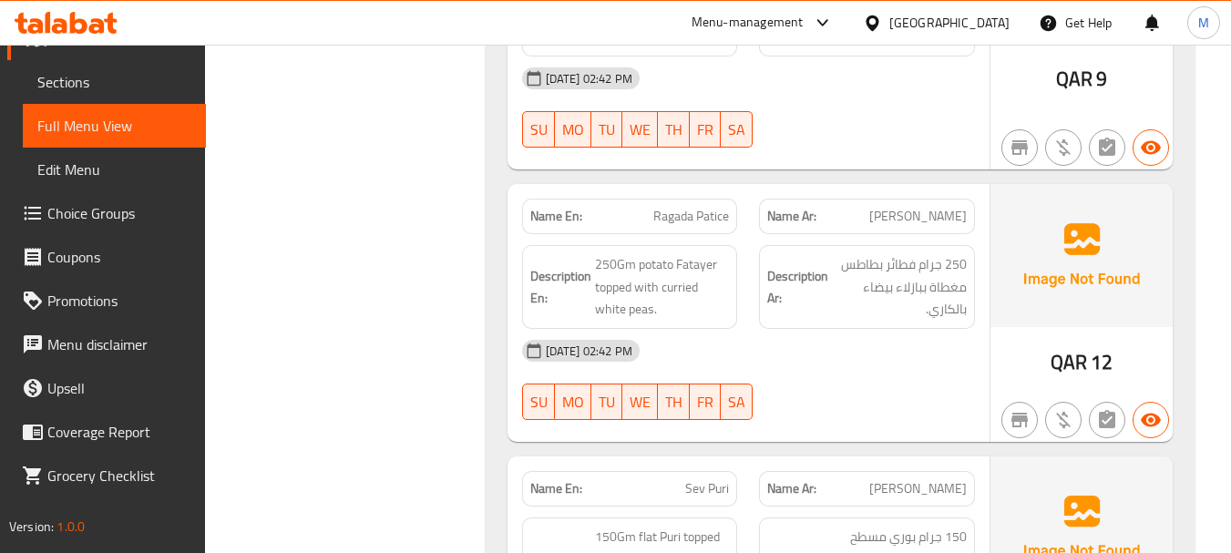
click at [808, 329] on div "31-08-2025 02:42 PM SU MO TU WE TH FR SA" at bounding box center [748, 380] width 475 height 102
click at [667, 207] on span "Ragada Patice" at bounding box center [691, 216] width 76 height 19
click at [681, 253] on span "250Gm potato Fatayer topped with curried white peas." at bounding box center [662, 286] width 135 height 67
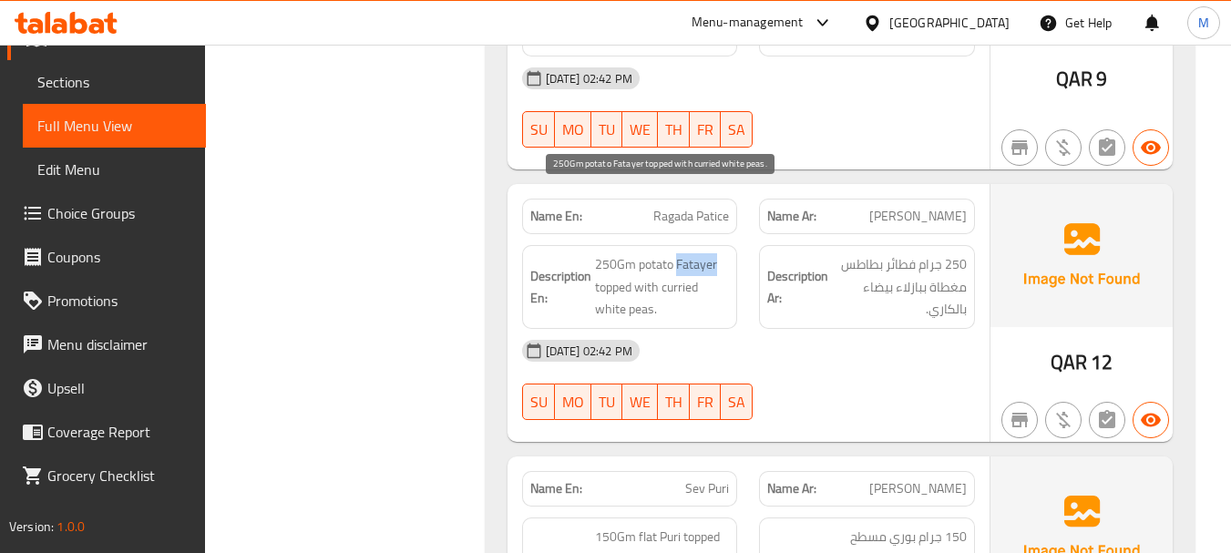
click at [681, 253] on span "250Gm potato Fatayer topped with curried white peas." at bounding box center [662, 286] width 135 height 67
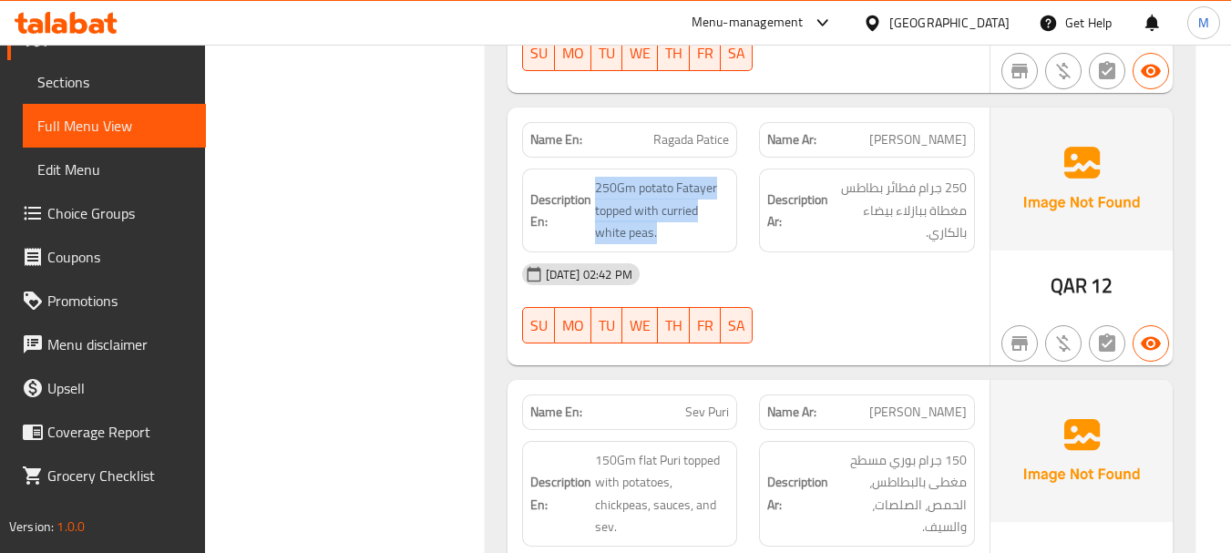
scroll to position [2004, 0]
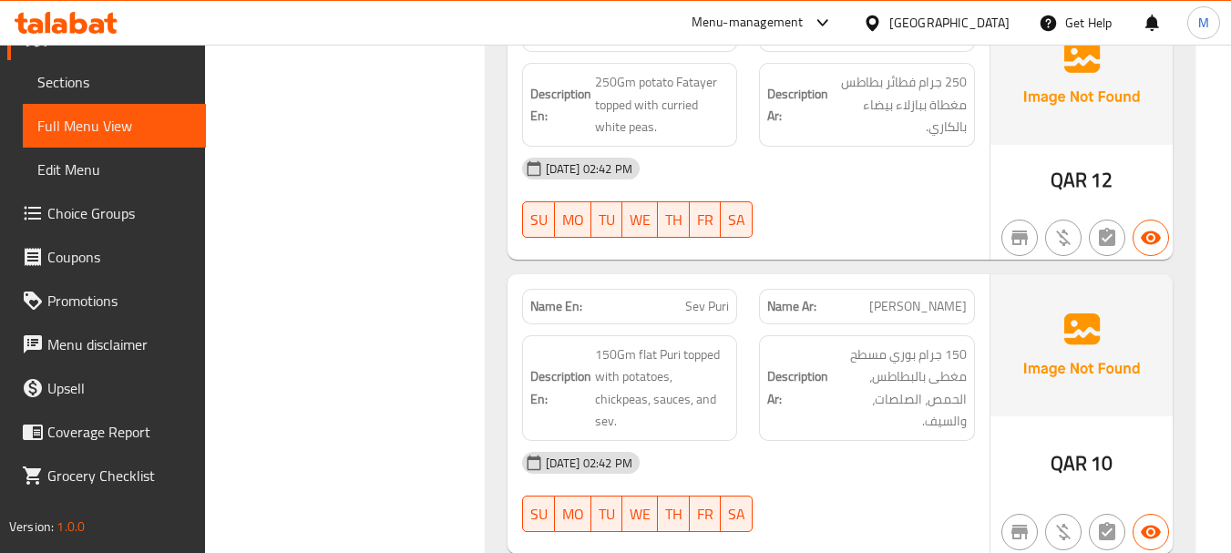
click at [830, 441] on div "31-08-2025 02:42 PM" at bounding box center [748, 463] width 475 height 44
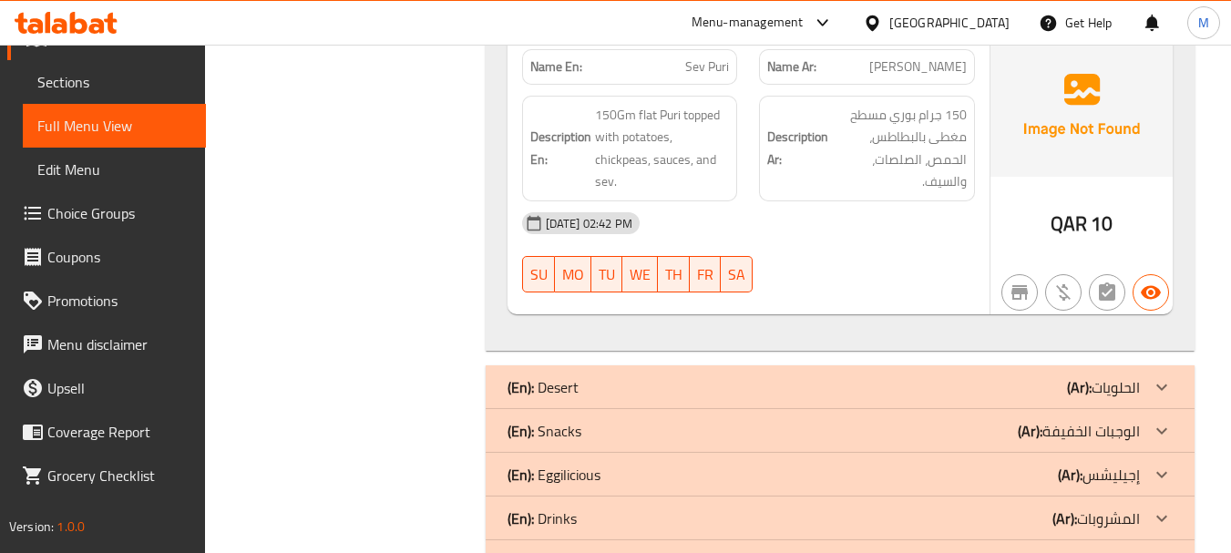
scroll to position [2062, 0]
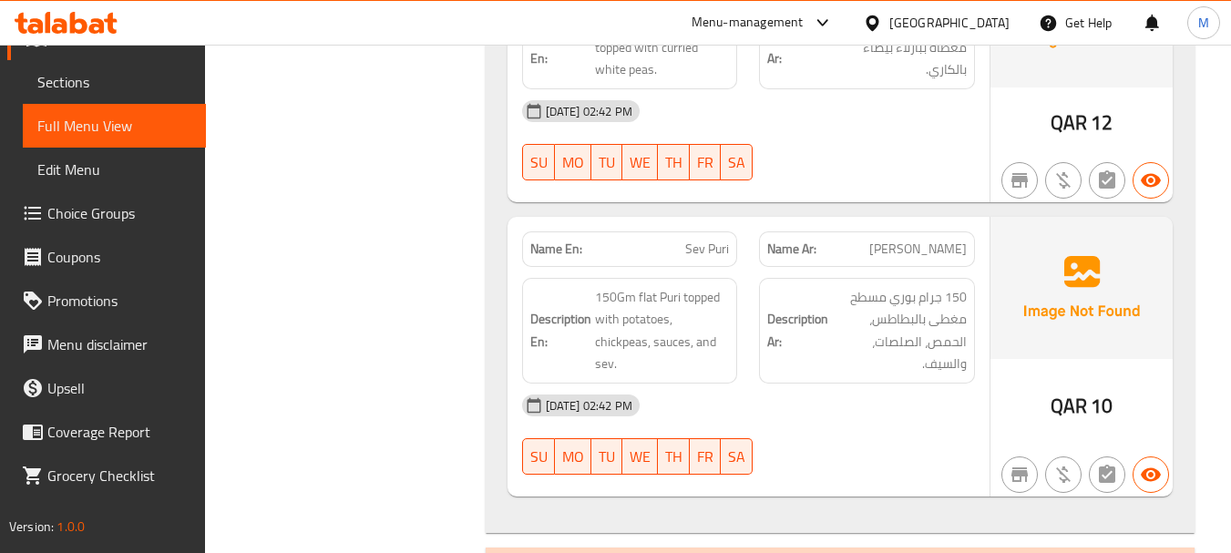
click at [706, 240] on span "Sev Puri" at bounding box center [707, 249] width 44 height 19
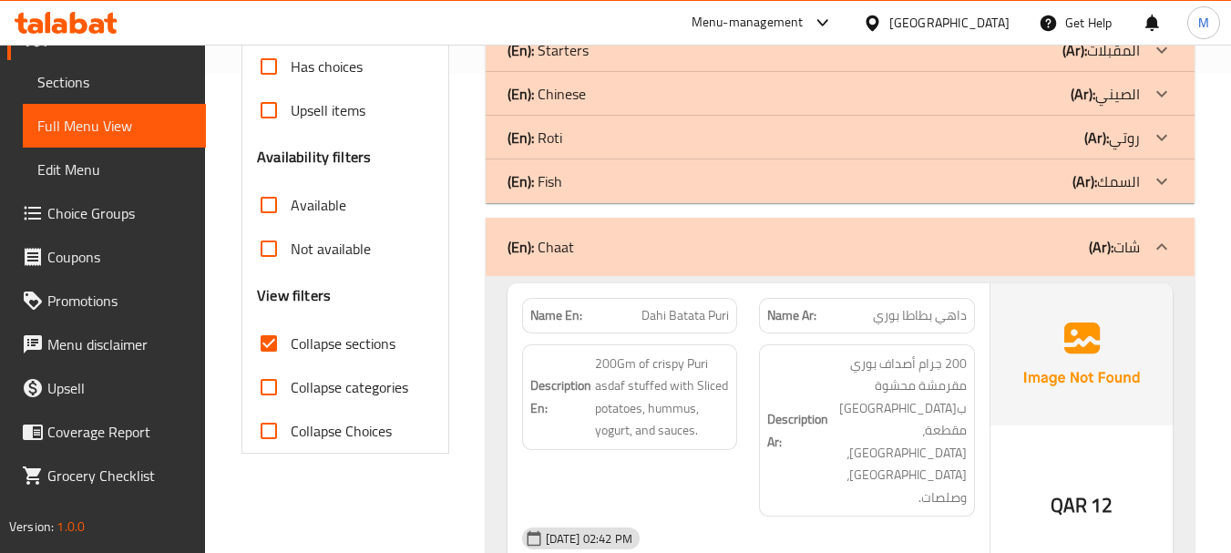
scroll to position [547, 0]
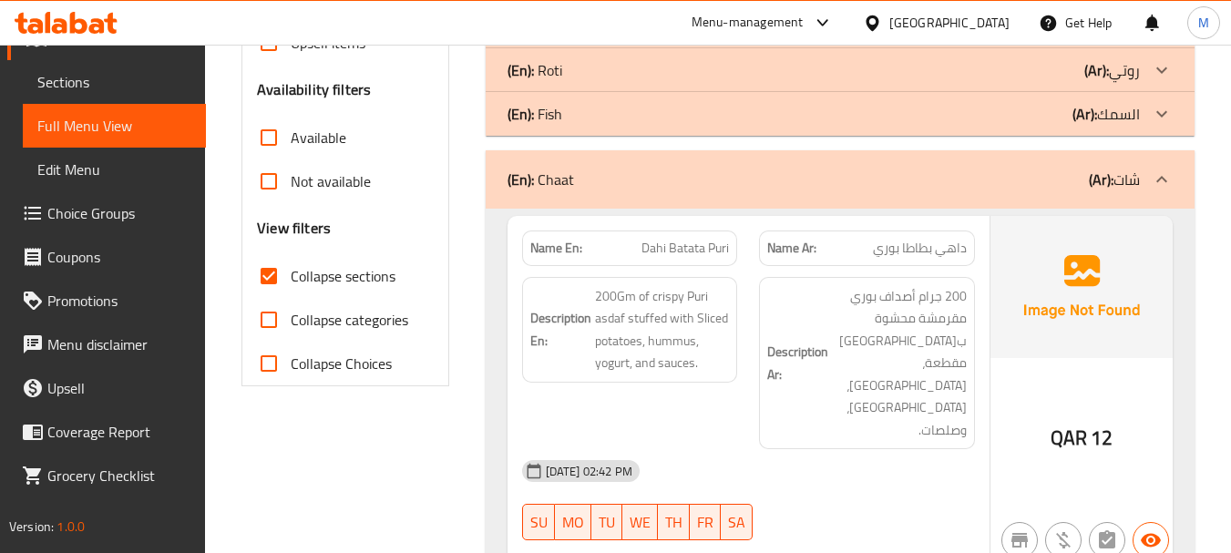
click at [571, 169] on p "(En): Chaat" at bounding box center [540, 180] width 67 height 22
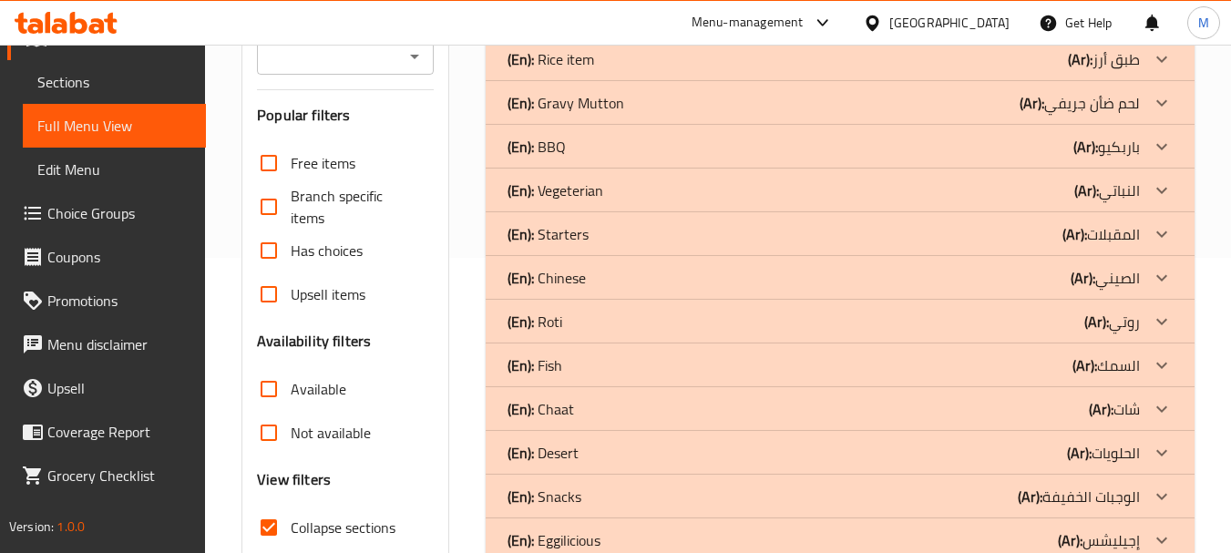
scroll to position [155, 0]
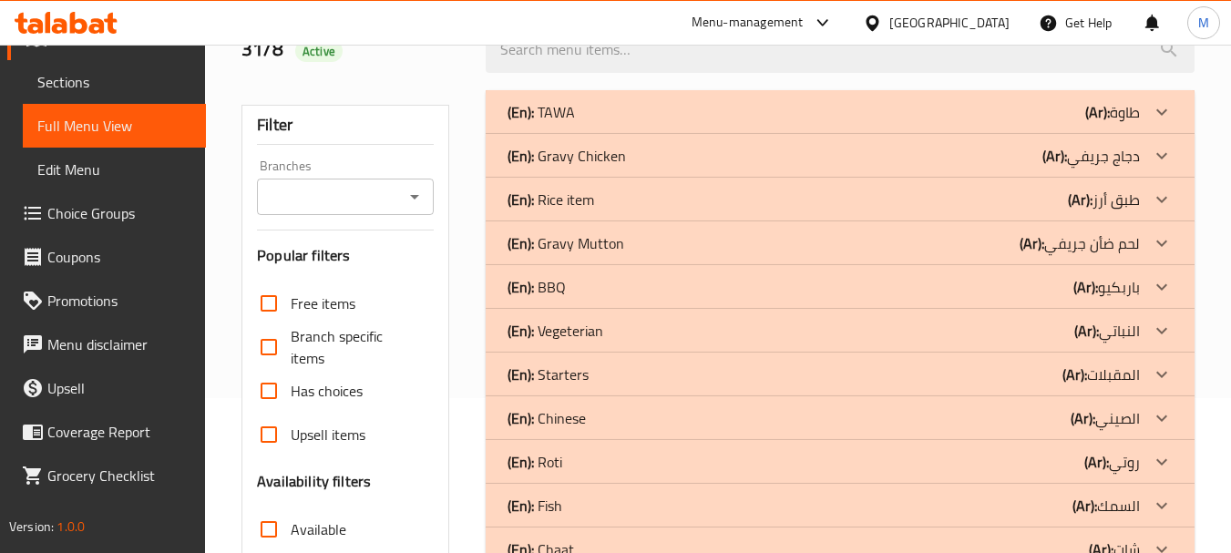
click at [602, 289] on div "(En): BBQ (Ar): باربكيو" at bounding box center [823, 287] width 632 height 22
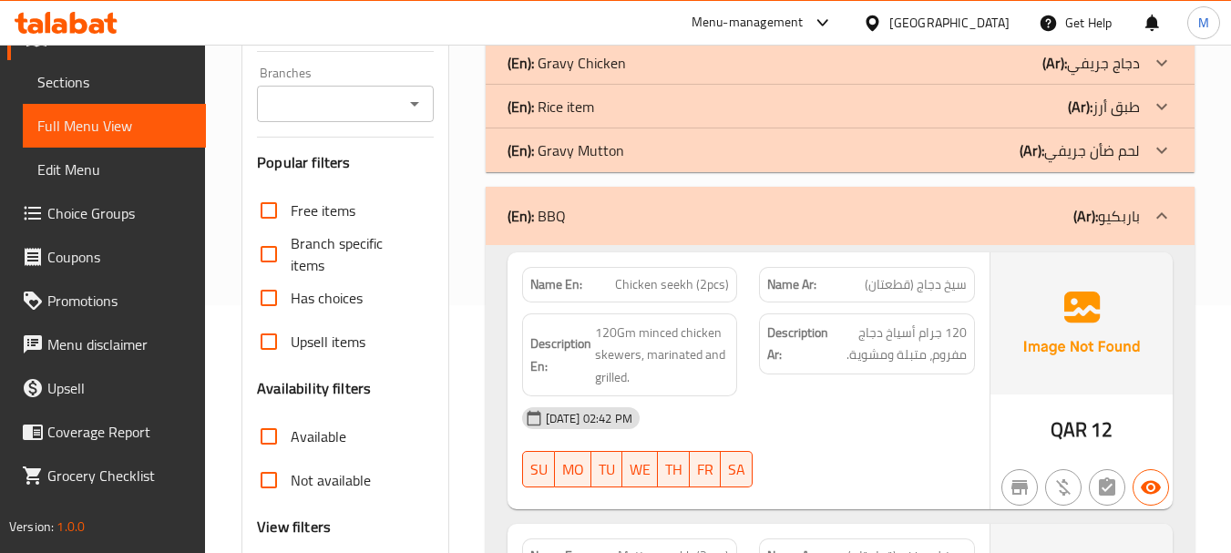
scroll to position [337, 0]
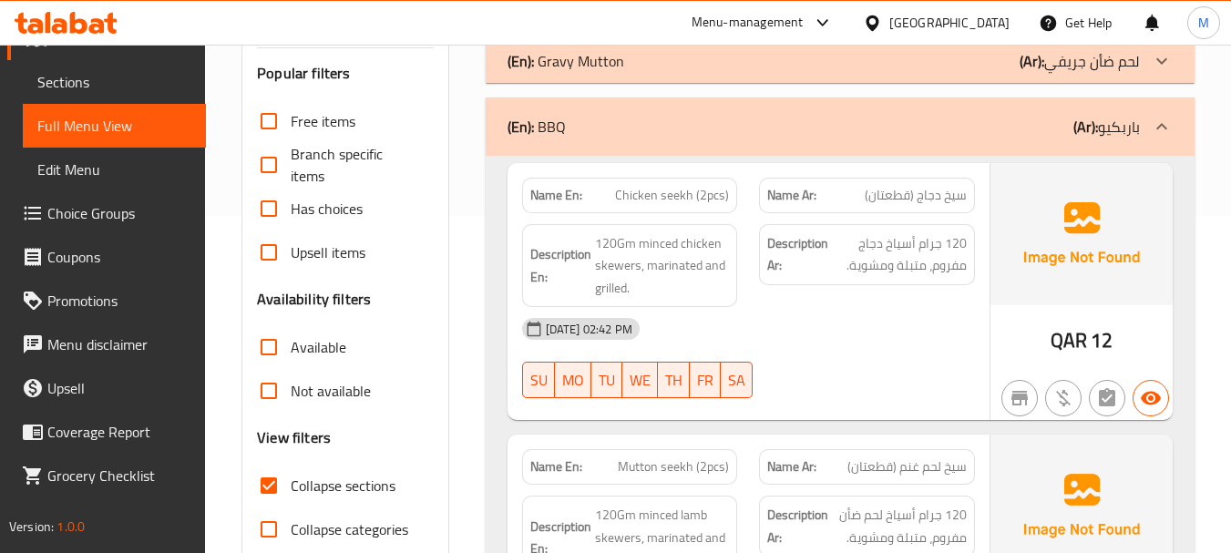
click at [830, 335] on div "31-08-2025 02:42 PM" at bounding box center [748, 329] width 475 height 44
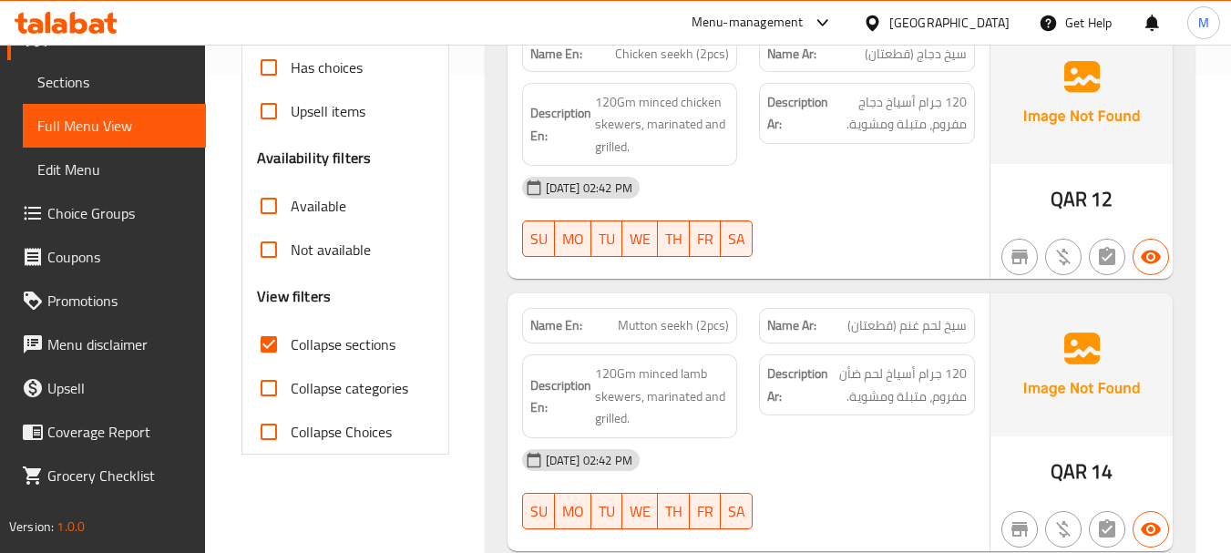
scroll to position [519, 0]
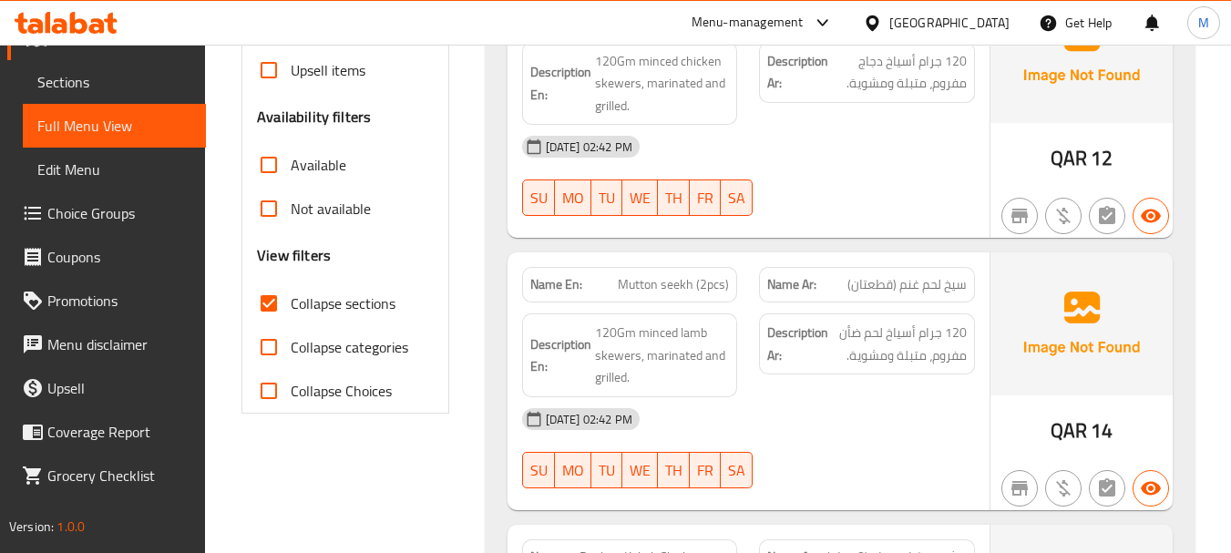
click at [826, 393] on div "Description Ar: 120 جرام أسياخ لحم ضأن مفروم، متبلة ومشوية." at bounding box center [867, 355] width 238 height 106
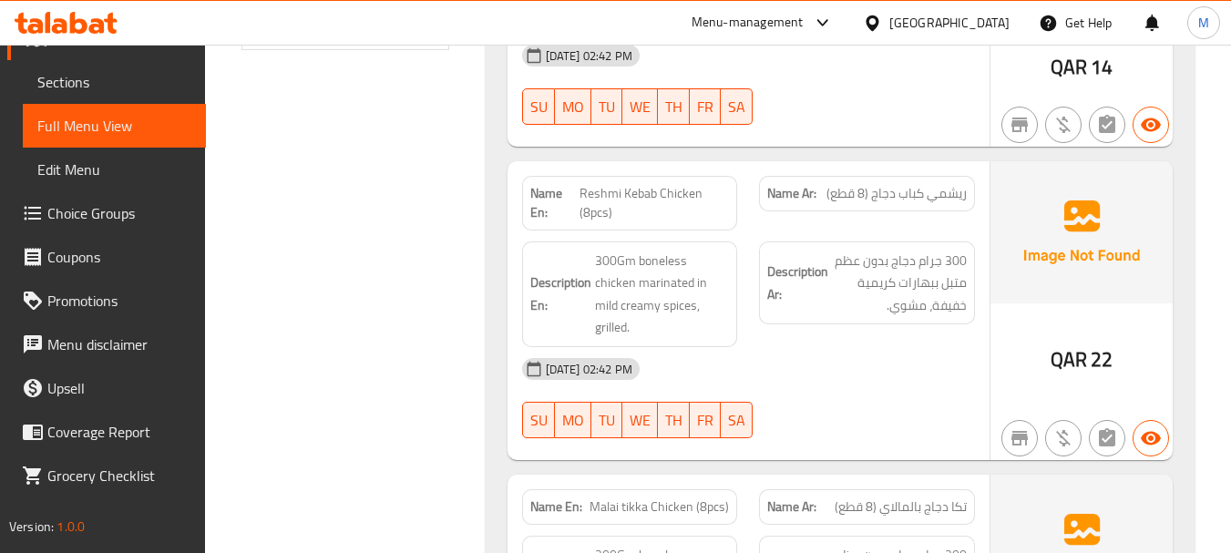
scroll to position [884, 0]
click at [864, 387] on div "31-08-2025 02:42 PM SU MO TU WE TH FR SA" at bounding box center [748, 397] width 475 height 102
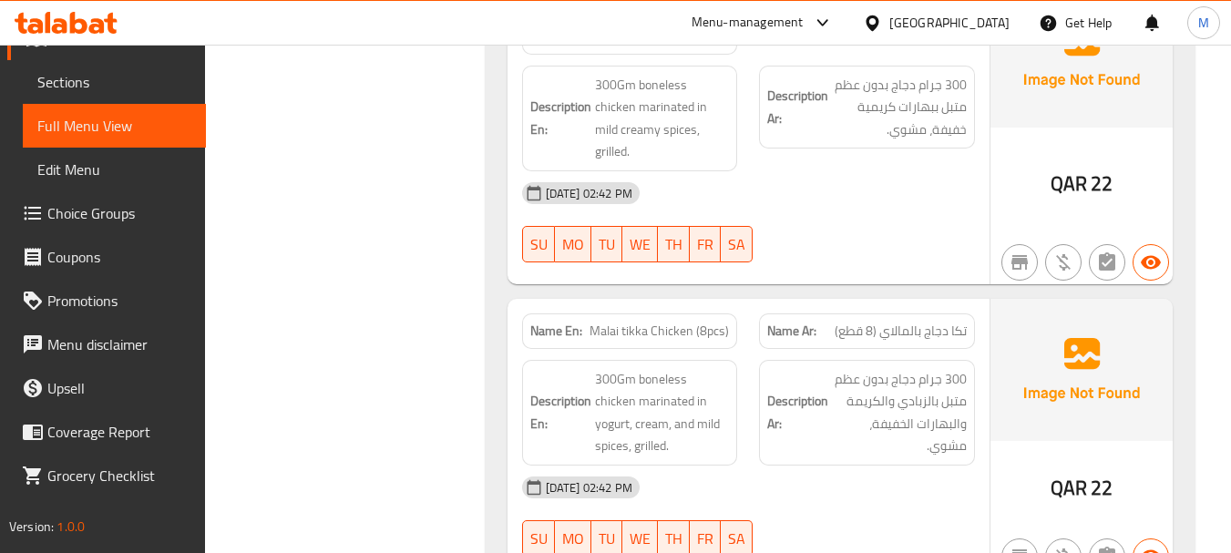
scroll to position [1066, 0]
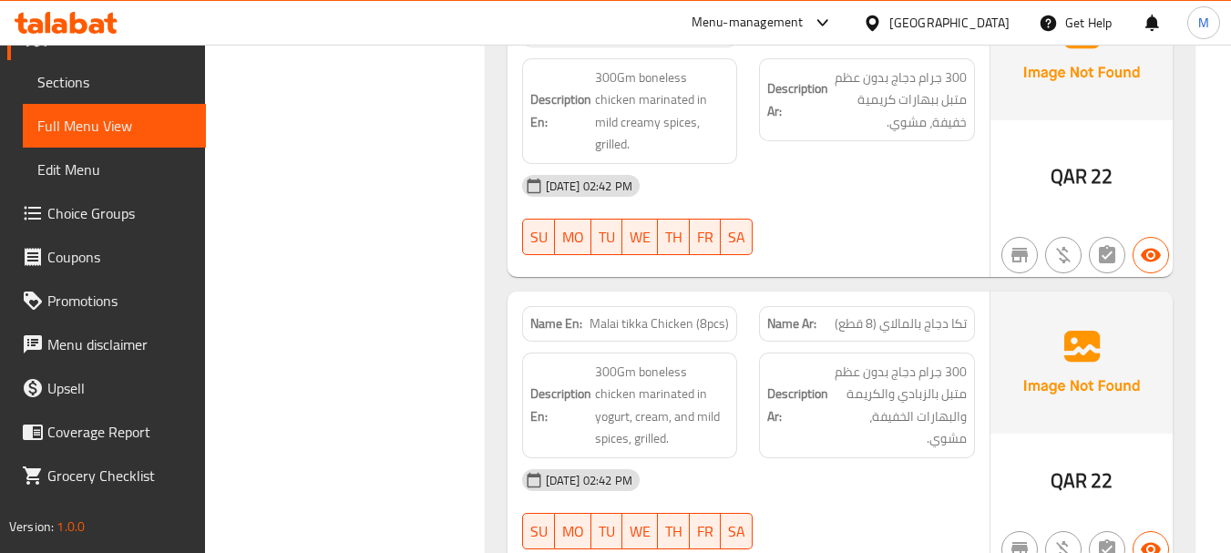
click at [834, 434] on div "Description Ar: 300 جرام دجاج بدون عظم متبل بالزبادي والكريمة والبهارات الخفيفة…" at bounding box center [867, 406] width 216 height 106
click at [691, 314] on span "Malai tikka Chicken (8pcs)" at bounding box center [658, 323] width 139 height 19
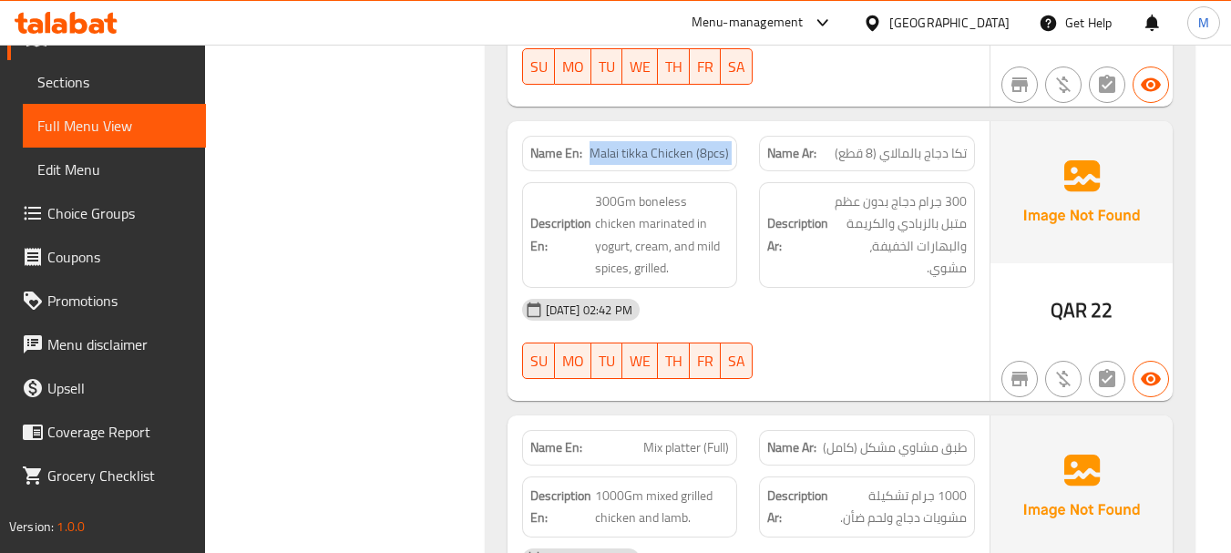
scroll to position [1339, 0]
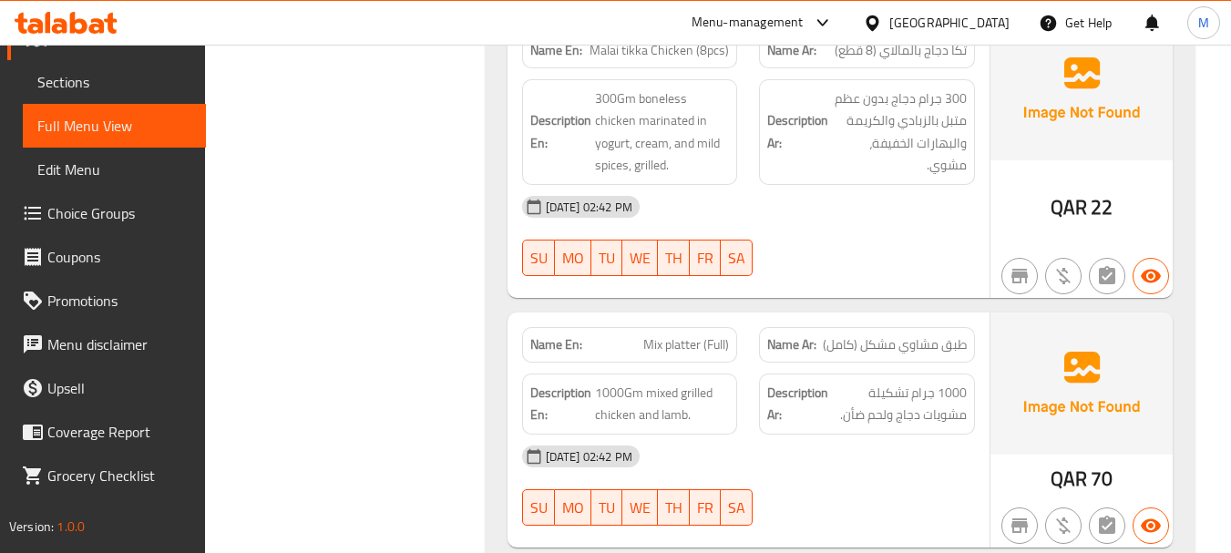
click at [807, 435] on div "31-08-2025 02:42 PM" at bounding box center [748, 457] width 475 height 44
click at [702, 363] on div "Description En: 1000Gm mixed grilled chicken and lamb." at bounding box center [630, 404] width 238 height 83
click at [702, 335] on span "Mix platter (Full)" at bounding box center [686, 344] width 86 height 19
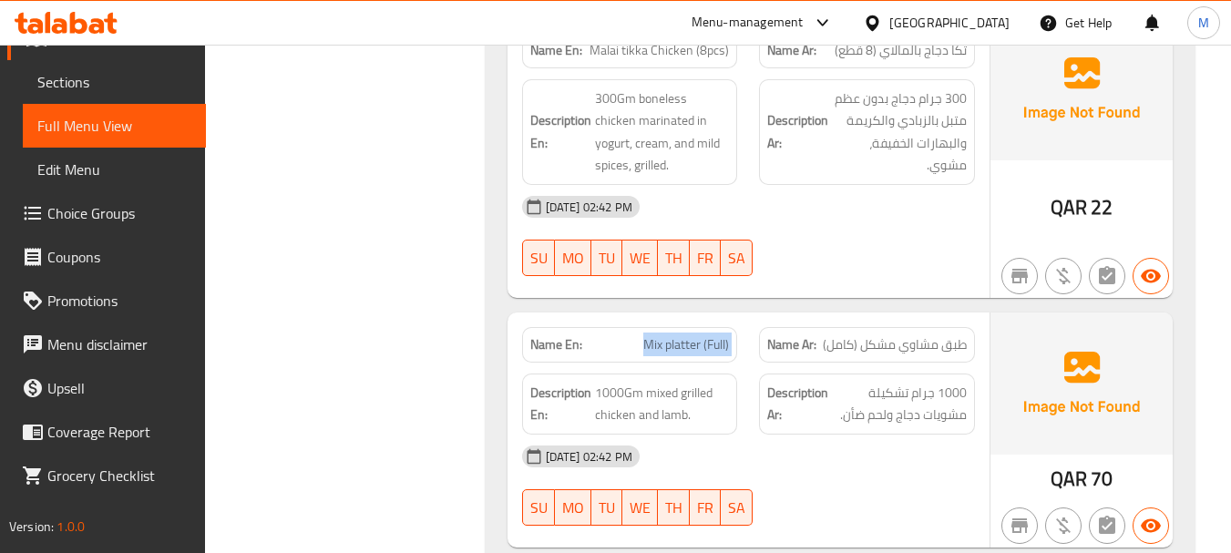
click at [702, 335] on span "Mix platter (Full)" at bounding box center [686, 344] width 86 height 19
click at [728, 335] on span "Mix platter (Full)" at bounding box center [686, 344] width 86 height 19
click at [800, 335] on strong "Name Ar:" at bounding box center [791, 344] width 49 height 19
click at [801, 335] on strong "Name Ar:" at bounding box center [791, 344] width 49 height 19
click at [855, 335] on span "طبق مشاوي مشكل (كامل)" at bounding box center [895, 344] width 144 height 19
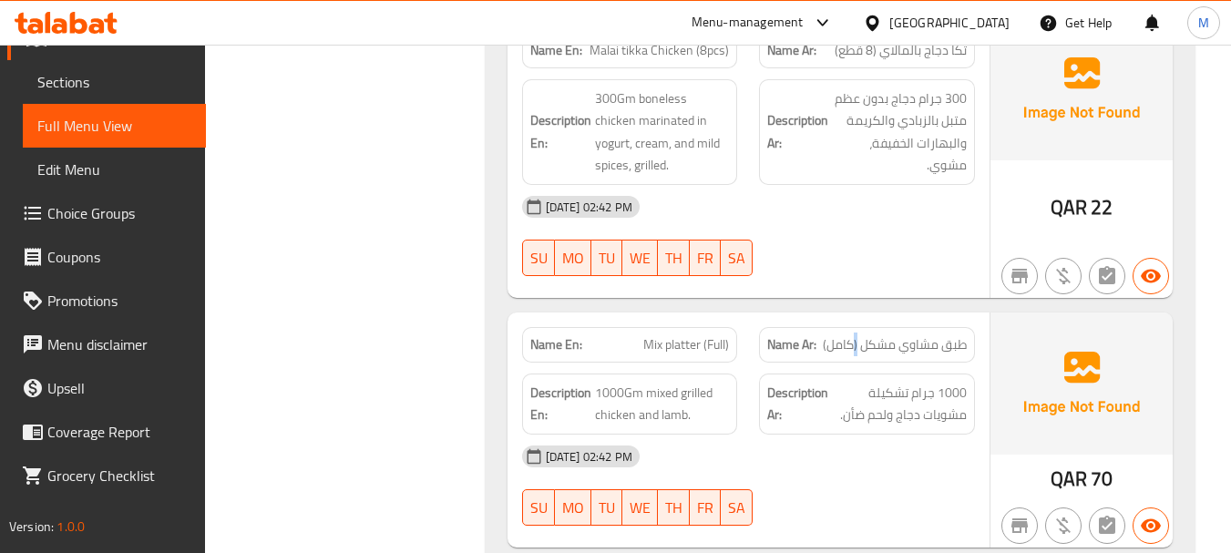
click at [856, 335] on span "طبق مشاوي مشكل (كامل)" at bounding box center [895, 344] width 144 height 19
click at [661, 335] on span "Mix platter (Full)" at bounding box center [686, 344] width 86 height 19
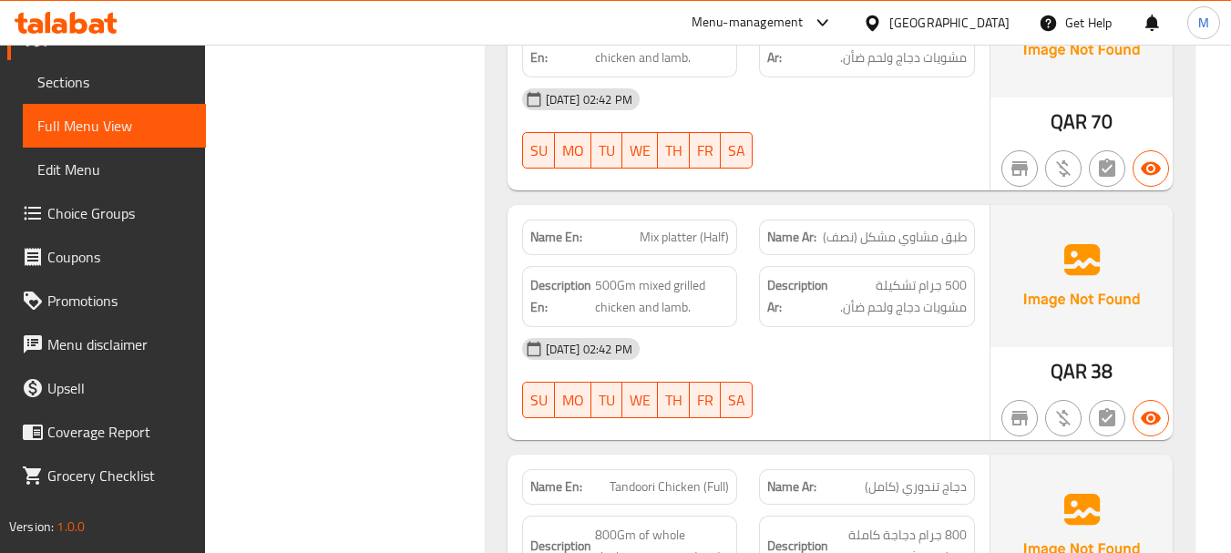
scroll to position [1704, 0]
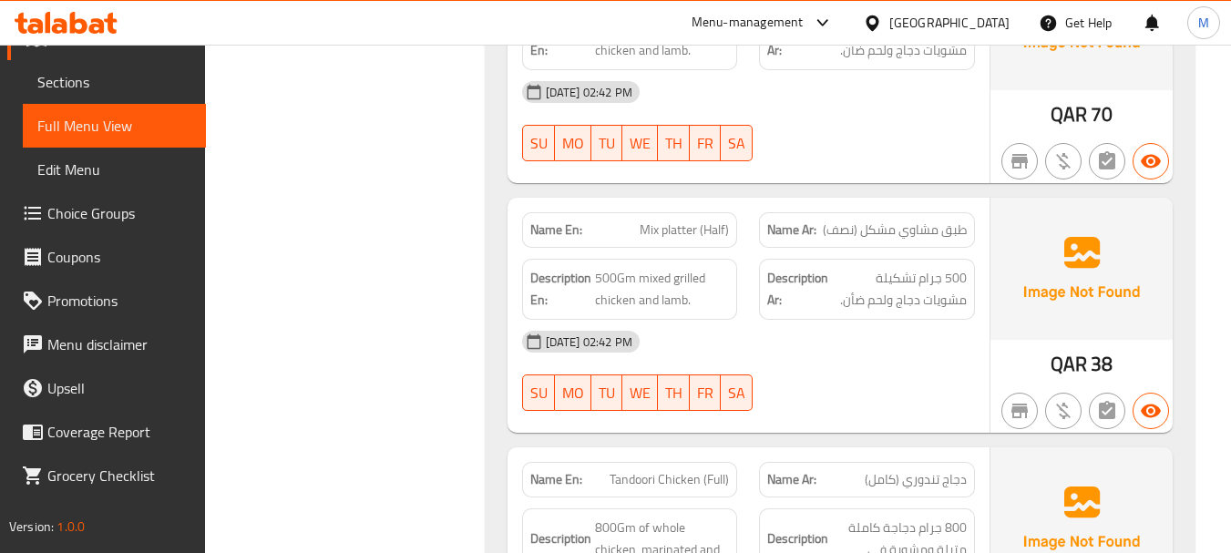
click at [787, 355] on div "31-08-2025 02:42 PM SU MO TU WE TH FR SA" at bounding box center [748, 371] width 475 height 102
click at [638, 267] on span "500Gm mixed grilled chicken and lamb." at bounding box center [662, 289] width 135 height 45
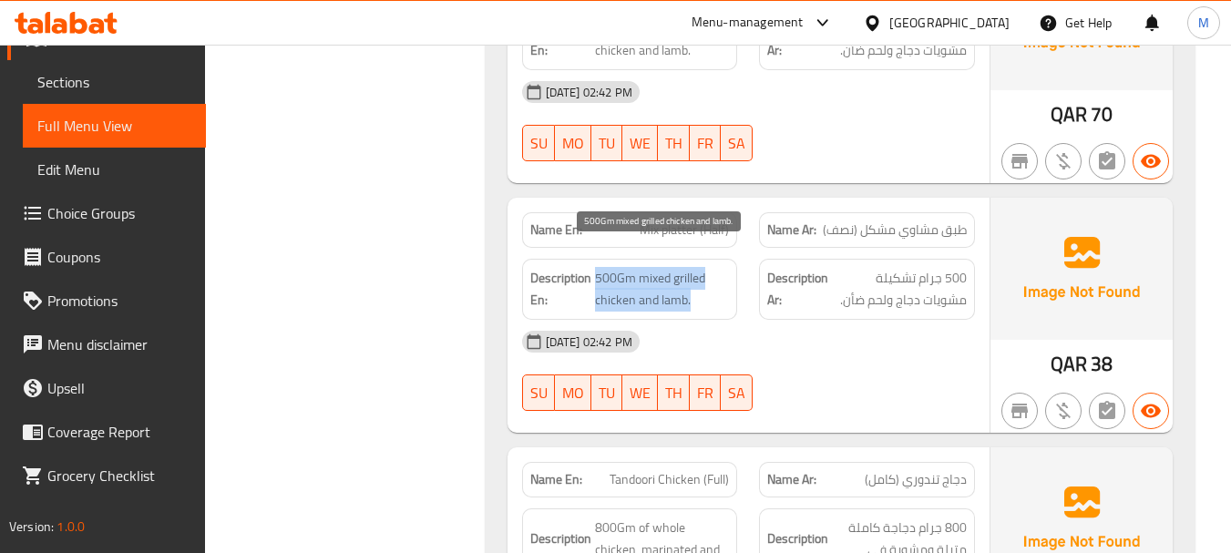
click at [638, 267] on span "500Gm mixed grilled chicken and lamb." at bounding box center [662, 289] width 135 height 45
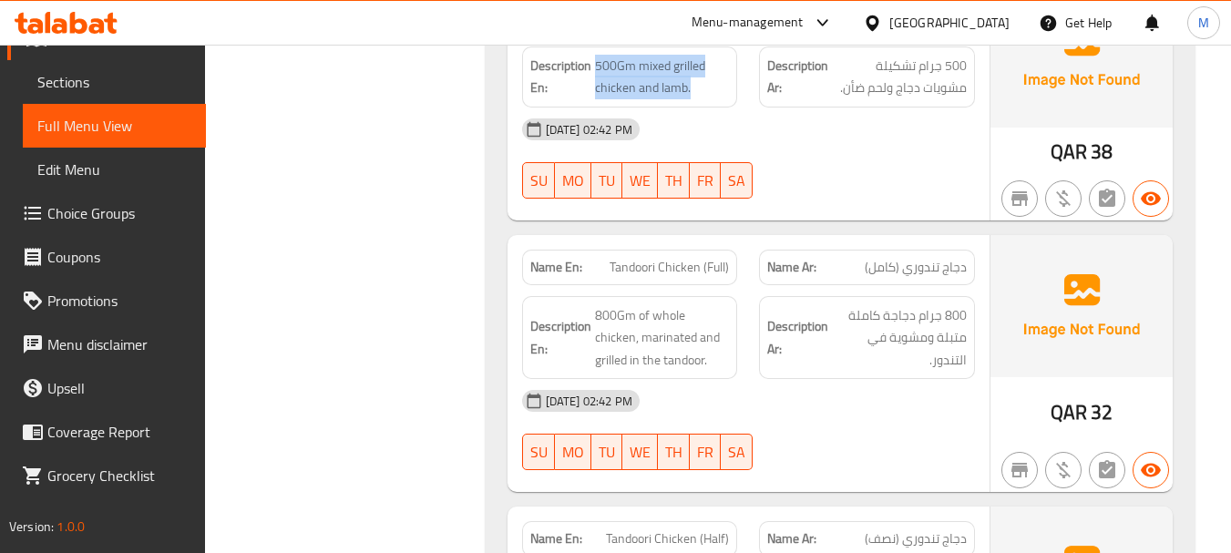
scroll to position [1977, 0]
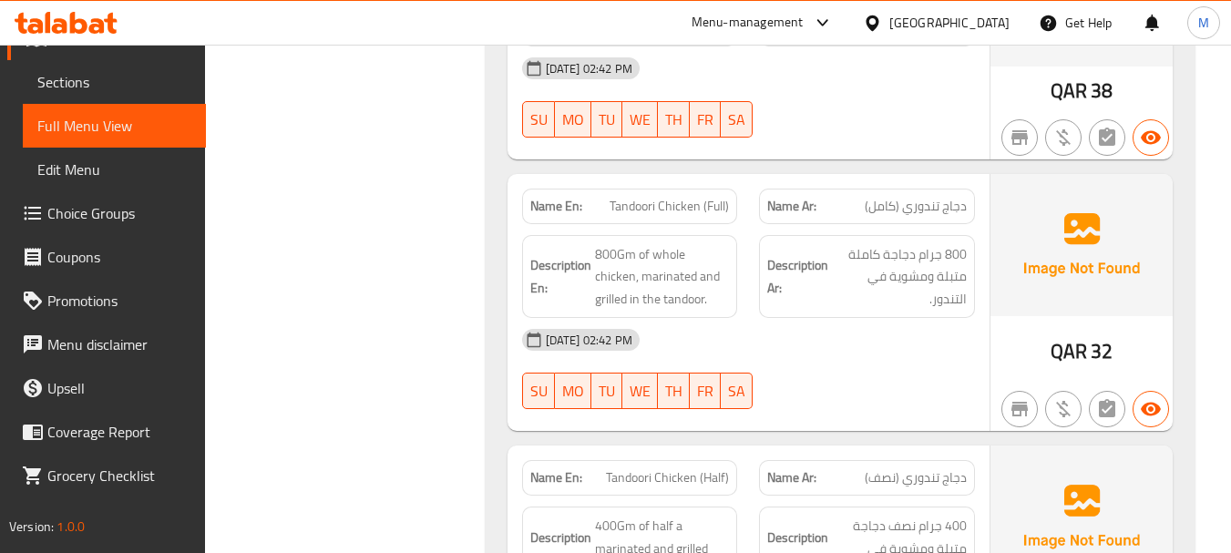
click at [832, 363] on div "31-08-2025 02:42 PM SU MO TU WE TH FR SA" at bounding box center [748, 369] width 475 height 102
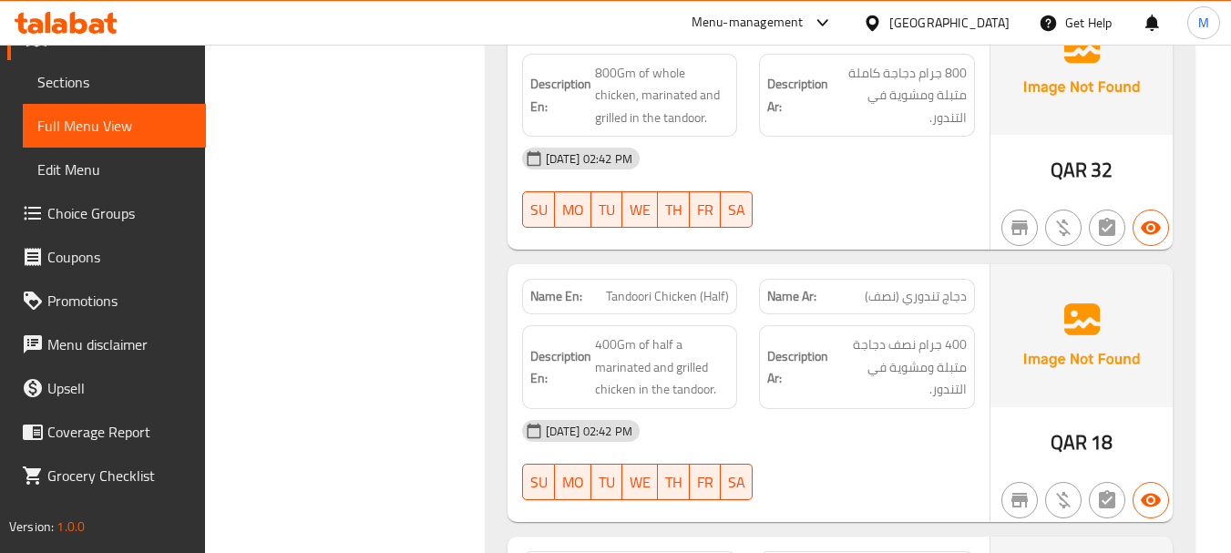
scroll to position [2159, 0]
click at [821, 424] on div "31-08-2025 02:42 PM" at bounding box center [748, 430] width 475 height 44
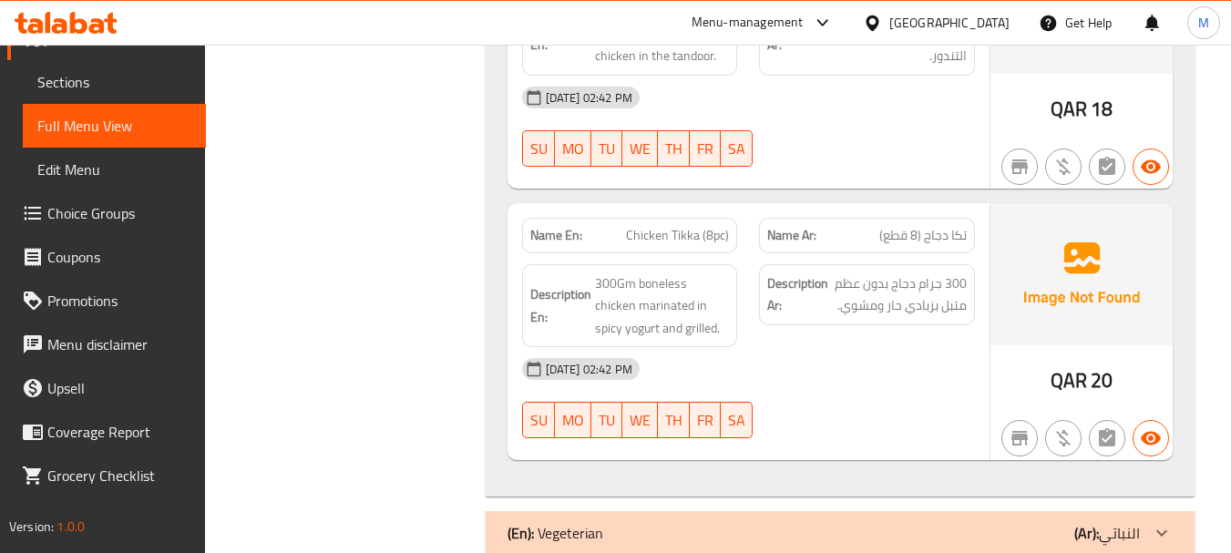
scroll to position [2524, 0]
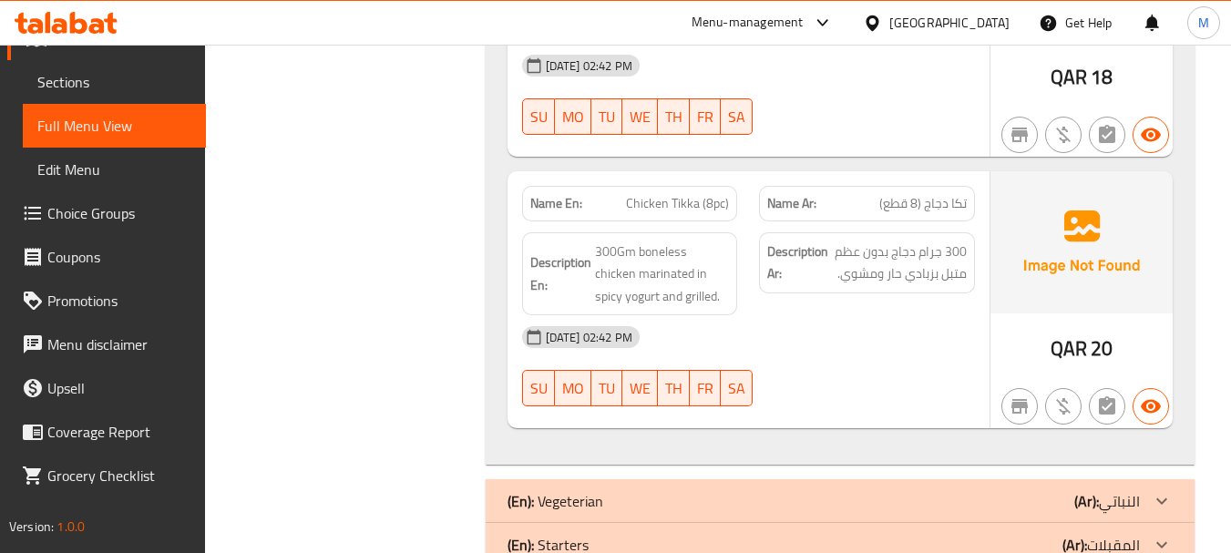
click at [881, 360] on div "31-08-2025 02:42 PM SU MO TU WE TH FR SA" at bounding box center [748, 366] width 475 height 102
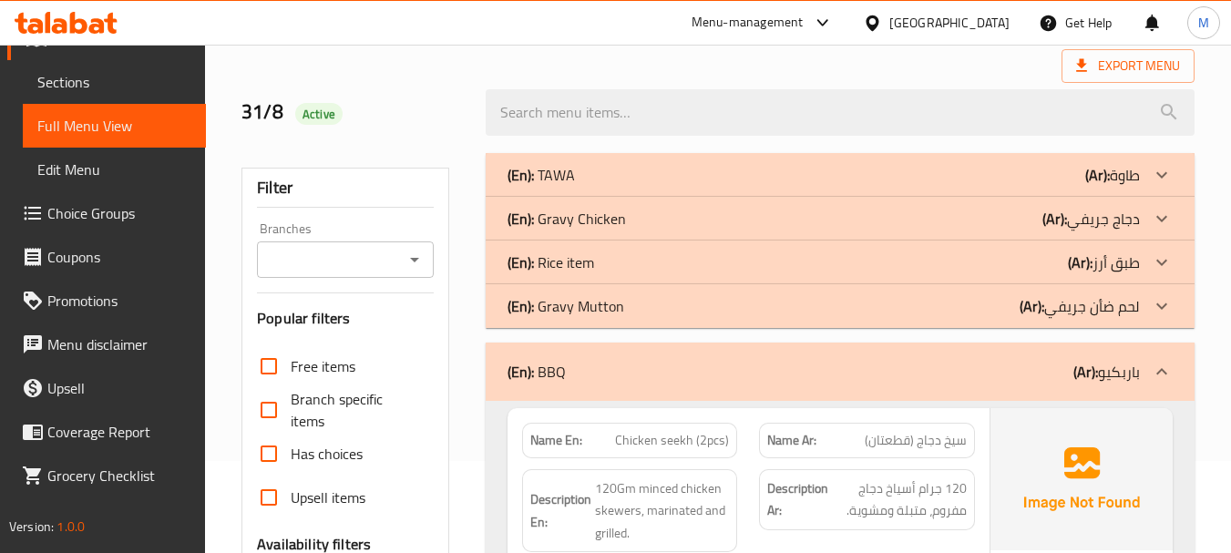
scroll to position [182, 0]
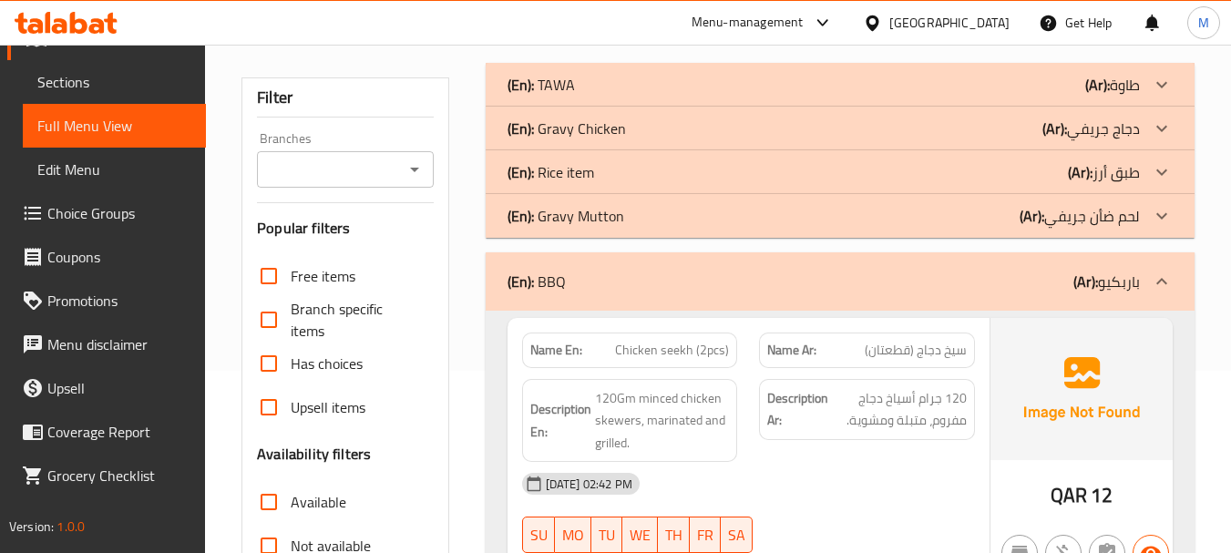
click at [727, 295] on div "(En): BBQ (Ar): باربكيو" at bounding box center [840, 281] width 709 height 58
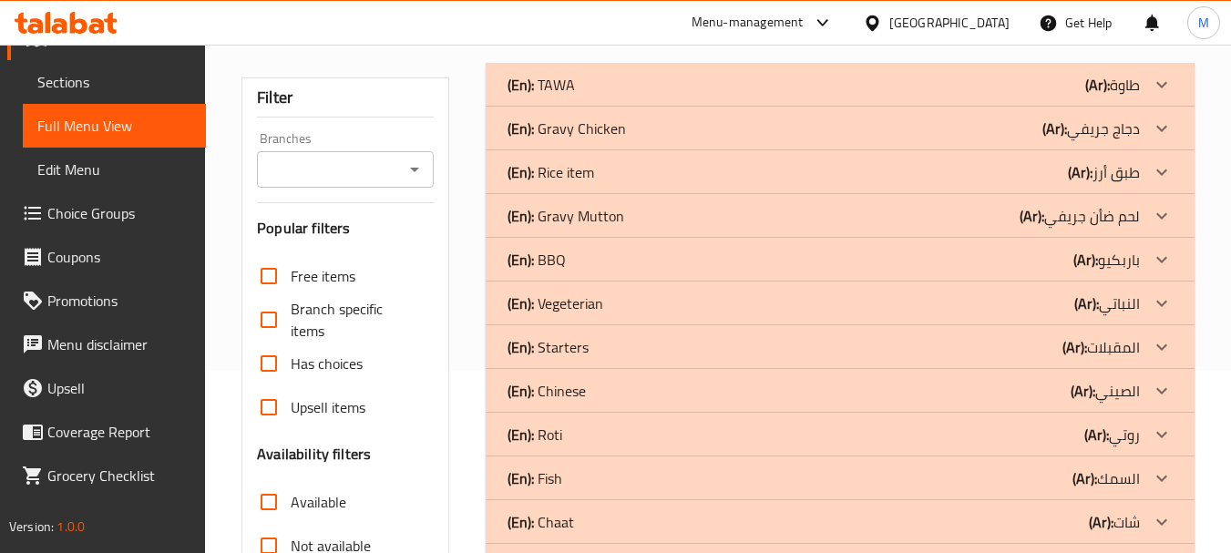
click at [584, 29] on div "Menu-management Qatar Get Help M" at bounding box center [615, 23] width 1231 height 44
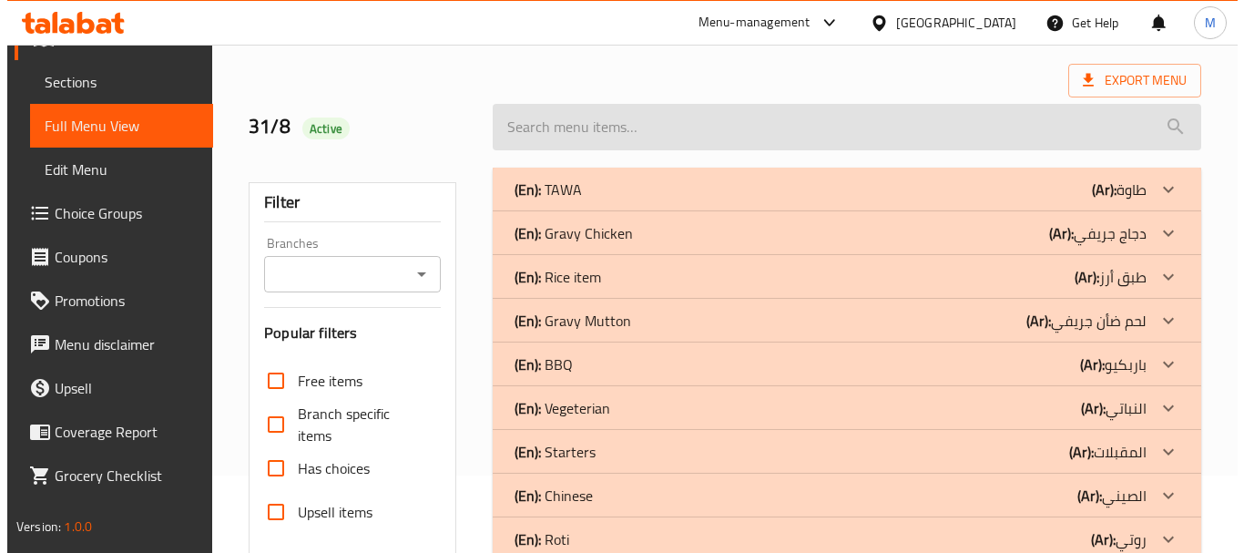
scroll to position [0, 0]
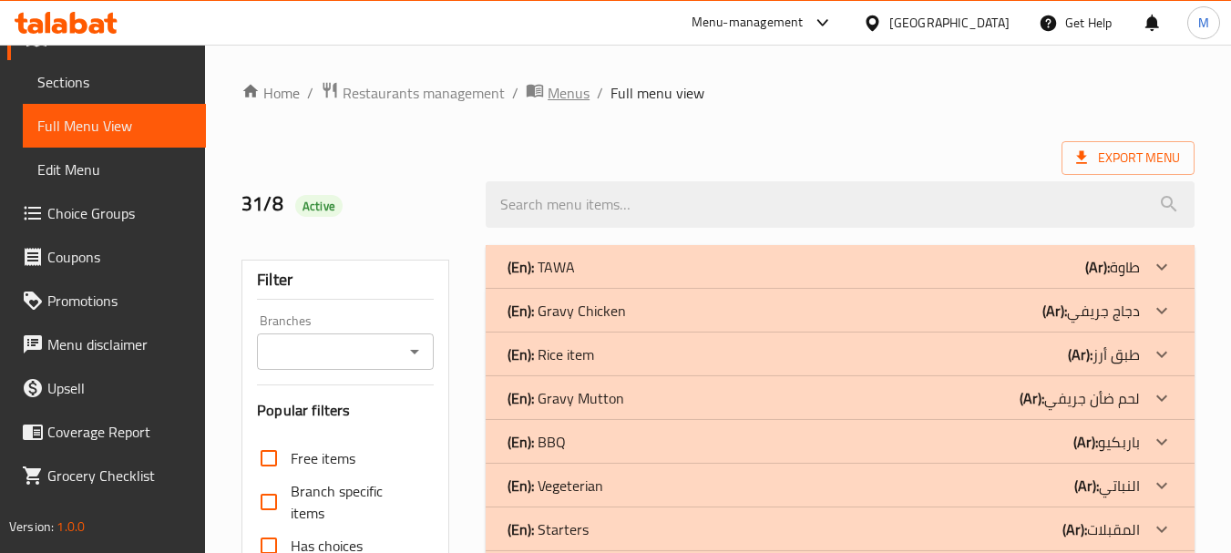
click at [564, 92] on span "Menus" at bounding box center [569, 93] width 42 height 22
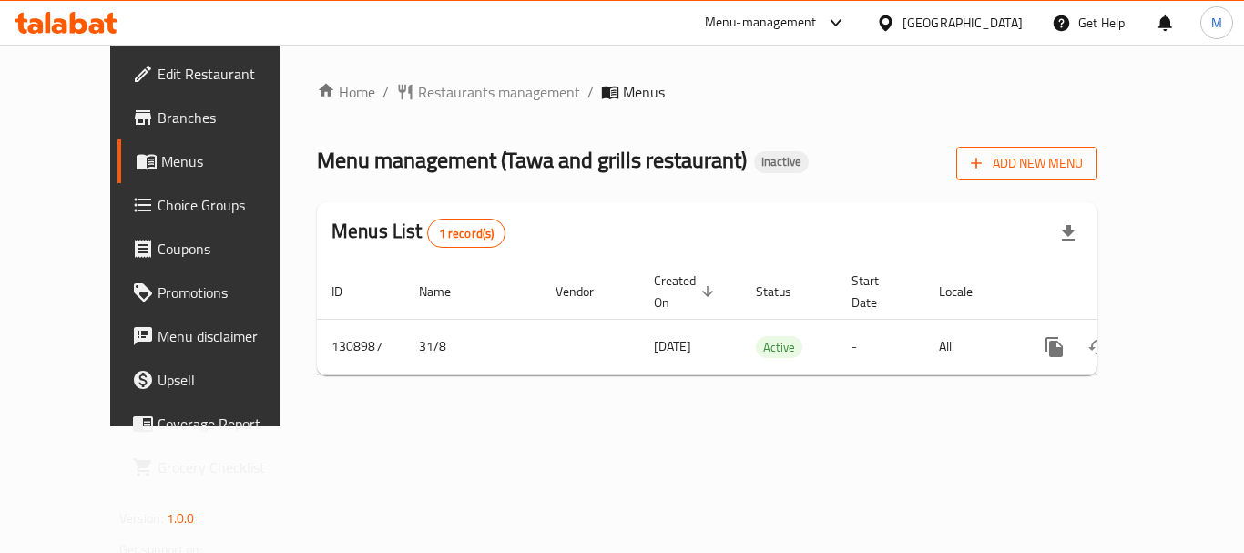
click at [1083, 164] on span "Add New Menu" at bounding box center [1027, 163] width 112 height 23
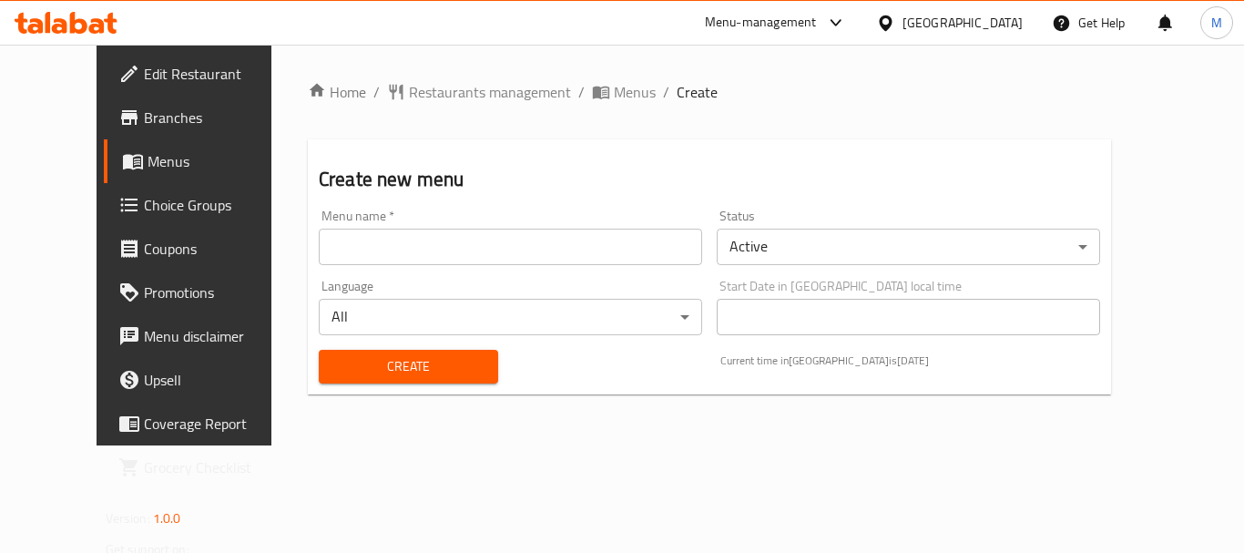
click at [470, 253] on input "text" at bounding box center [511, 247] width 384 height 36
paste input "341371613"
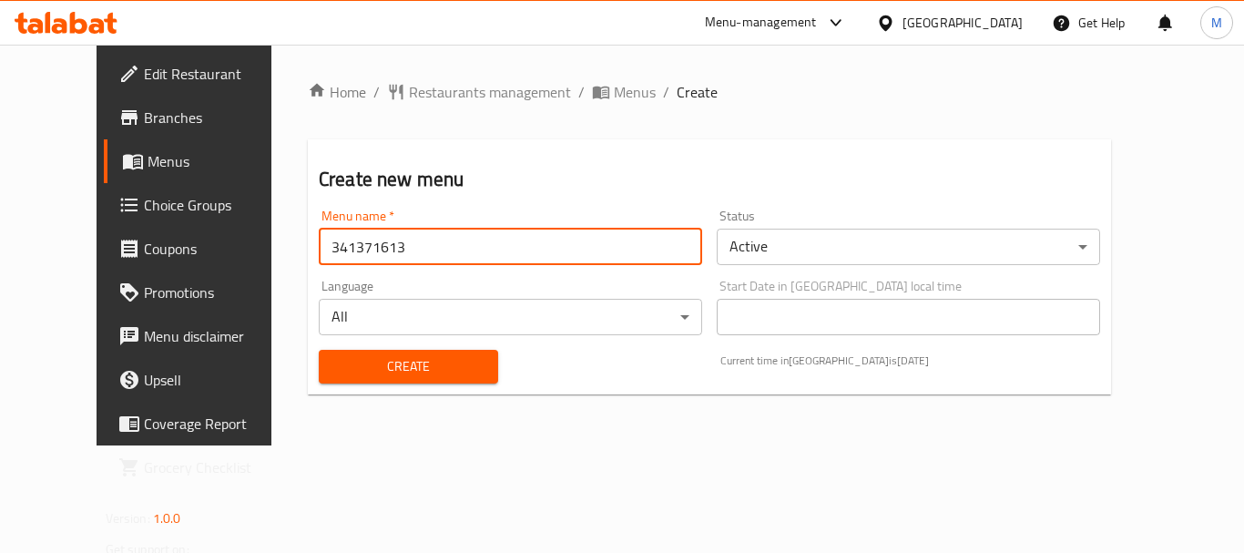
type input "341371613"
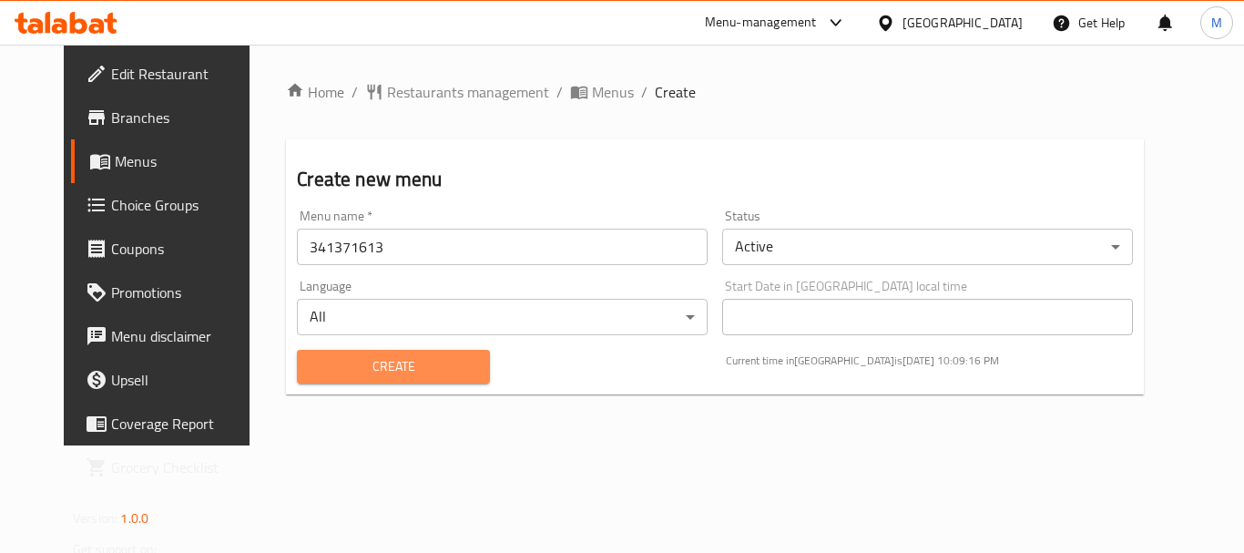
click at [374, 355] on span "Create" at bounding box center [393, 366] width 163 height 23
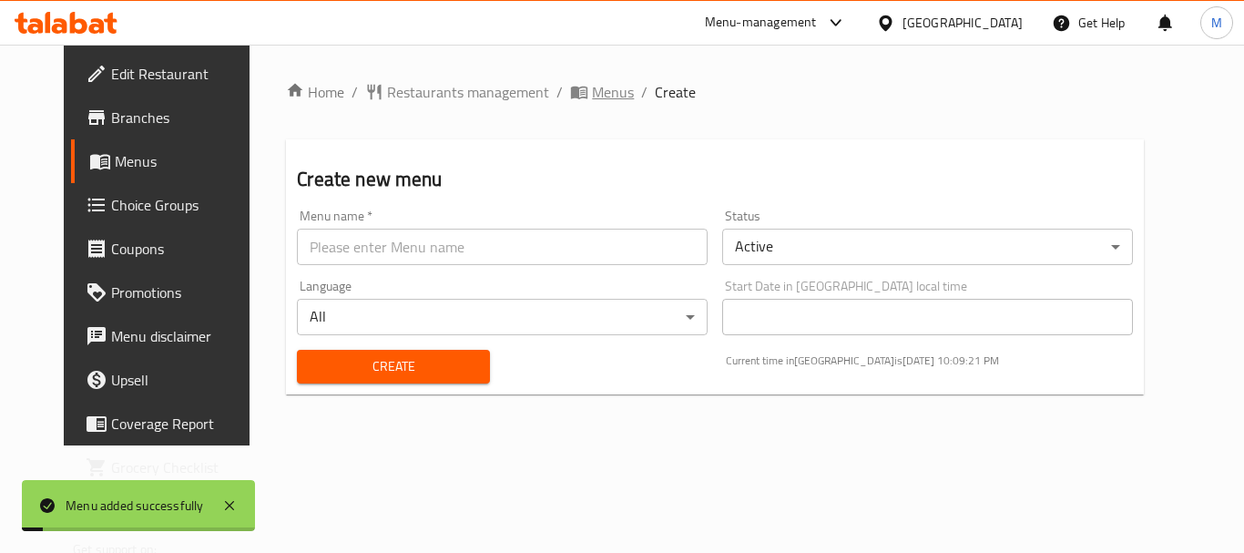
click at [592, 90] on span "Menus" at bounding box center [613, 92] width 42 height 22
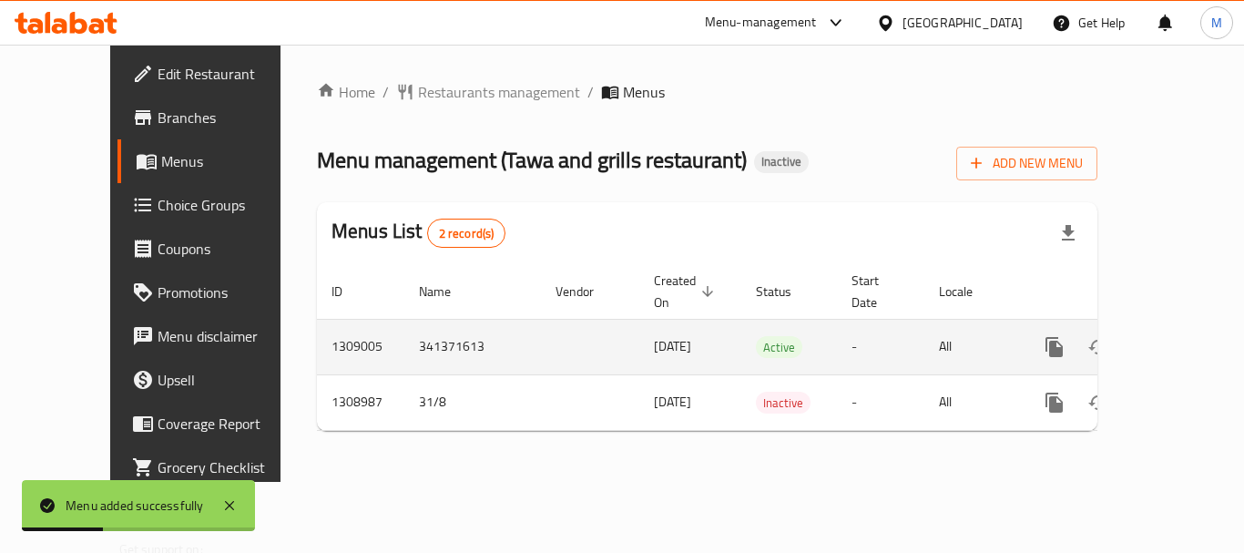
click at [1178, 339] on icon "enhanced table" at bounding box center [1186, 347] width 16 height 16
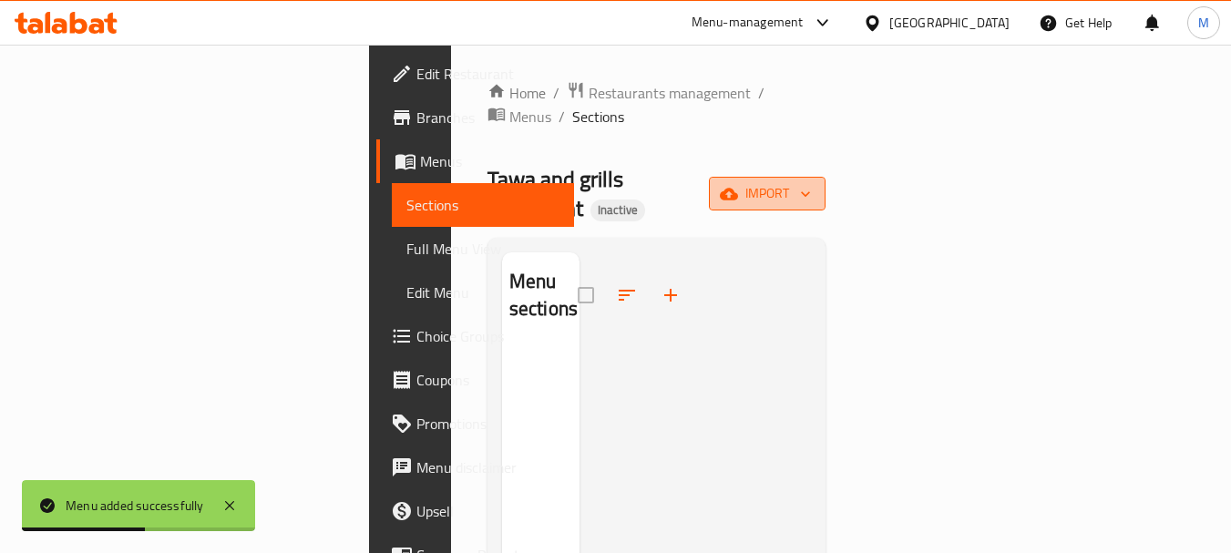
click at [811, 182] on span "import" at bounding box center [766, 193] width 87 height 23
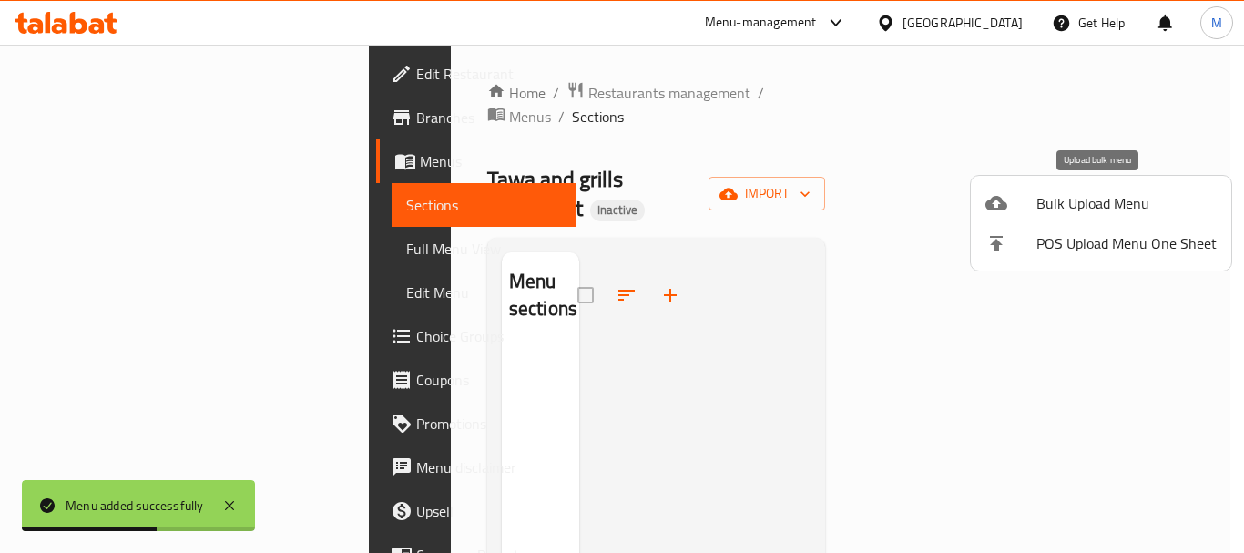
click at [1085, 192] on span "Bulk Upload Menu" at bounding box center [1127, 203] width 180 height 22
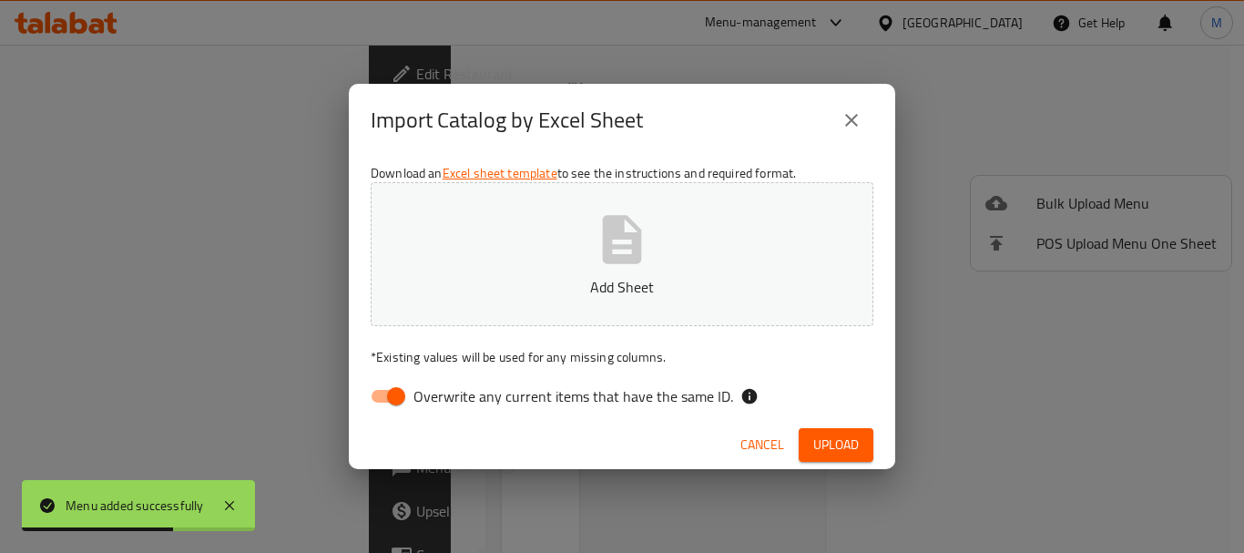
click at [517, 398] on span "Overwrite any current items that have the same ID." at bounding box center [574, 396] width 320 height 22
click at [448, 398] on input "Overwrite any current items that have the same ID." at bounding box center [396, 396] width 104 height 35
checkbox input "false"
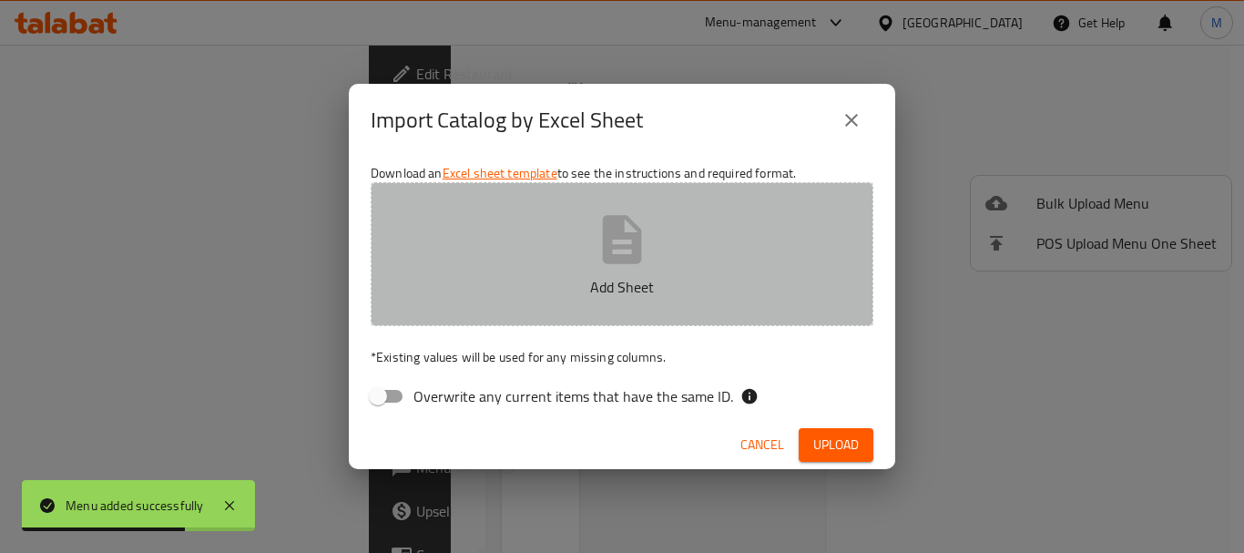
click at [606, 257] on icon "button" at bounding box center [622, 239] width 39 height 48
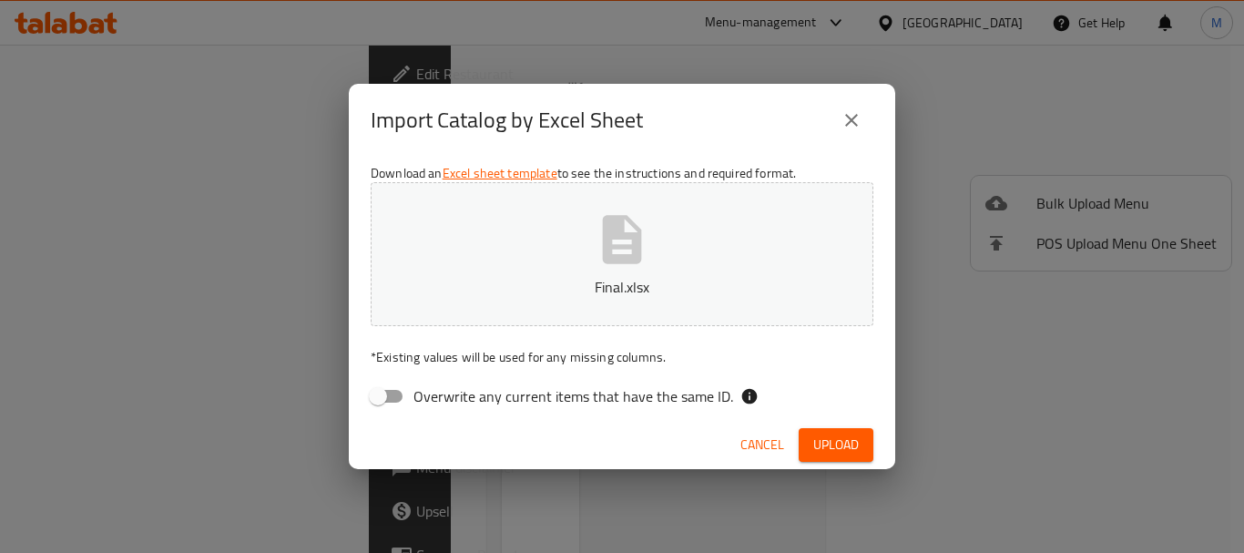
click at [824, 446] on span "Upload" at bounding box center [837, 445] width 46 height 23
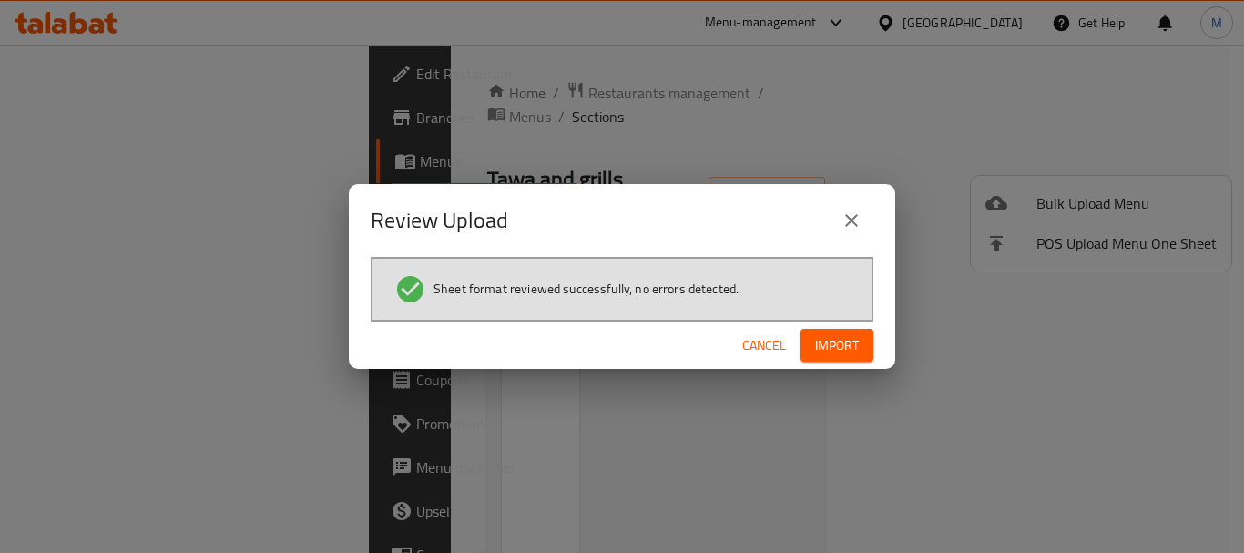
click at [844, 356] on span "Import" at bounding box center [837, 345] width 44 height 23
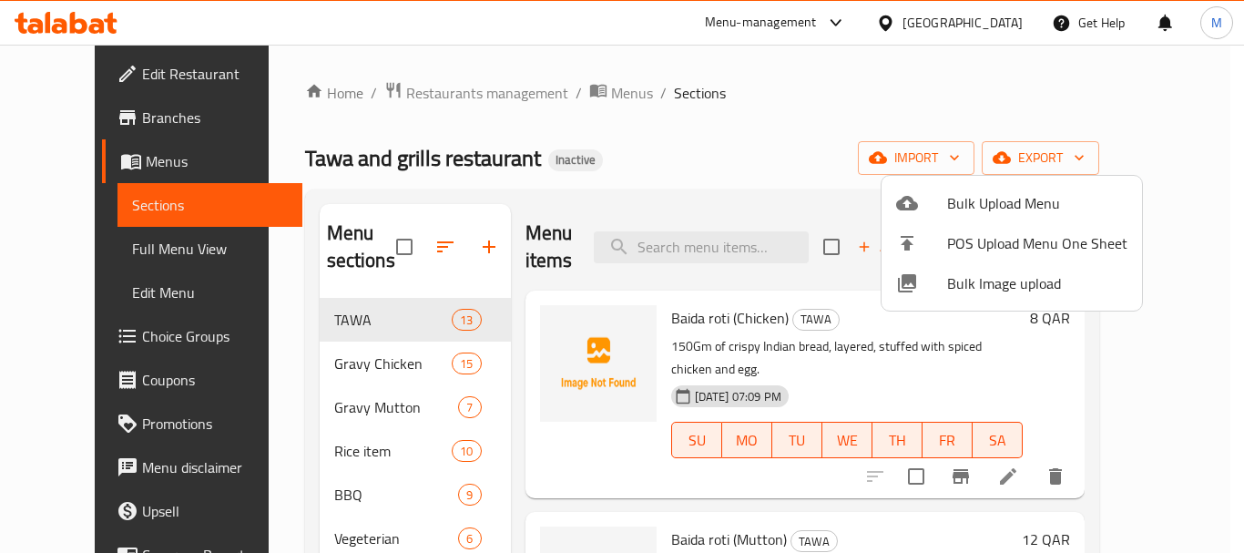
click at [730, 97] on div at bounding box center [622, 276] width 1244 height 553
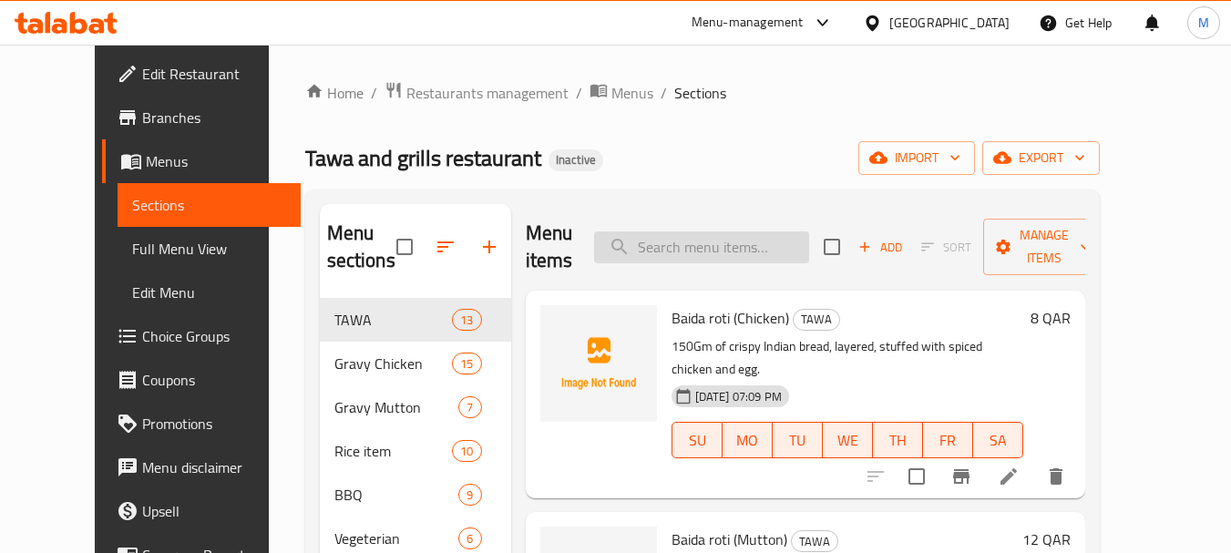
click at [702, 249] on input "search" at bounding box center [701, 247] width 215 height 32
paste input "Fresh lime juice (Sweet/ Min"
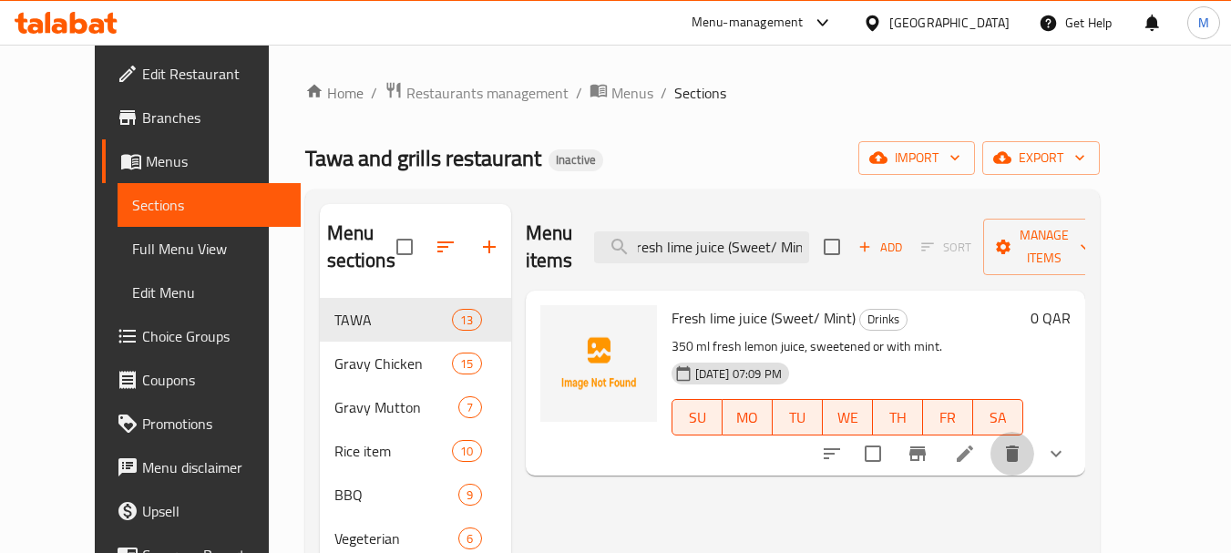
click at [1019, 445] on icon "delete" at bounding box center [1012, 453] width 13 height 16
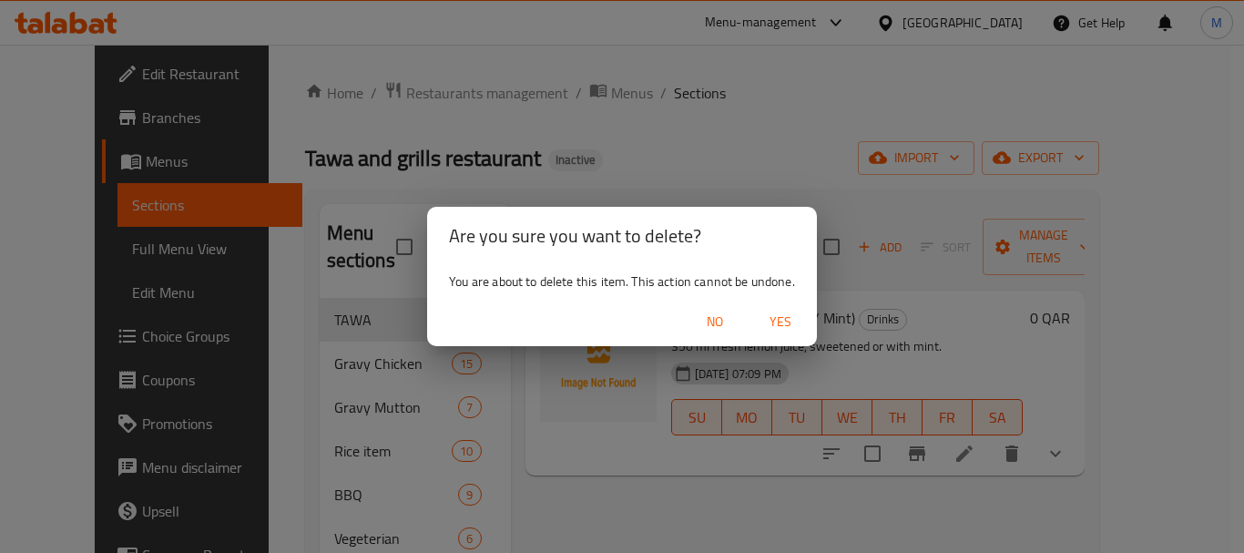
click at [786, 311] on span "Yes" at bounding box center [781, 322] width 44 height 23
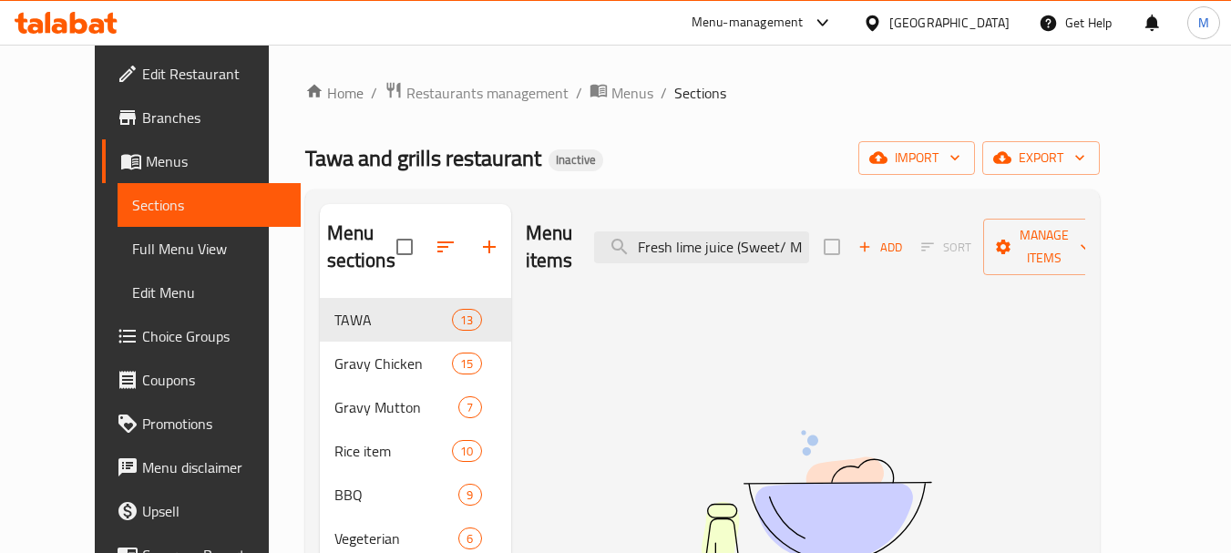
click at [809, 238] on input "Fresh lime juice (Sweet/ Min" at bounding box center [701, 247] width 215 height 32
type input "Fresh lime juice"
click at [132, 251] on span "Full Menu View" at bounding box center [209, 249] width 154 height 22
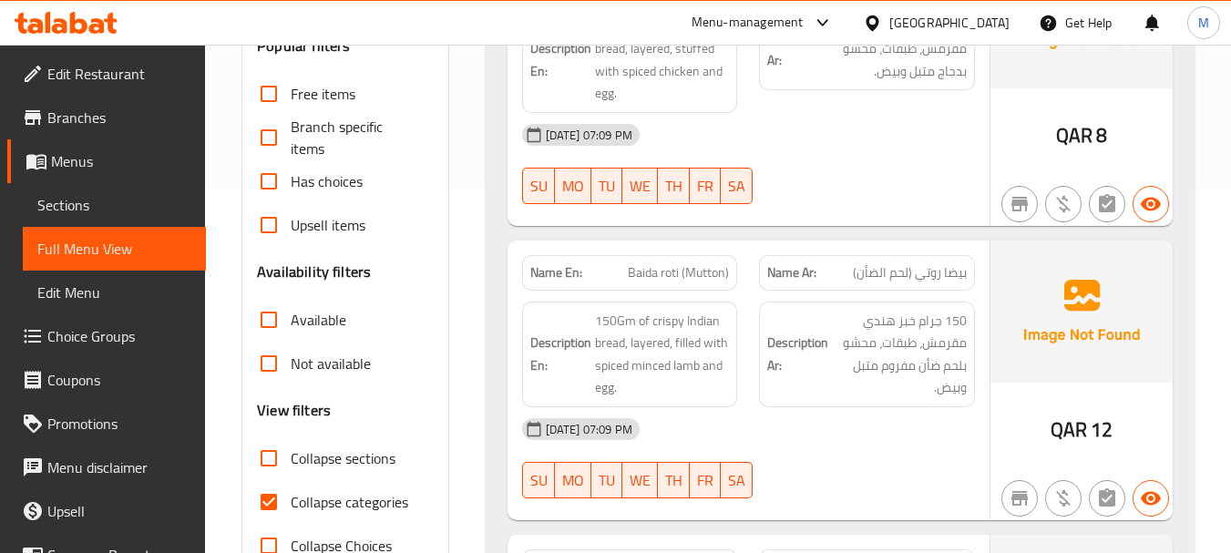
scroll to position [729, 0]
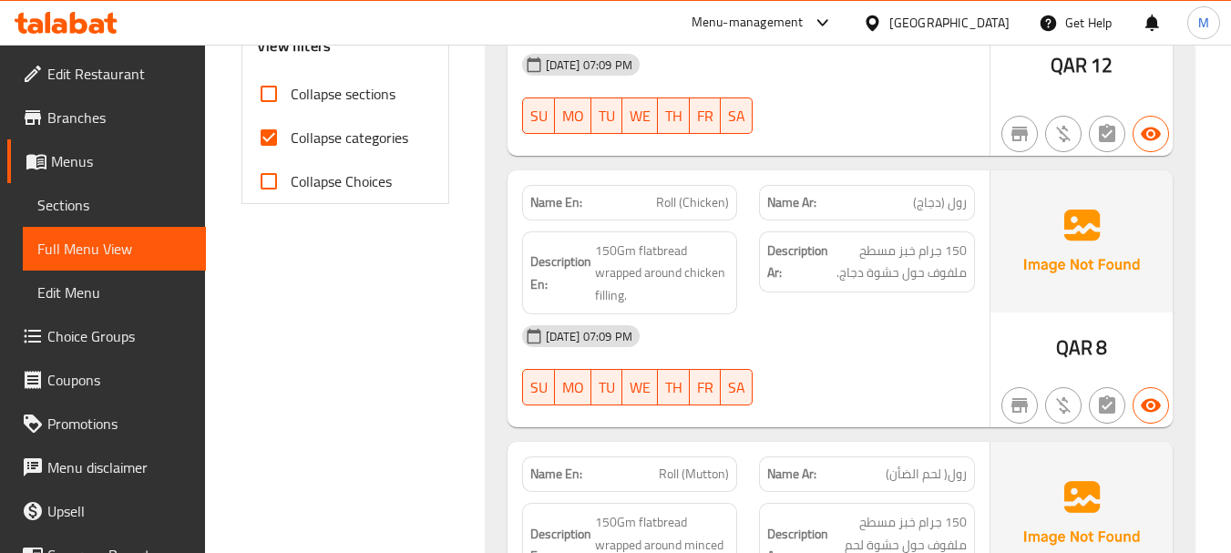
click at [267, 135] on input "Collapse categories" at bounding box center [269, 138] width 44 height 44
checkbox input "false"
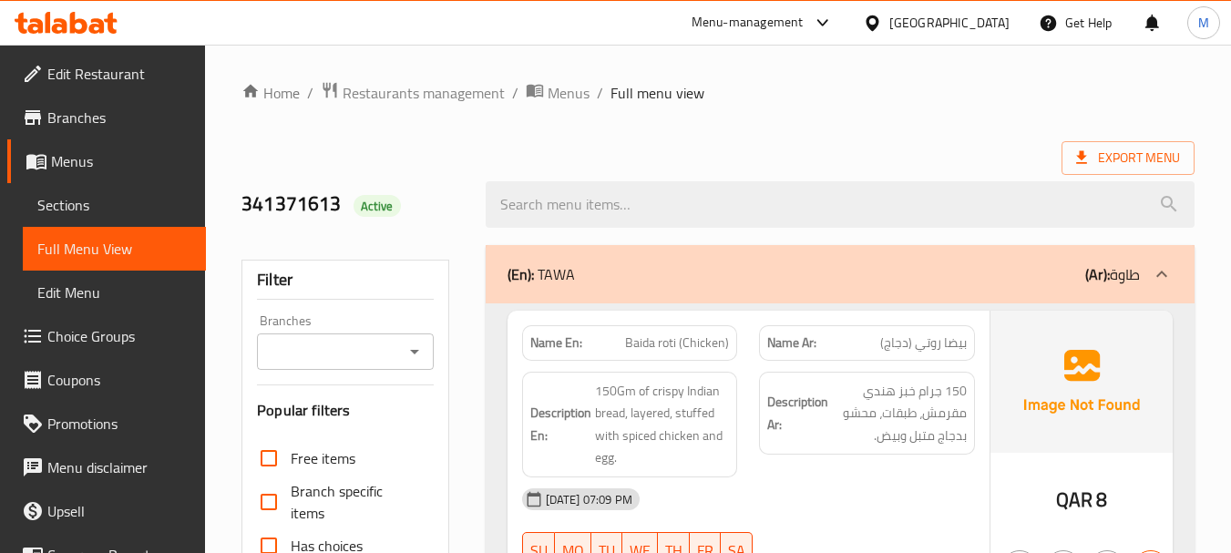
scroll to position [16744, 0]
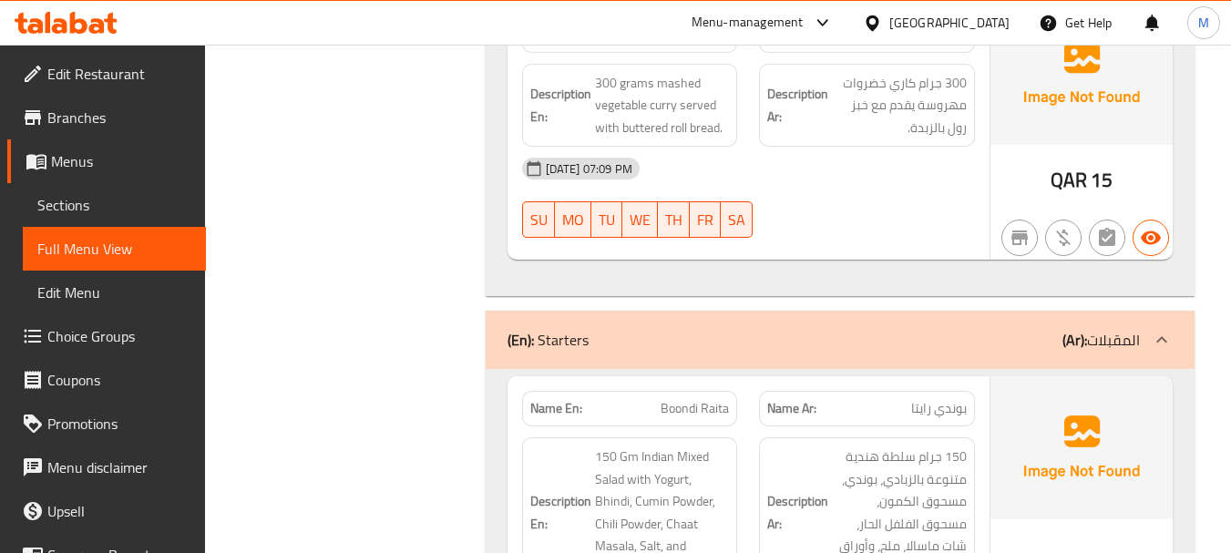
click at [647, 329] on div "(En): Starters (Ar): المقبلات" at bounding box center [823, 340] width 632 height 22
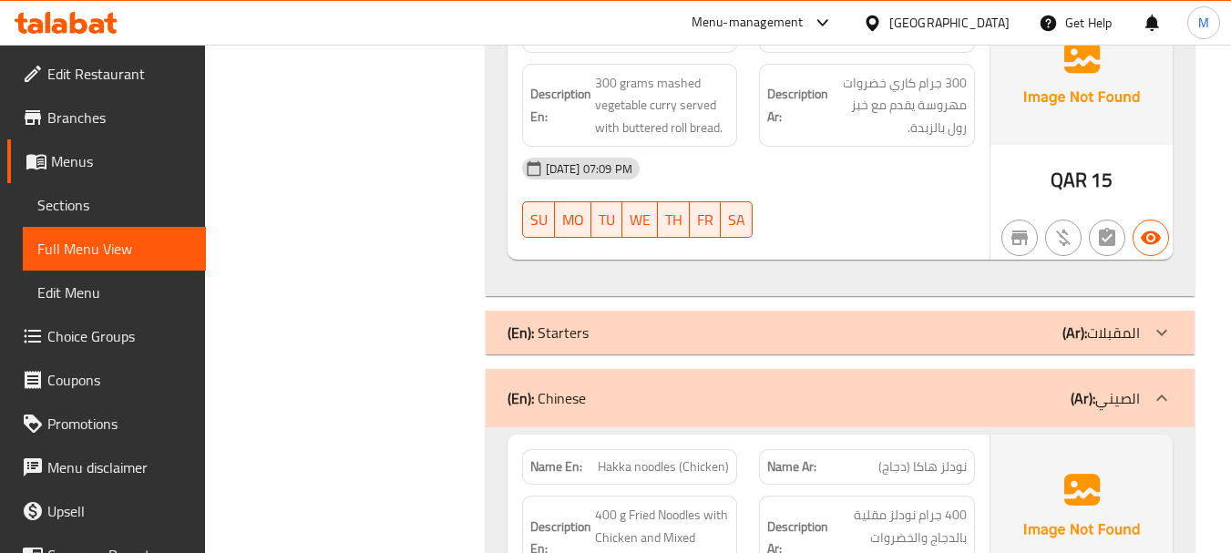
scroll to position [9688, 0]
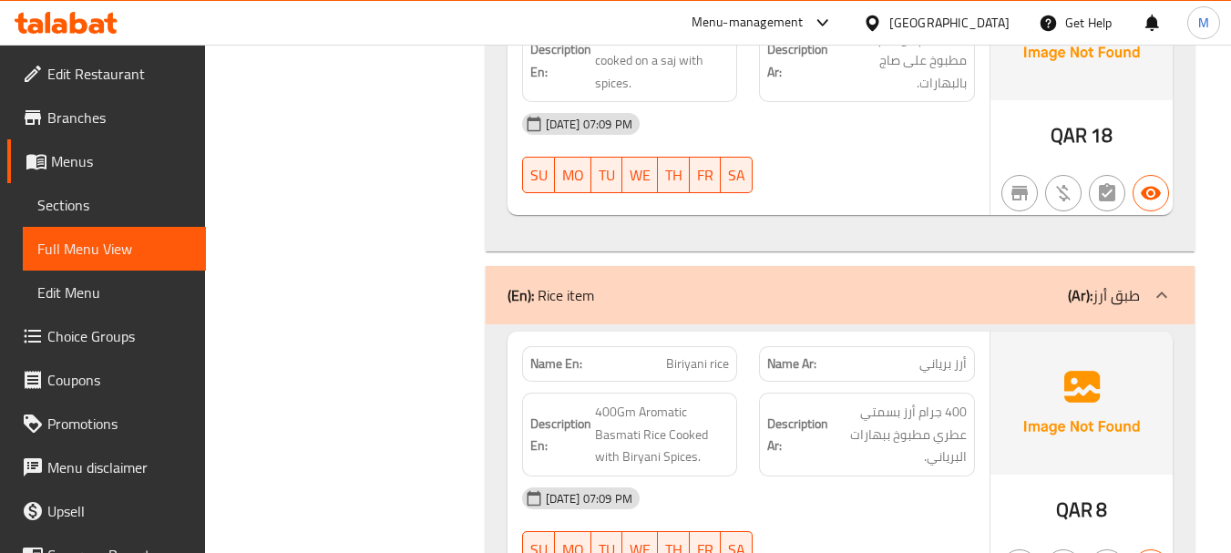
click at [626, 266] on div "(En): Rice item (Ar): طبق أرز" at bounding box center [840, 295] width 709 height 58
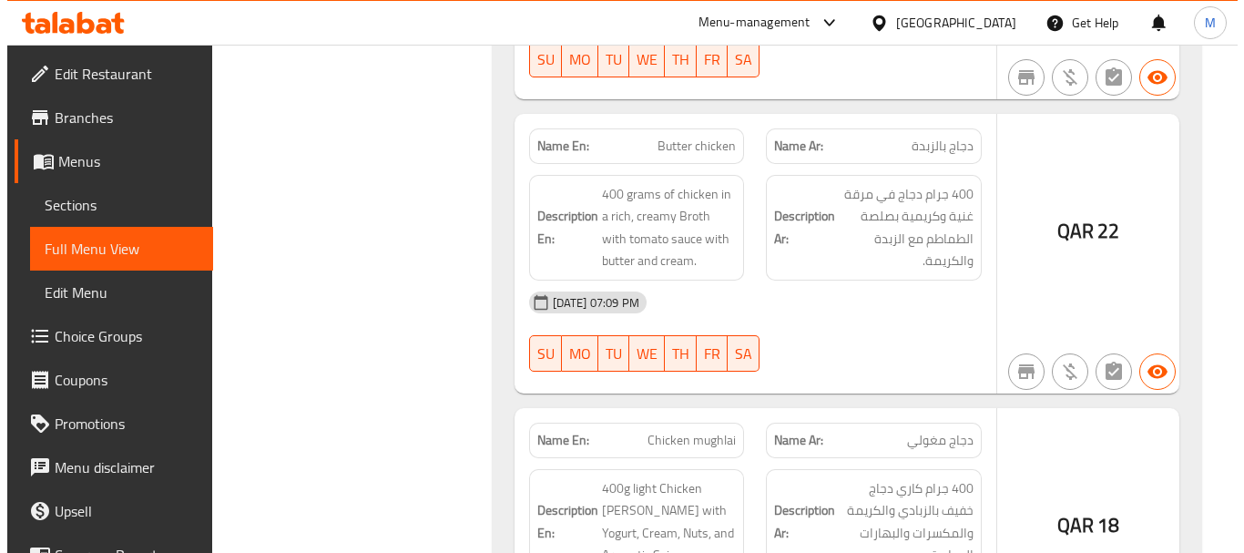
scroll to position [0, 0]
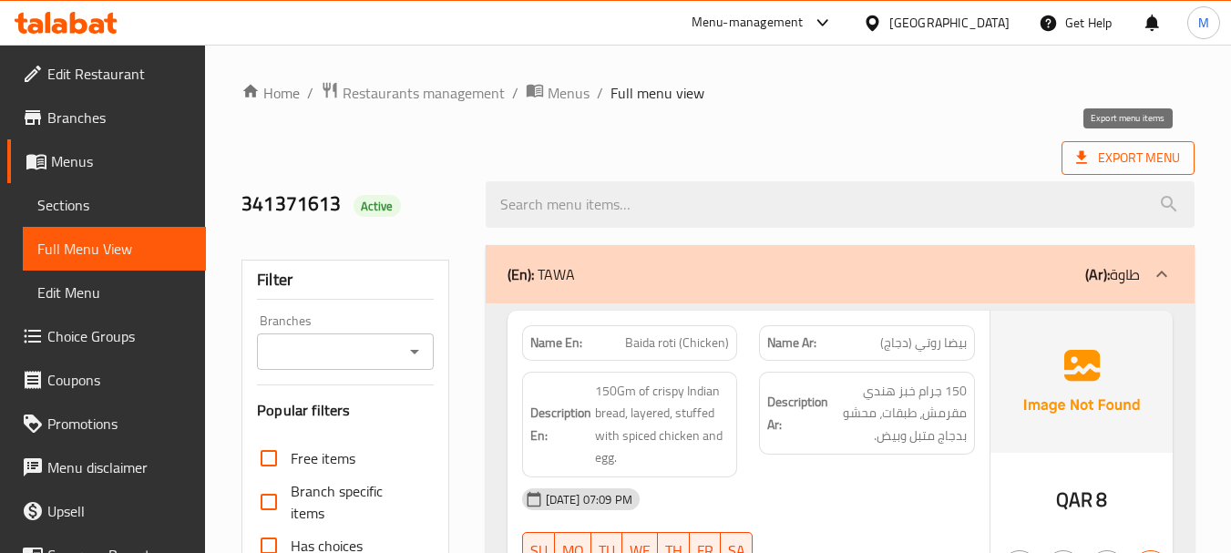
click at [1150, 157] on span "Export Menu" at bounding box center [1128, 158] width 104 height 23
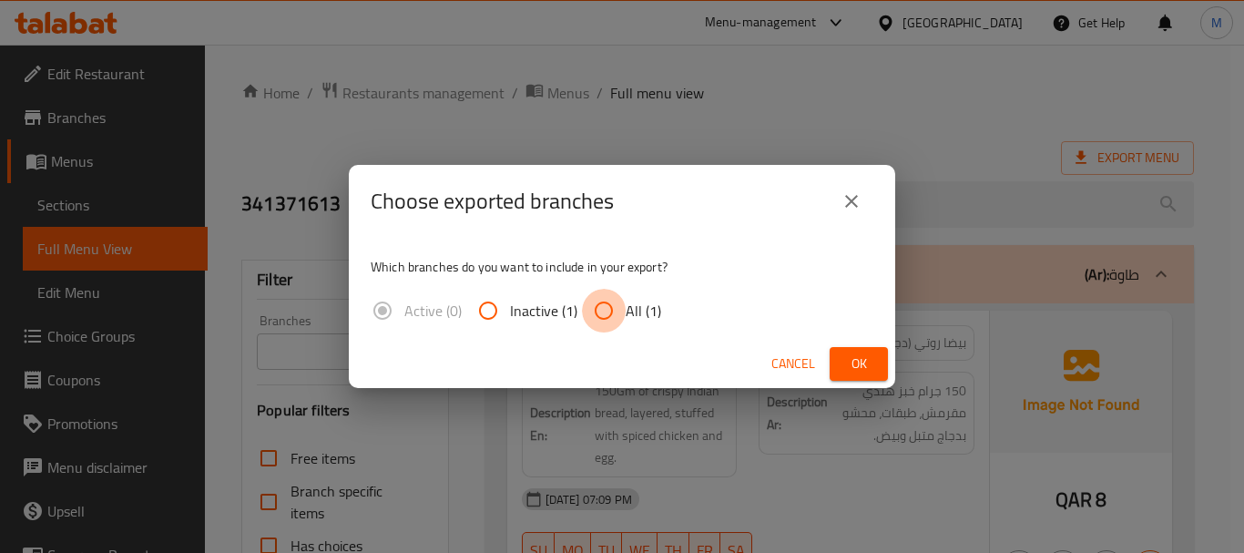
click at [612, 301] on input "All (1)" at bounding box center [604, 311] width 44 height 44
radio input "true"
click at [845, 343] on div "Cancel Ok" at bounding box center [622, 364] width 547 height 48
click at [847, 369] on span "Ok" at bounding box center [859, 364] width 29 height 23
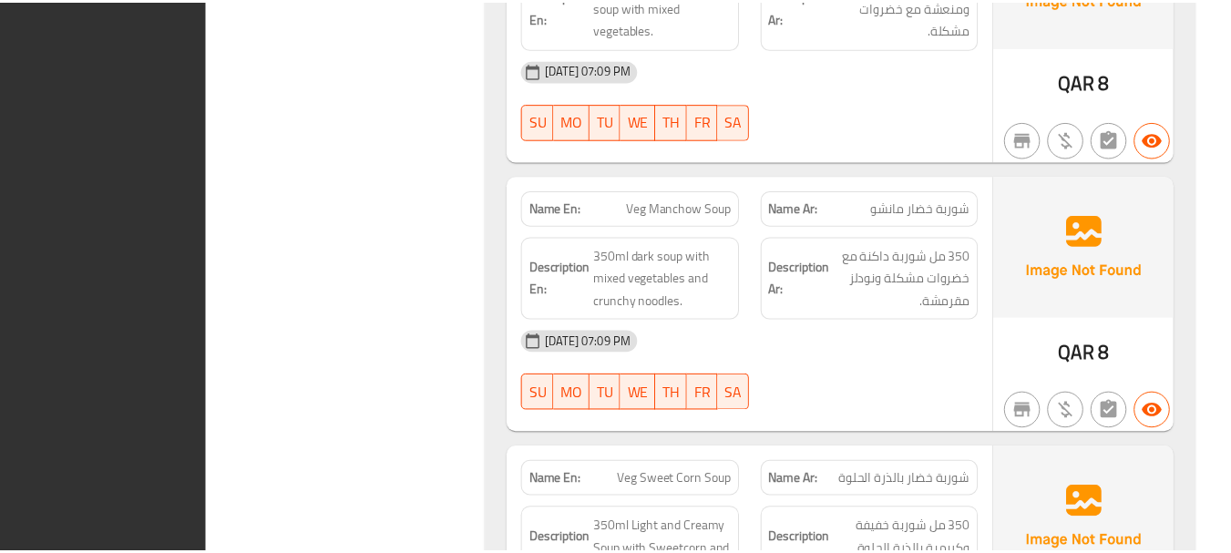
scroll to position [34473, 0]
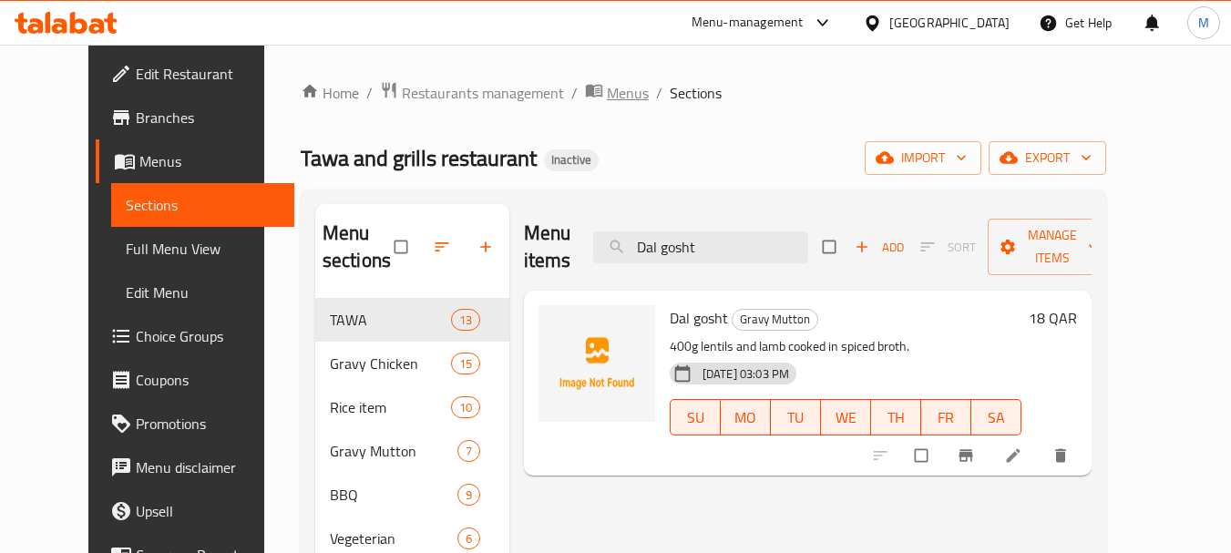
click at [607, 90] on span "Menus" at bounding box center [628, 93] width 42 height 22
